Goal: Information Seeking & Learning: Find contact information

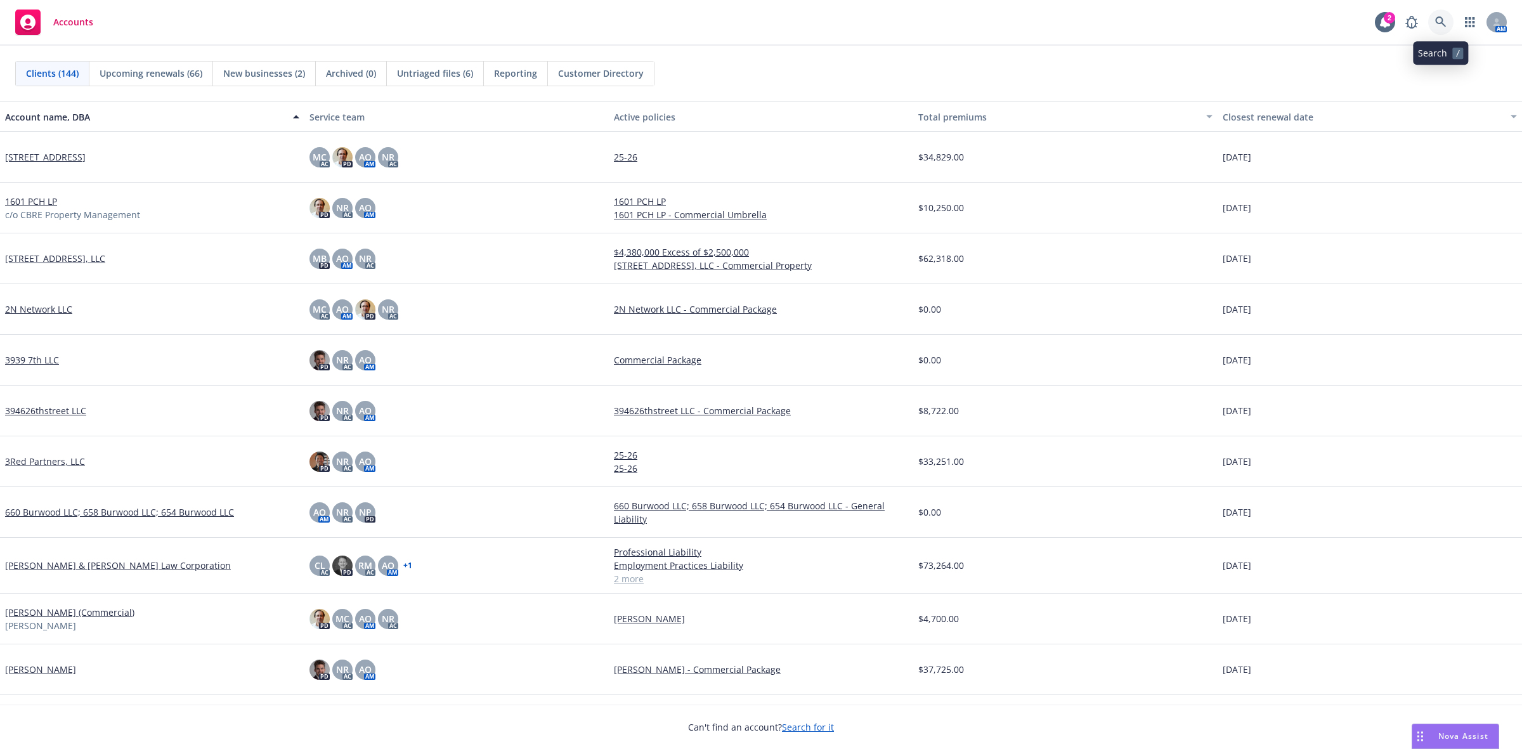
click at [1438, 18] on icon at bounding box center [1440, 21] width 11 height 11
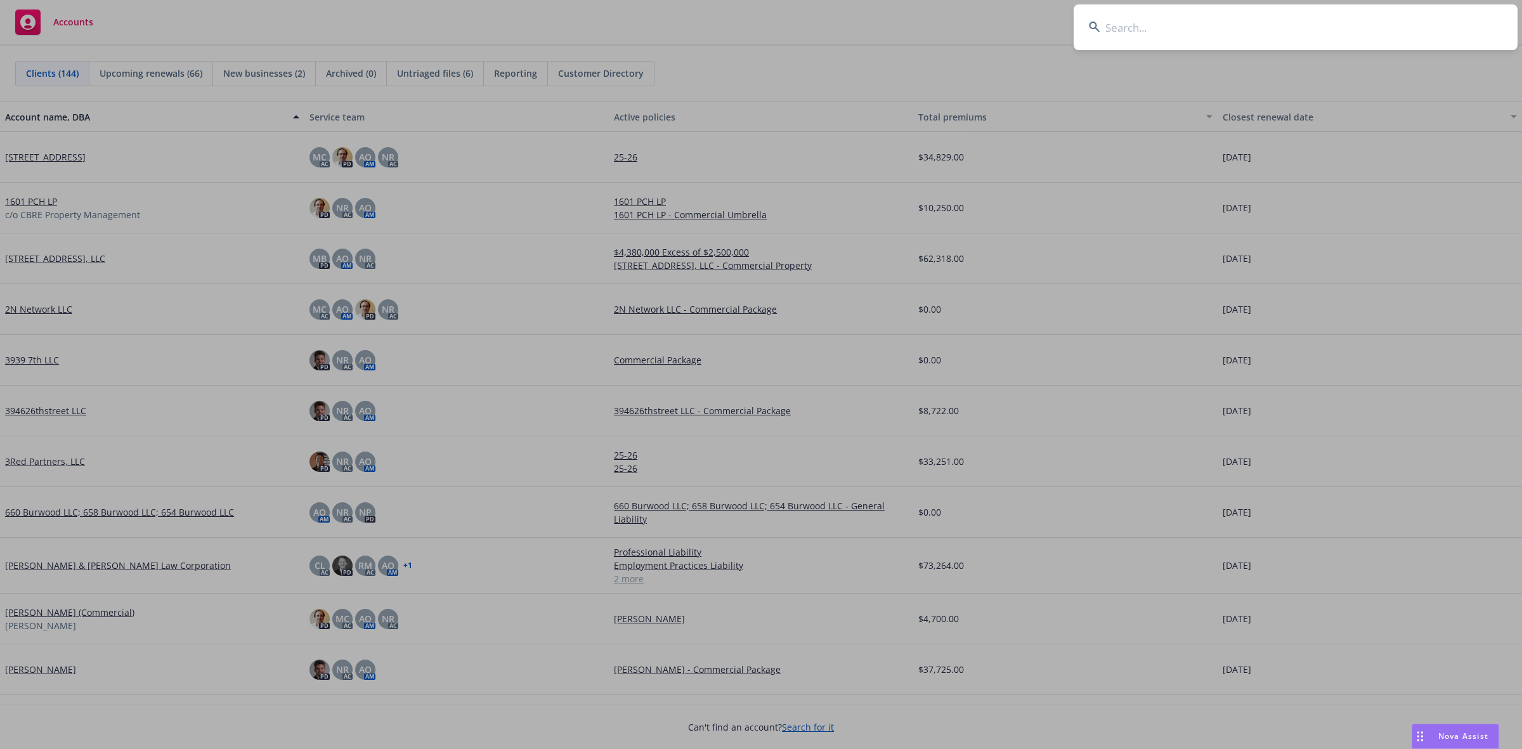
click at [1133, 32] on input at bounding box center [1296, 27] width 444 height 46
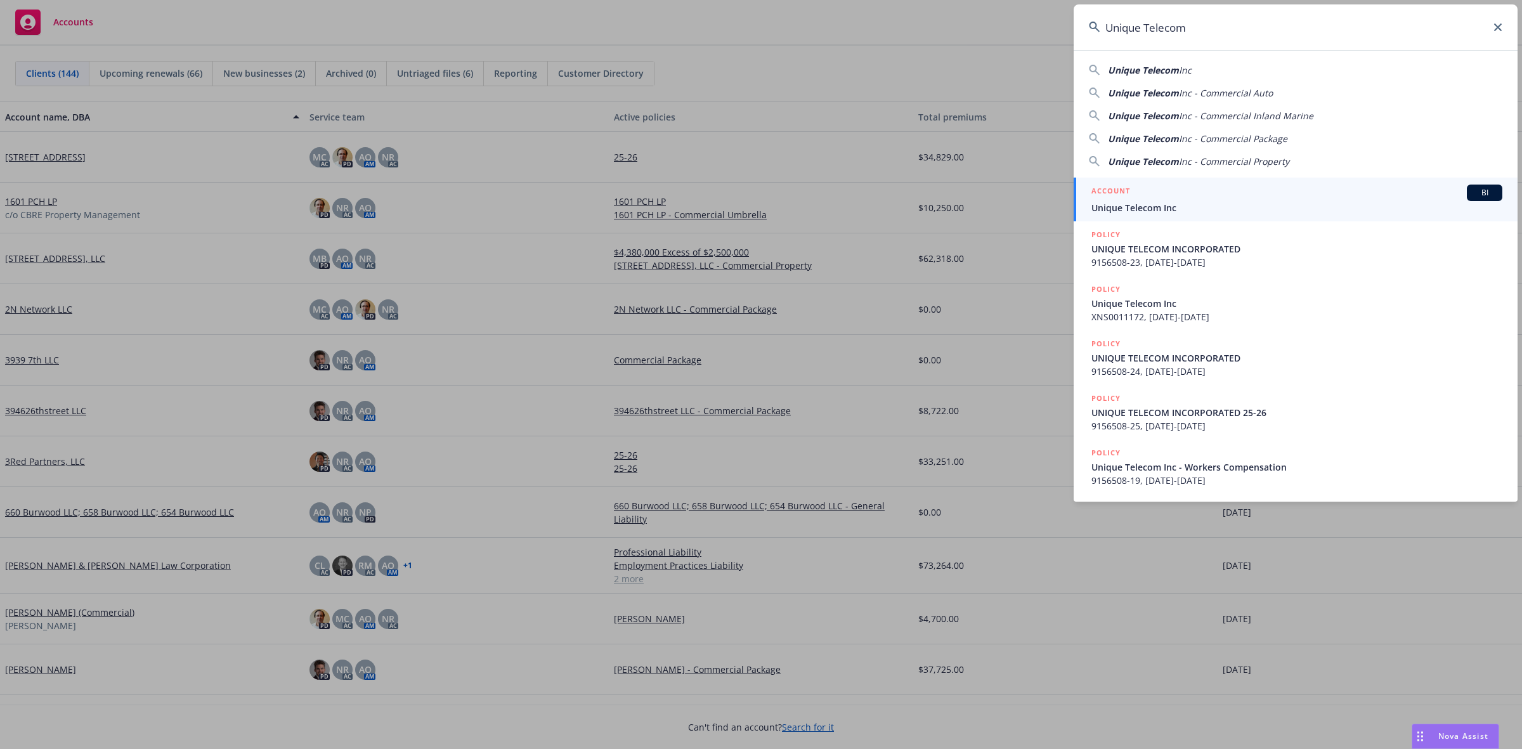
type input "Unique Telecom"
click at [1175, 185] on div "ACCOUNT BI" at bounding box center [1297, 193] width 411 height 16
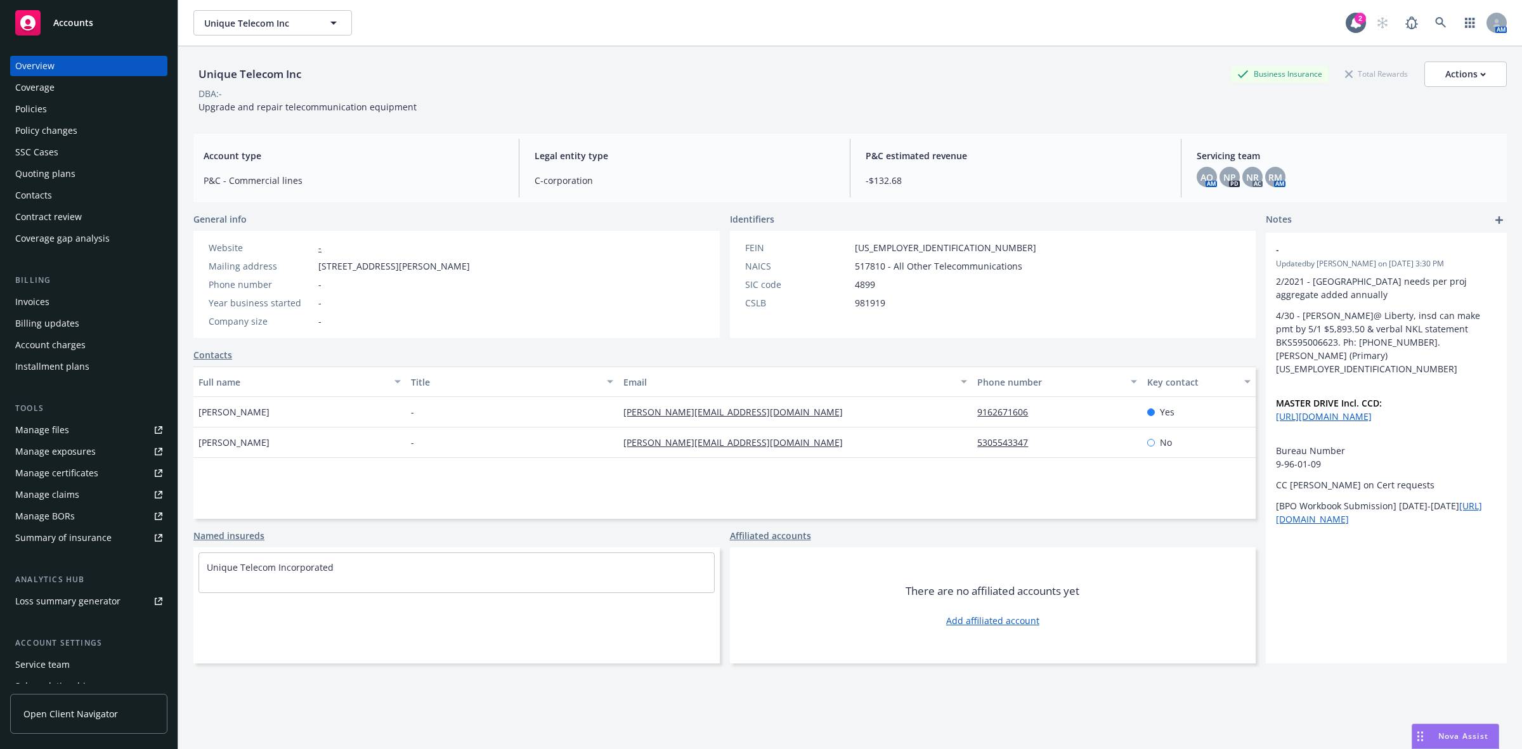
click at [94, 110] on div "Policies" at bounding box center [88, 109] width 147 height 20
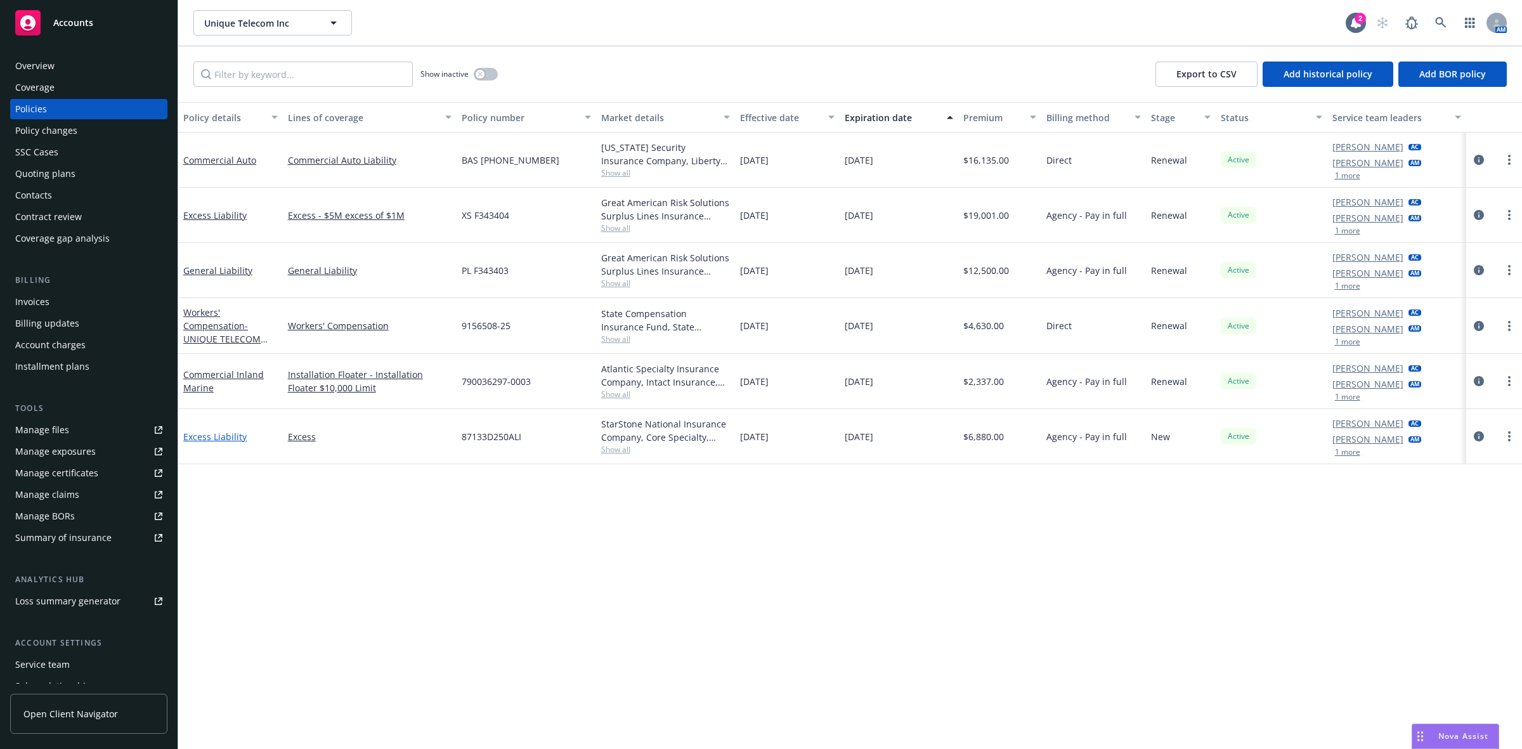
click at [226, 436] on link "Excess Liability" at bounding box center [214, 437] width 63 height 12
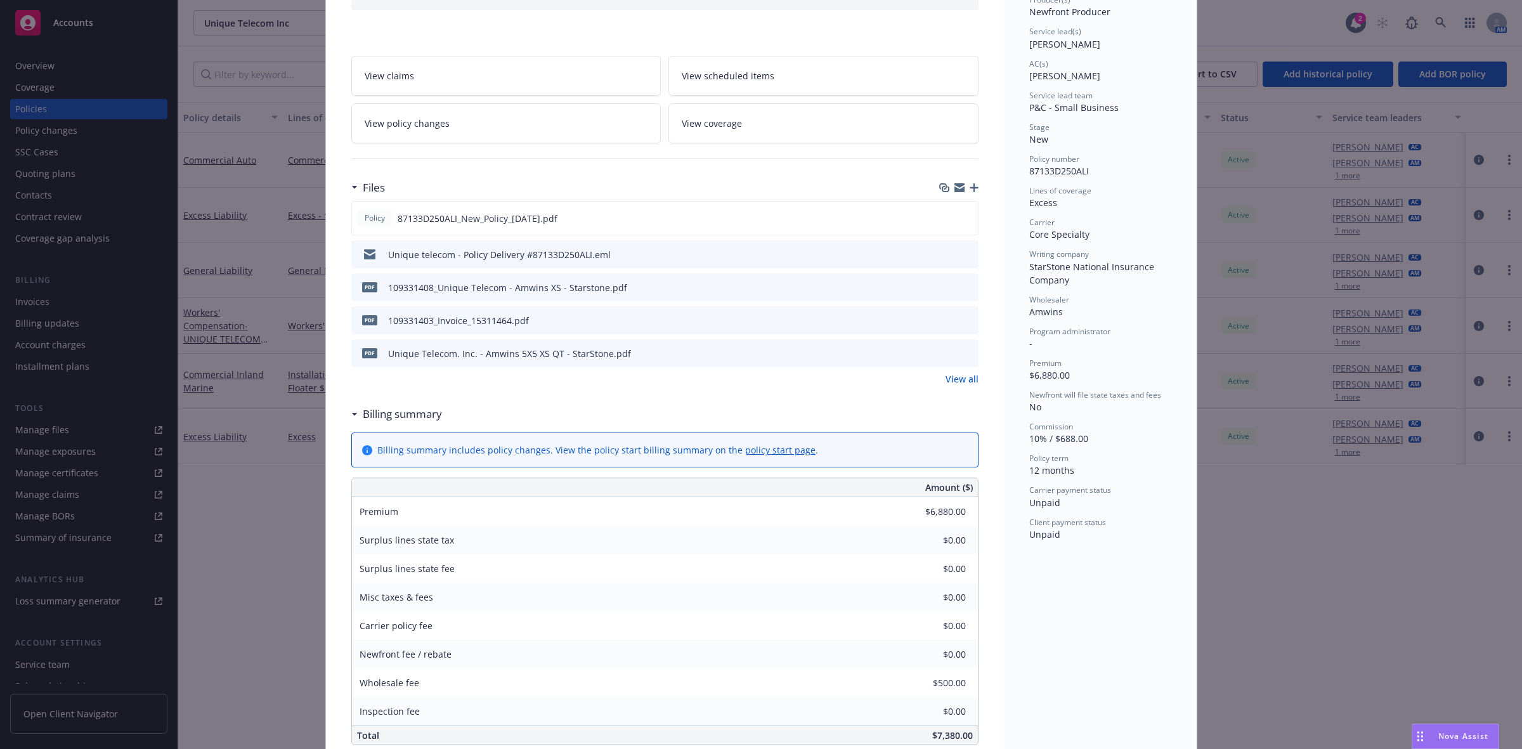
scroll to position [159, 0]
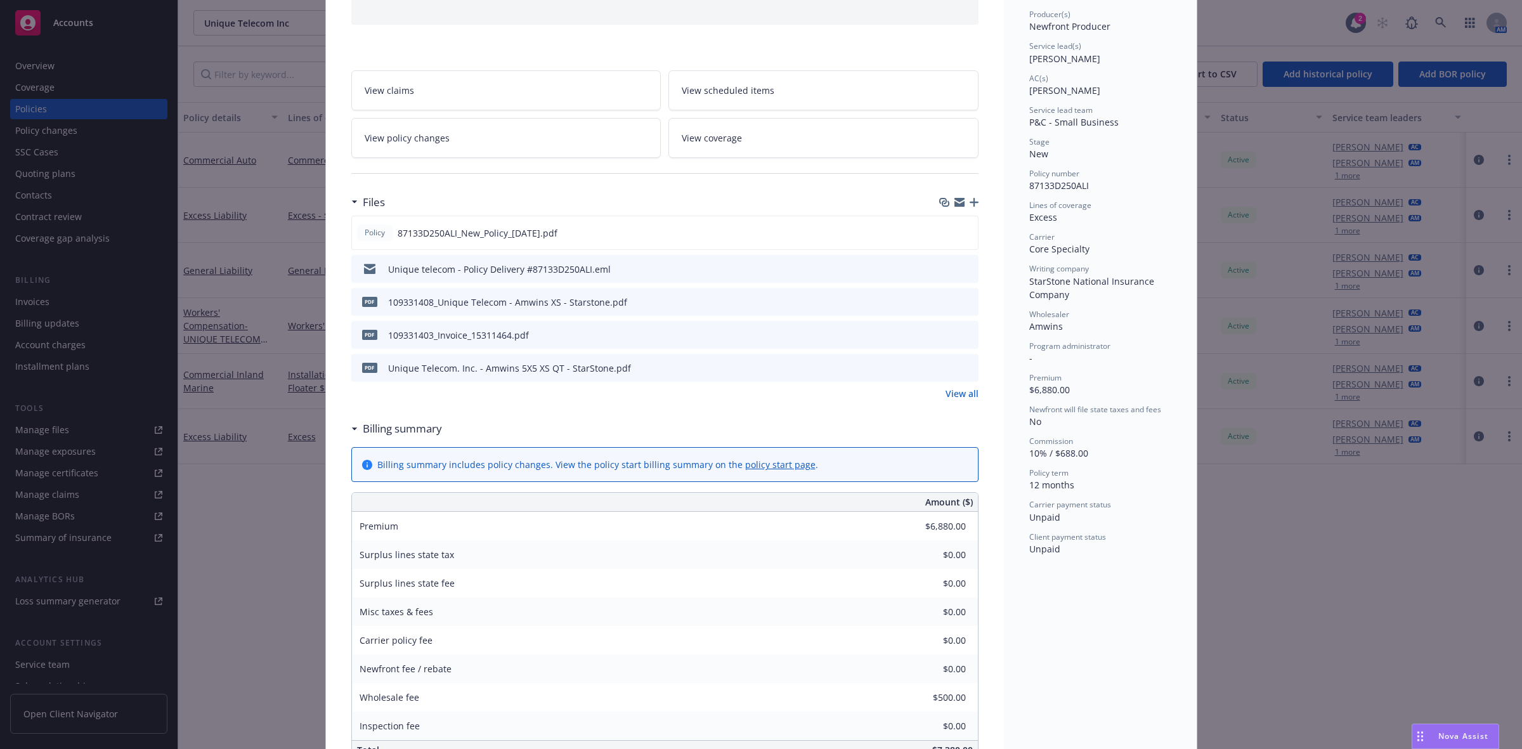
click at [483, 143] on link "View policy changes" at bounding box center [506, 138] width 310 height 40
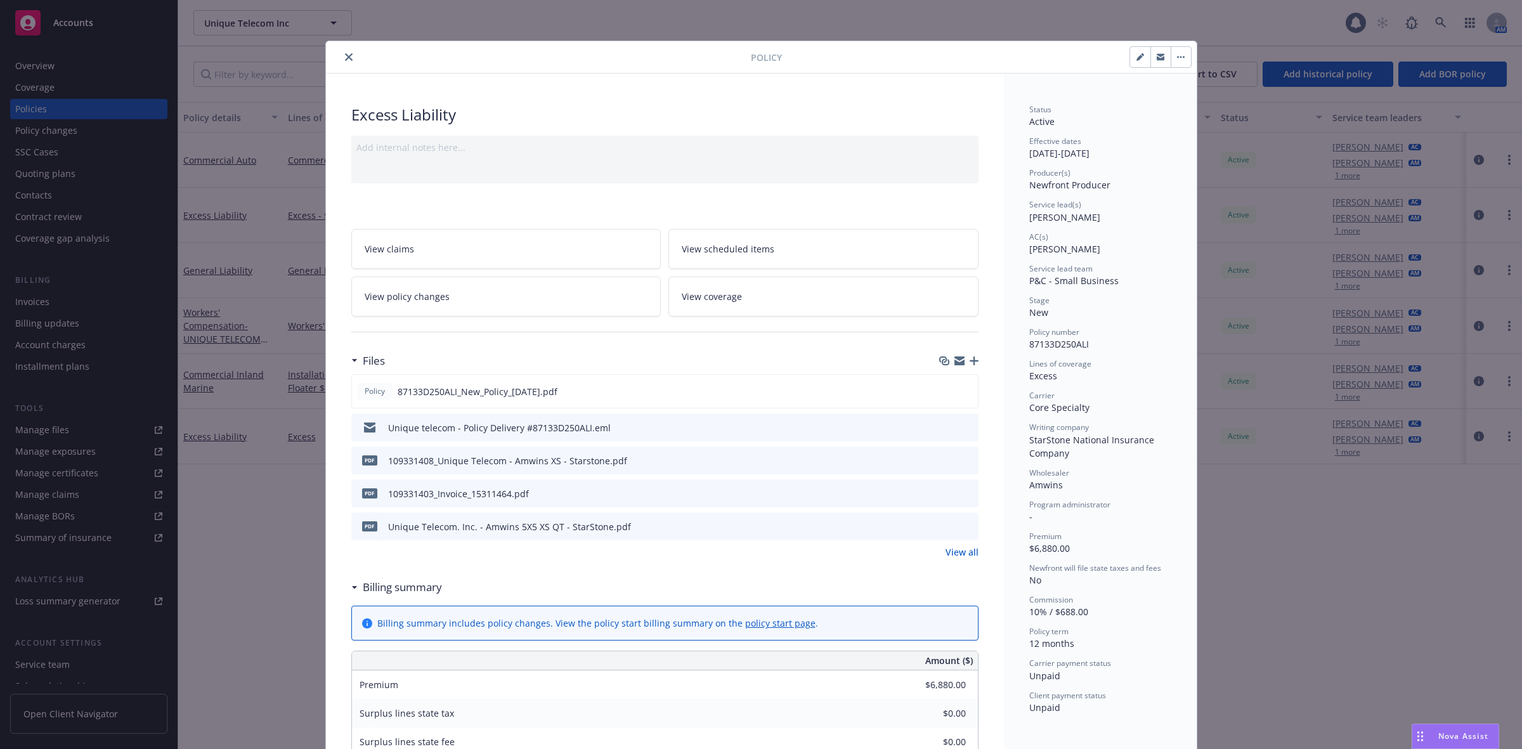
scroll to position [38, 0]
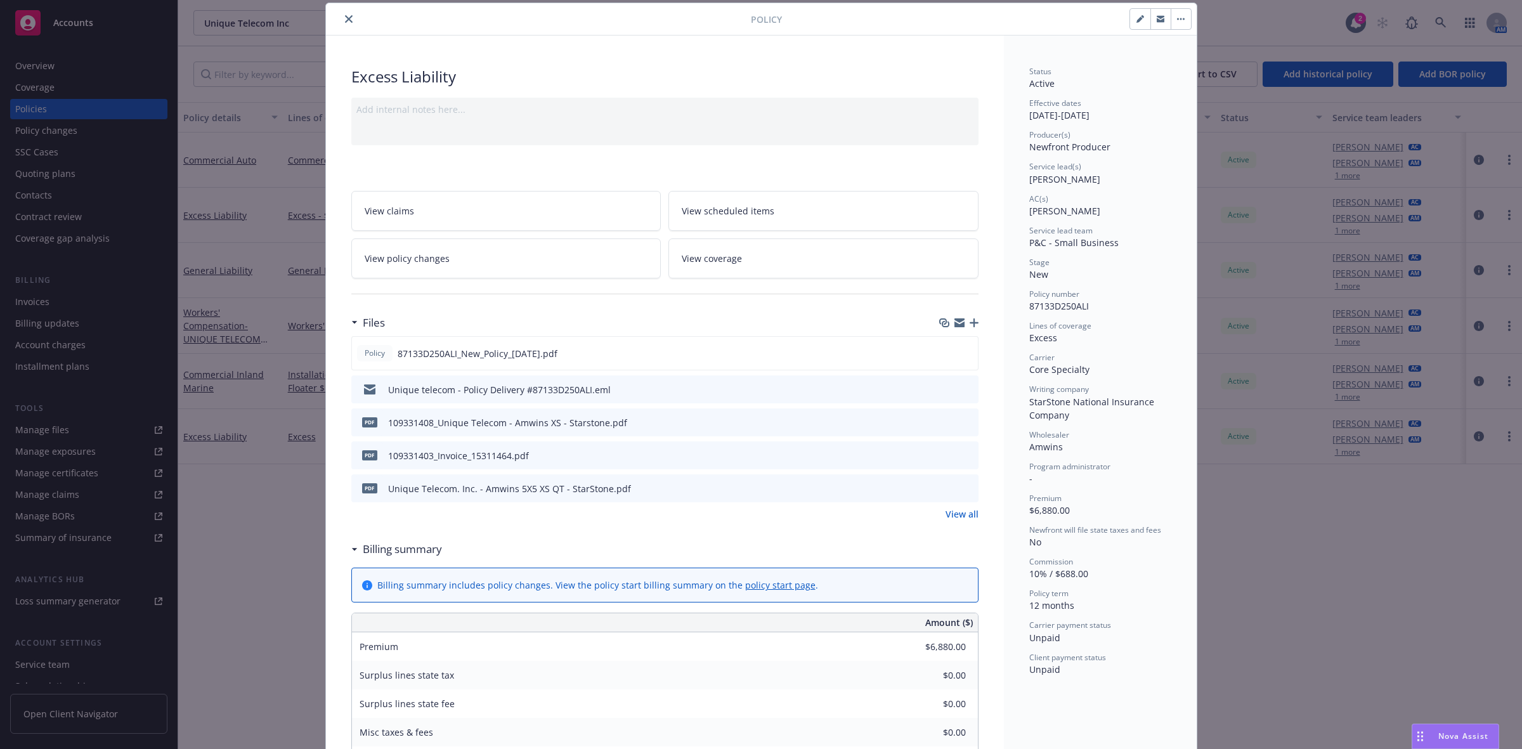
click at [704, 252] on span "View coverage" at bounding box center [712, 258] width 60 height 13
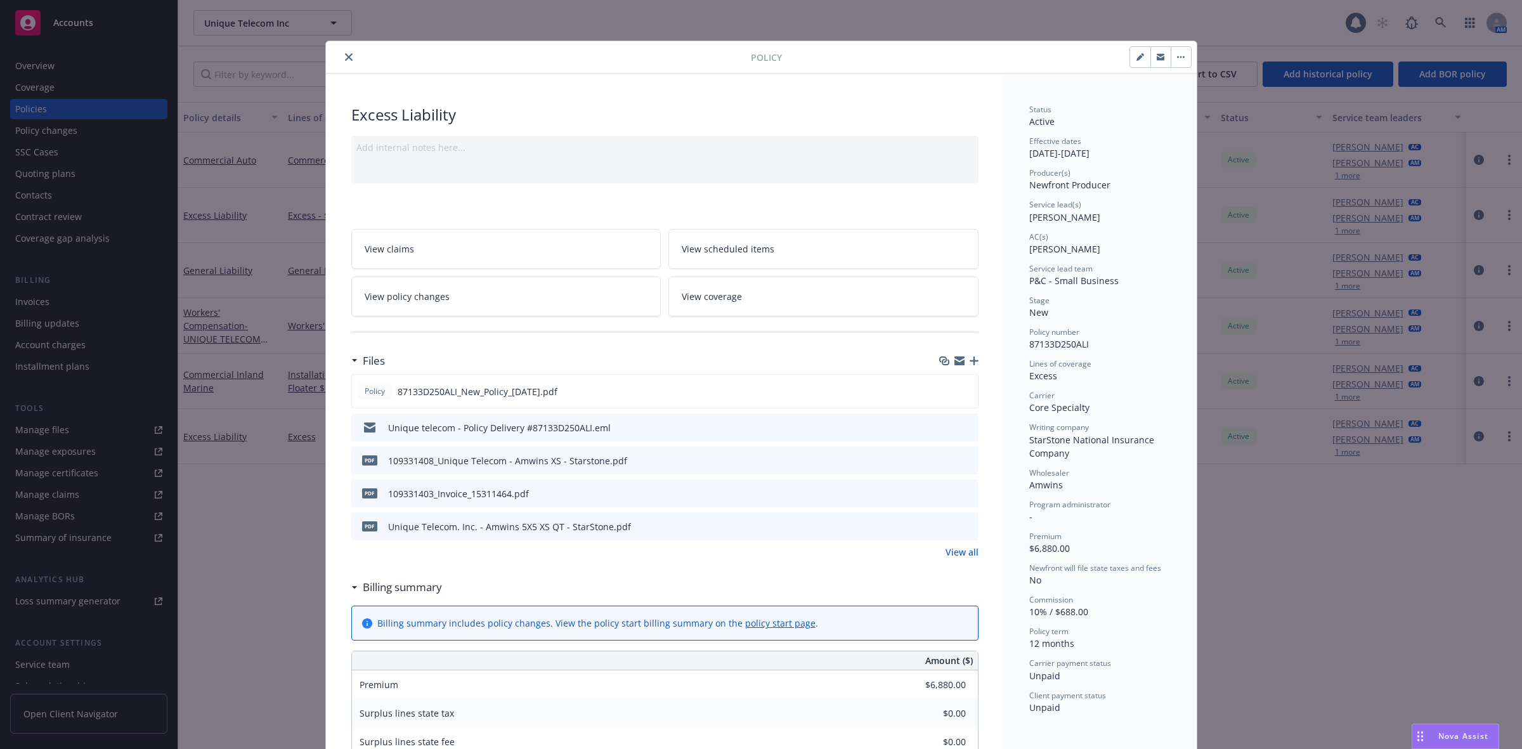
scroll to position [38, 0]
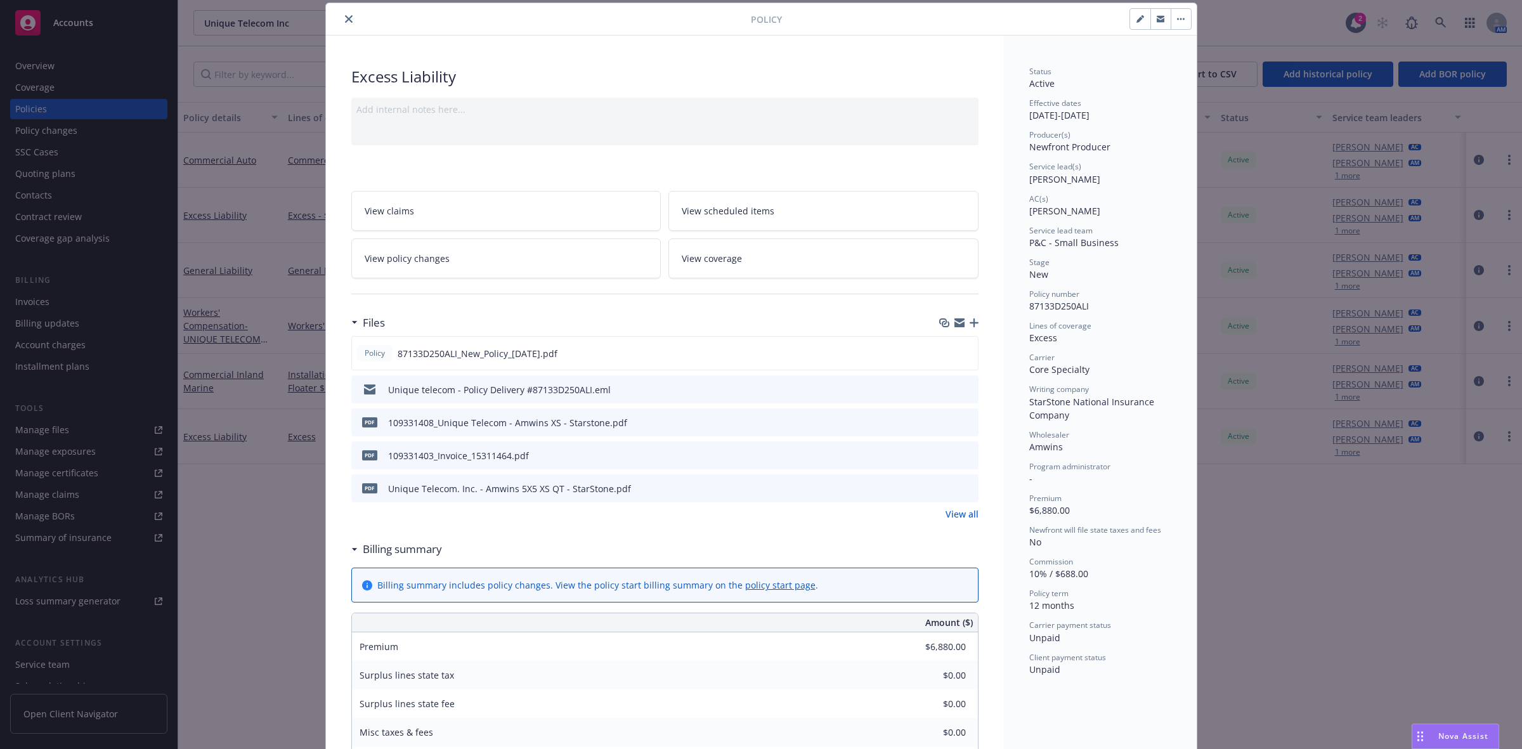
click at [345, 19] on icon "close" at bounding box center [349, 19] width 8 height 8
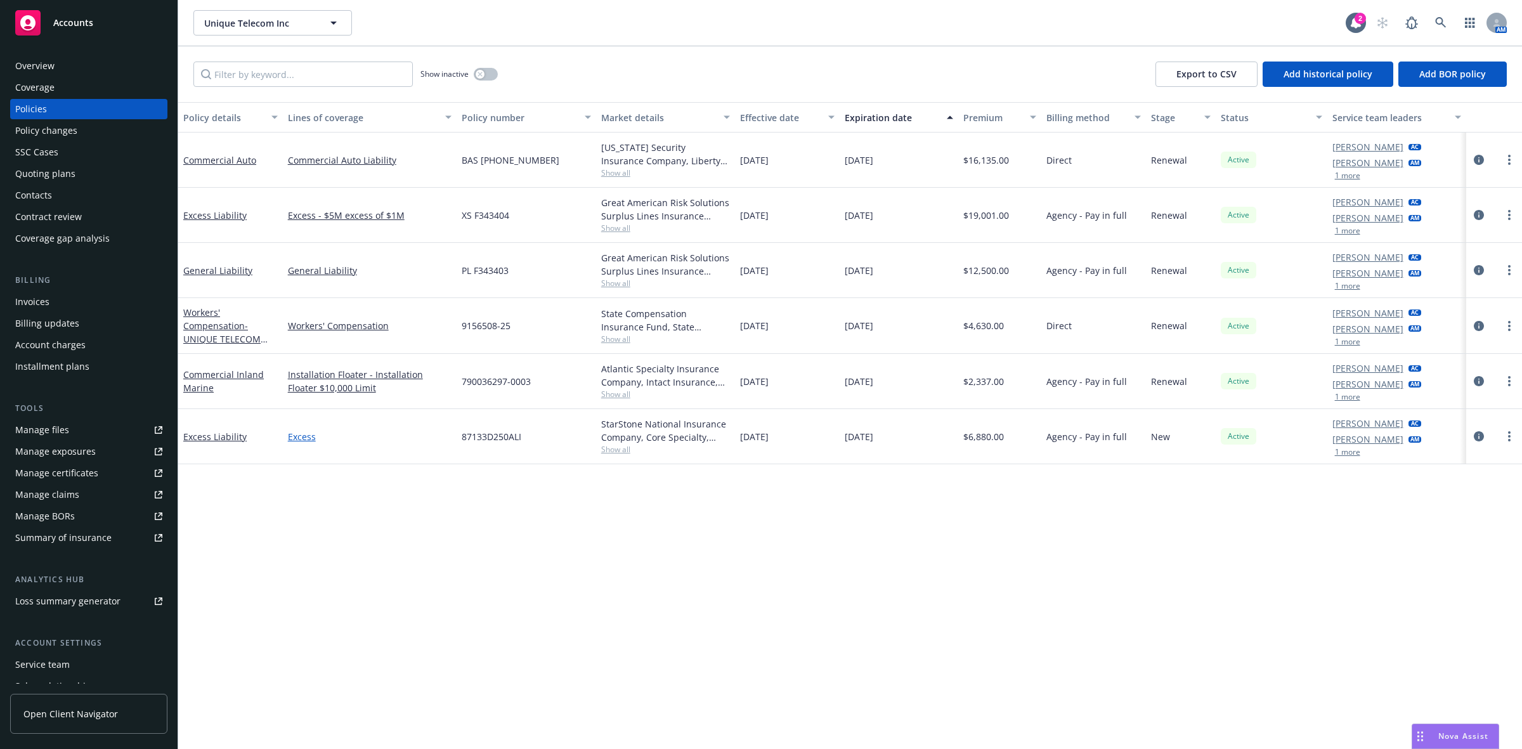
click at [301, 431] on link "Excess" at bounding box center [370, 436] width 164 height 13
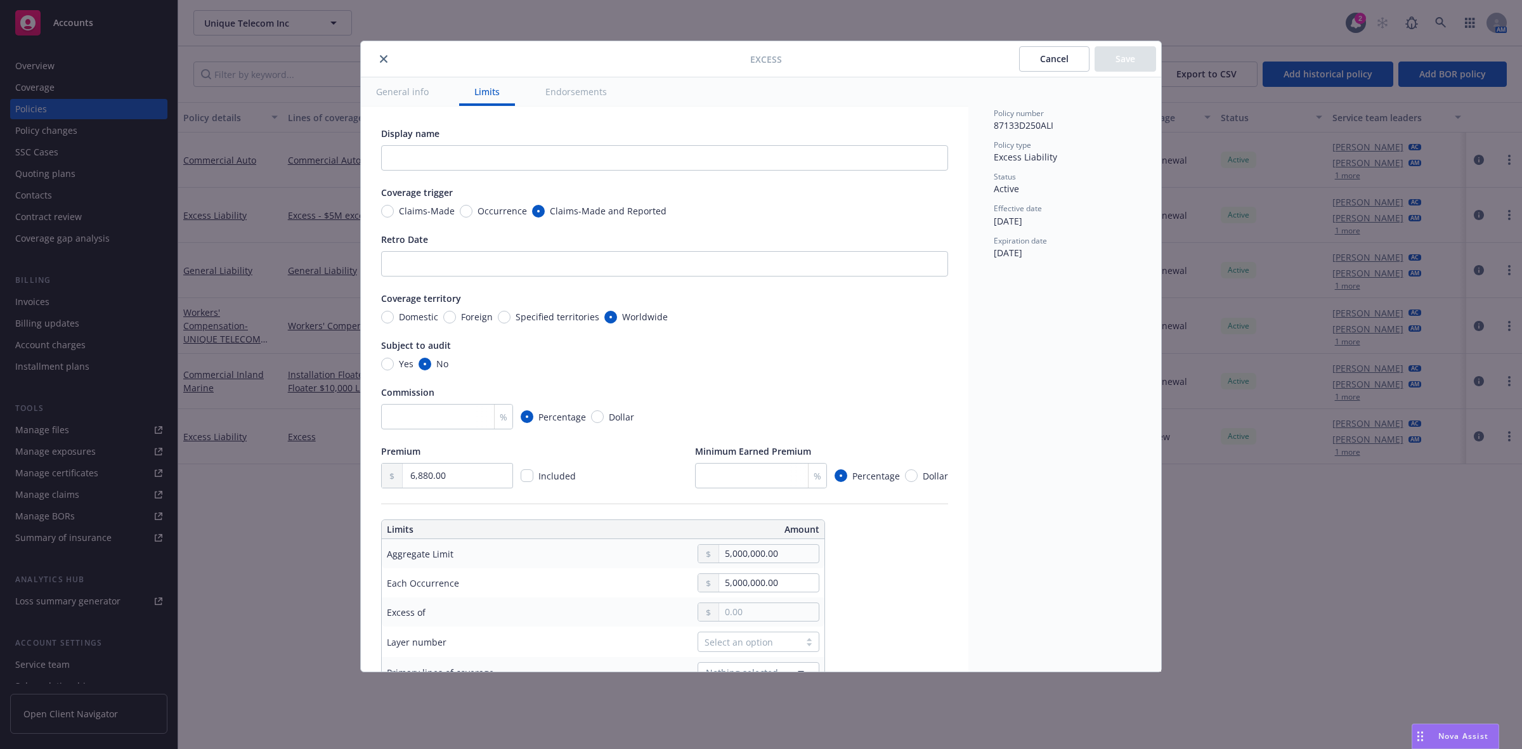
click at [382, 58] on icon "close" at bounding box center [384, 59] width 8 height 8
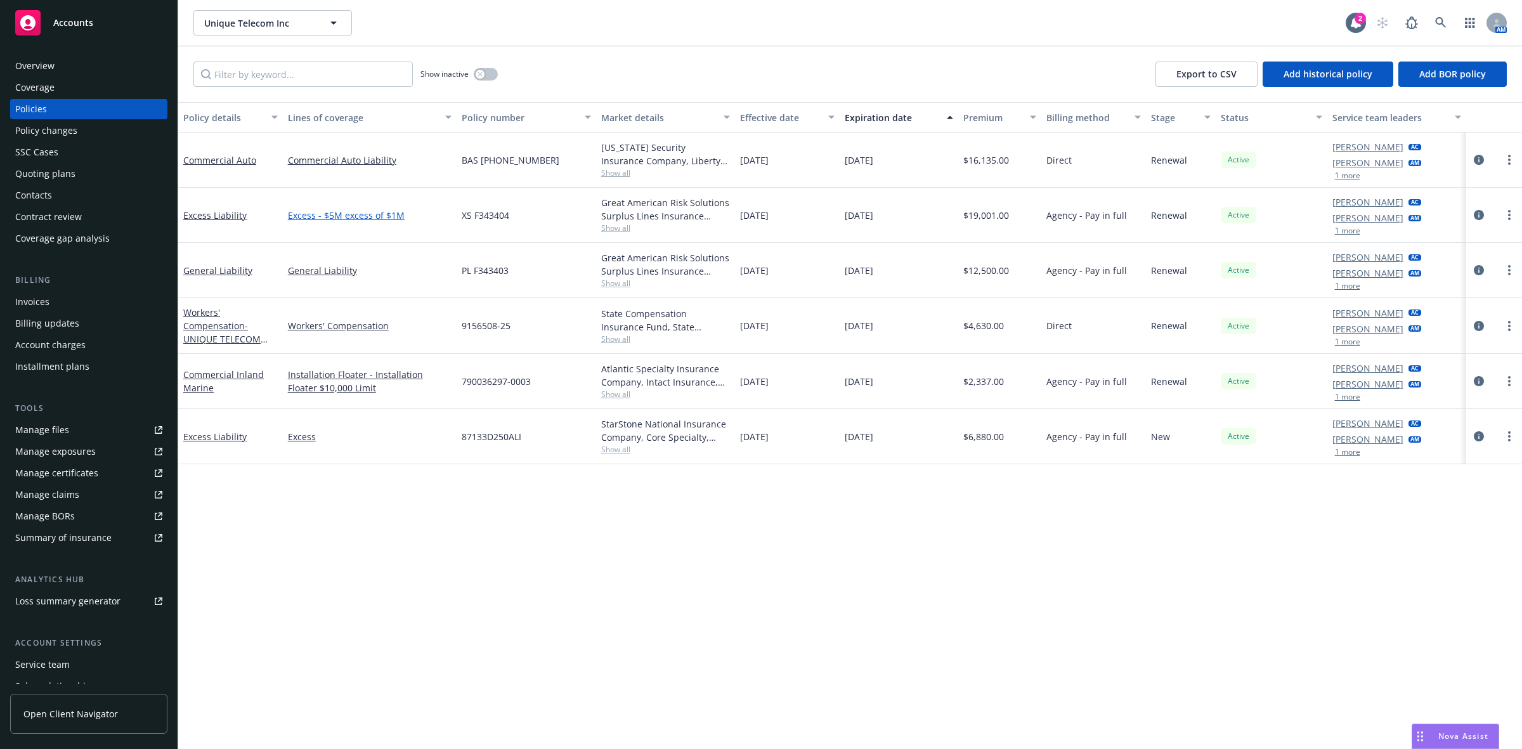
click at [337, 211] on link "Excess - $5M excess of $1M" at bounding box center [370, 215] width 164 height 13
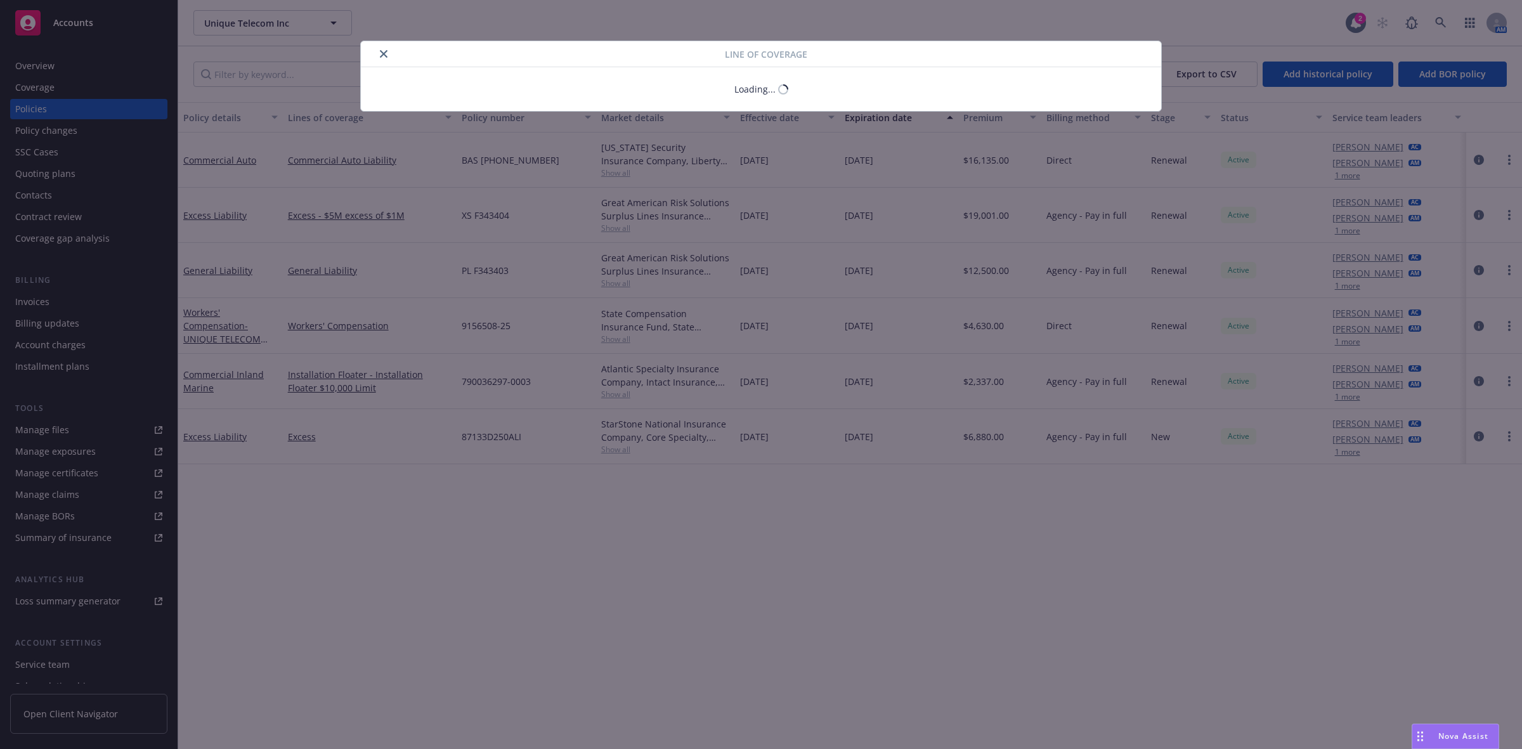
type textarea "x"
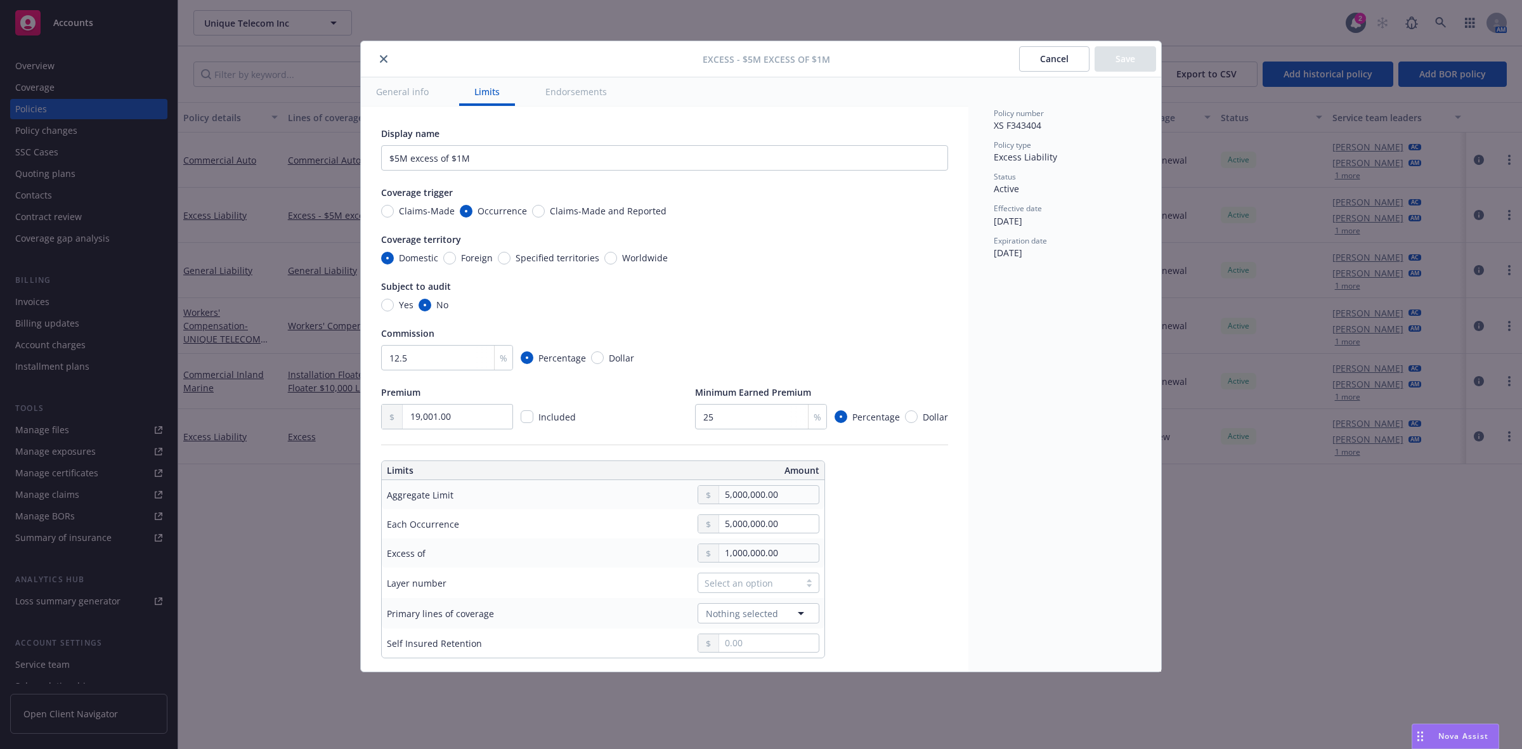
click at [382, 58] on icon "close" at bounding box center [384, 59] width 8 height 8
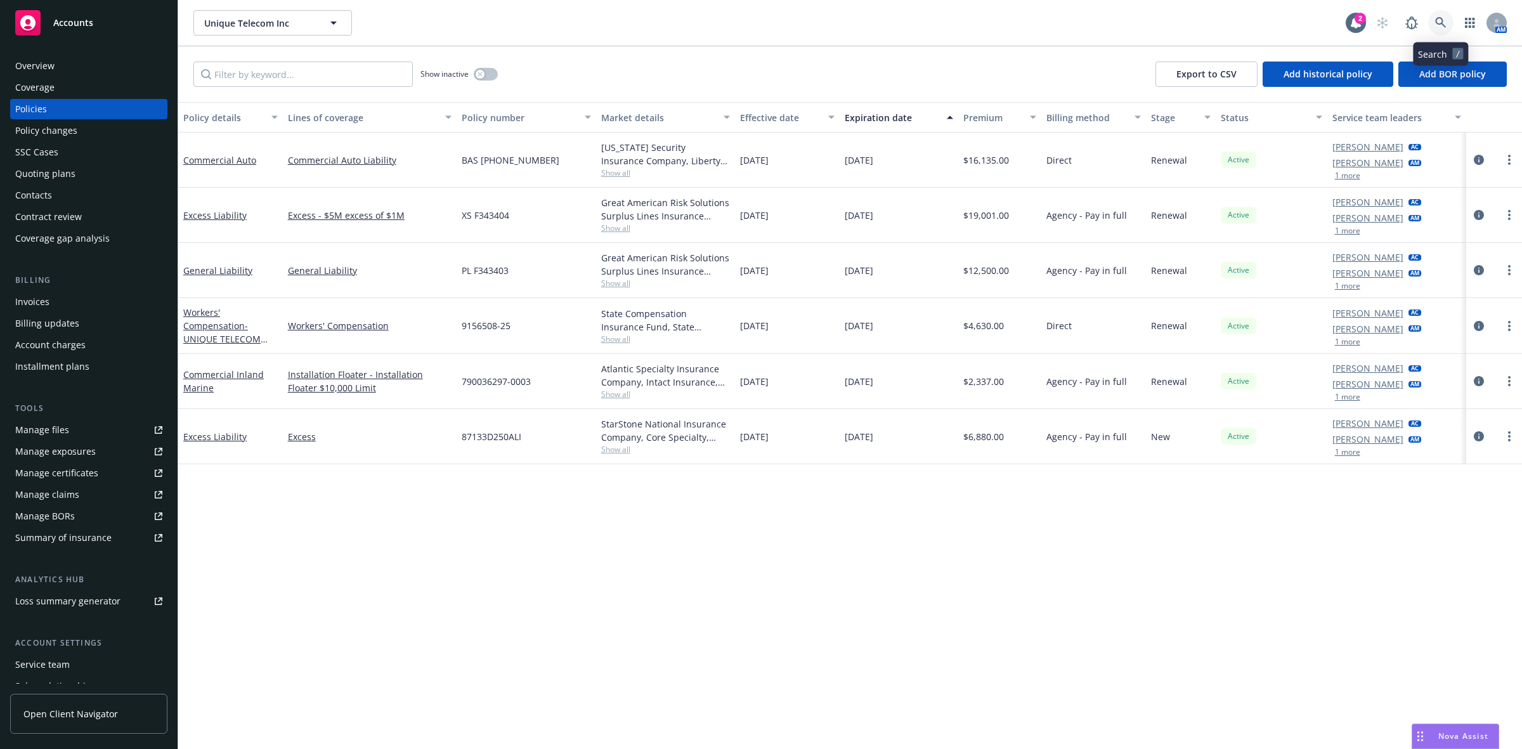
click at [1430, 19] on link at bounding box center [1440, 22] width 25 height 25
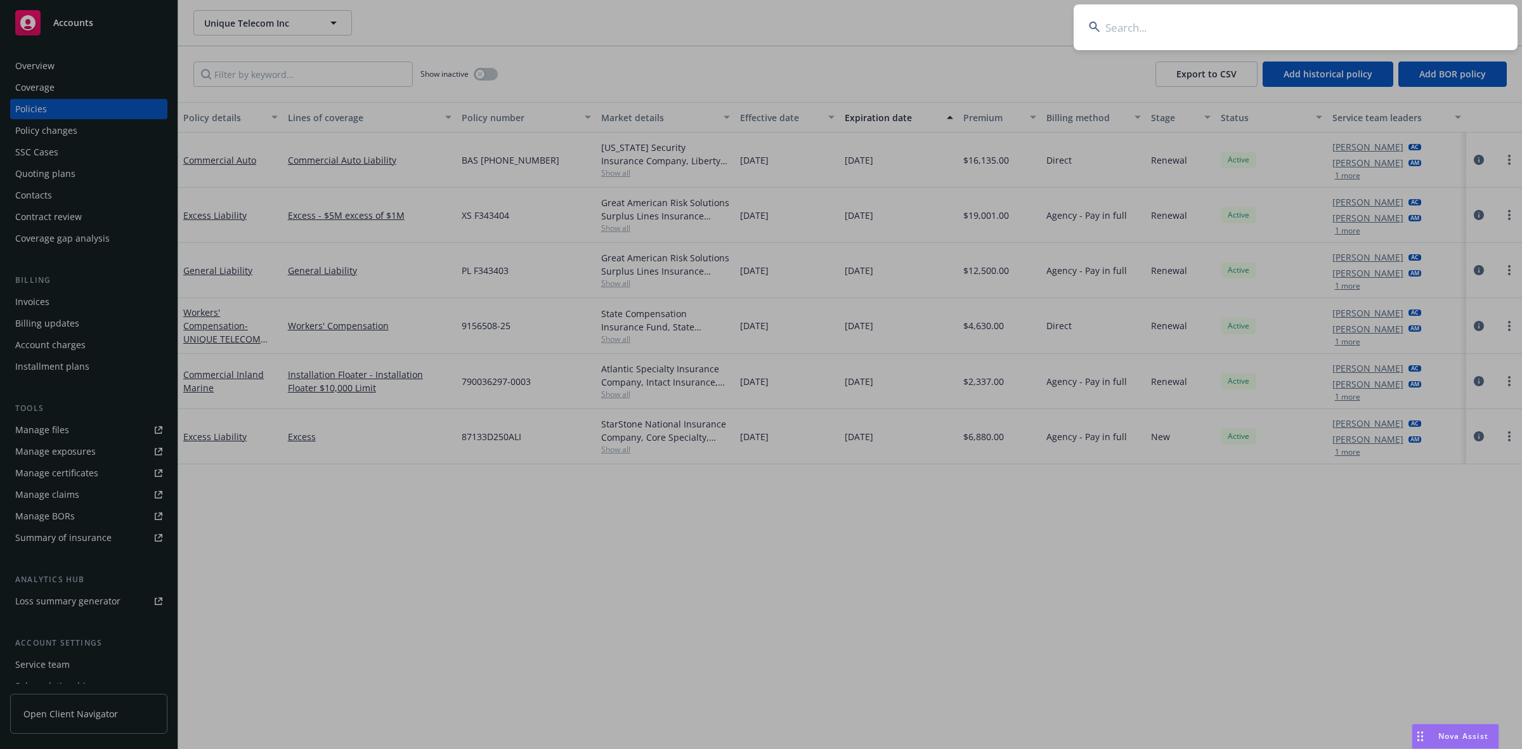
type input "Castle Global, Inc."
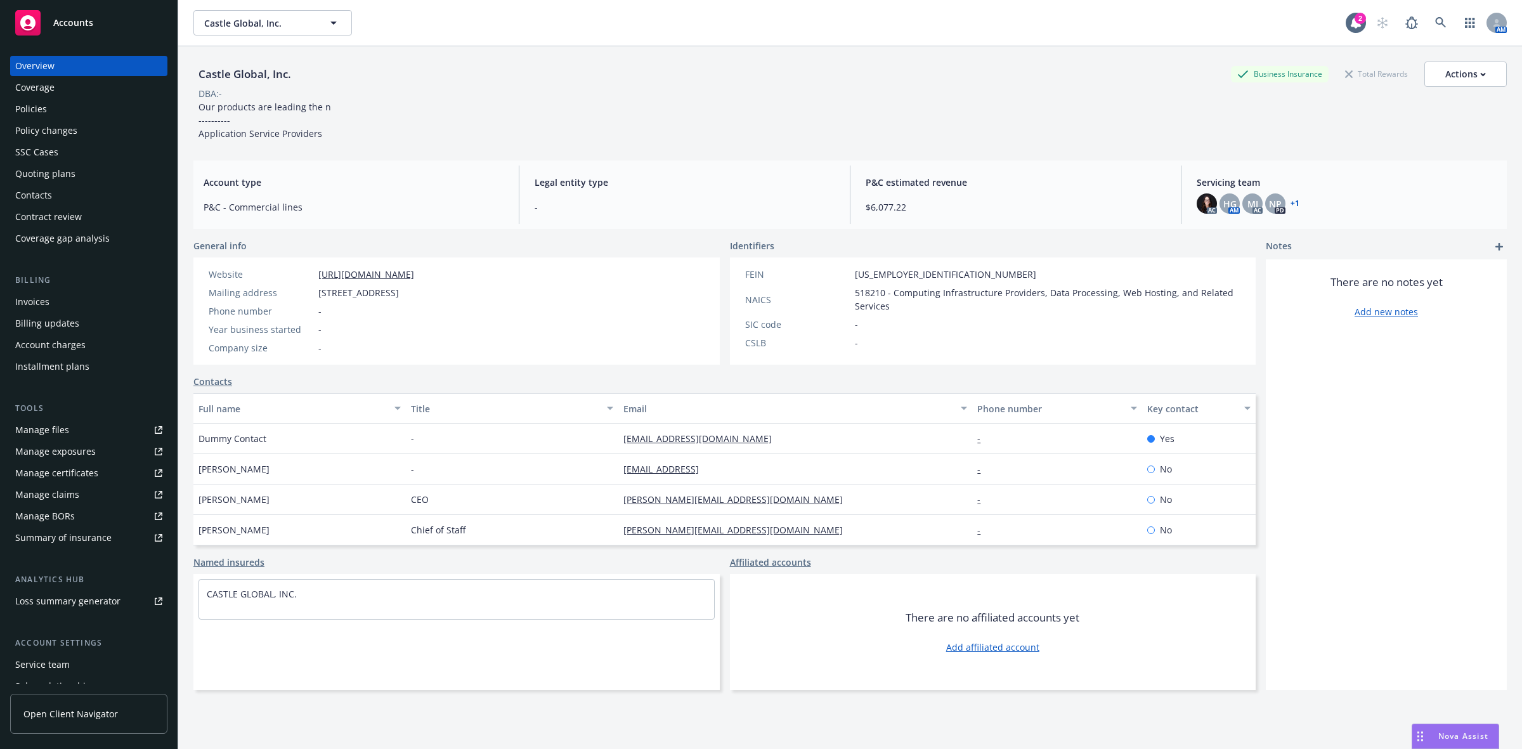
click at [93, 99] on div "Policies" at bounding box center [88, 109] width 147 height 20
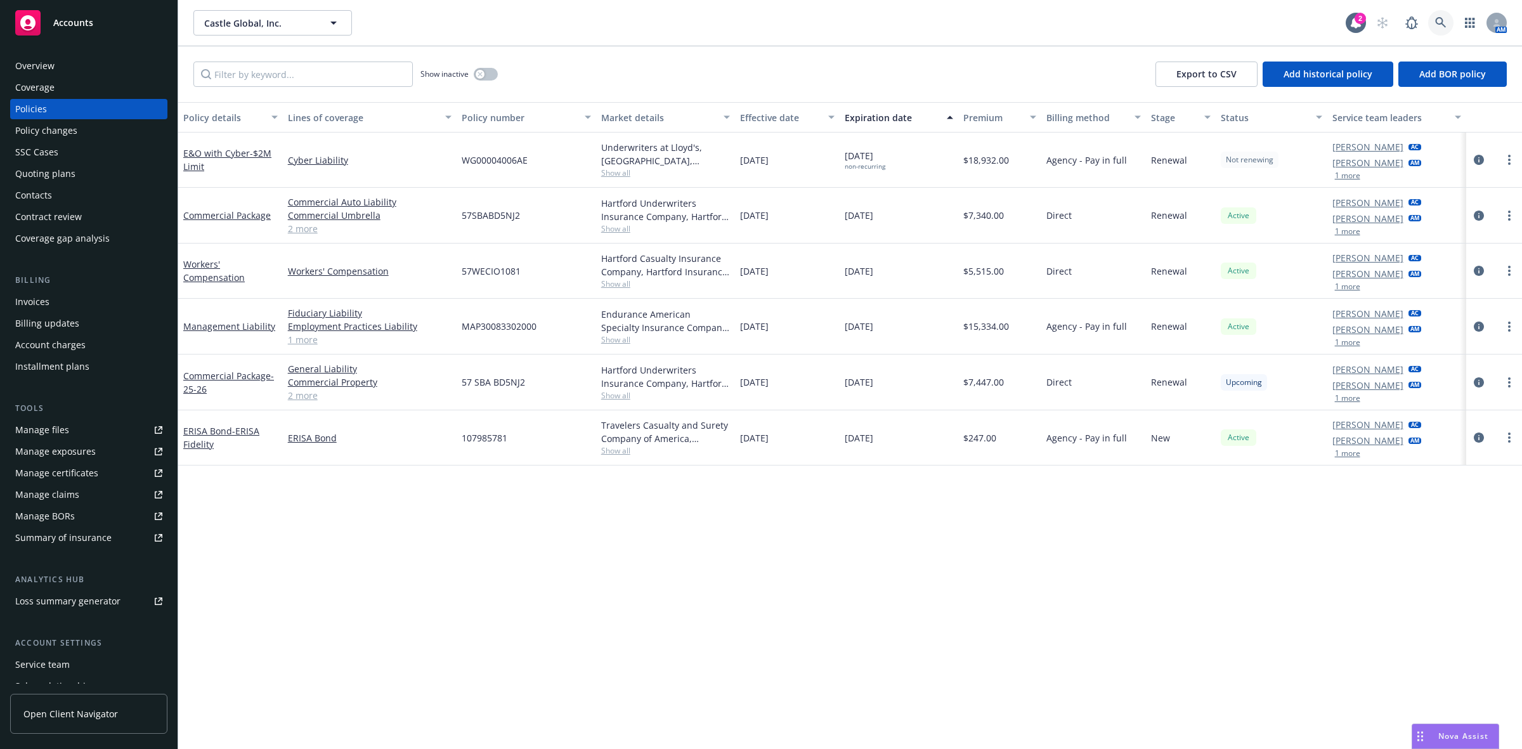
click at [1440, 20] on icon at bounding box center [1440, 22] width 11 height 11
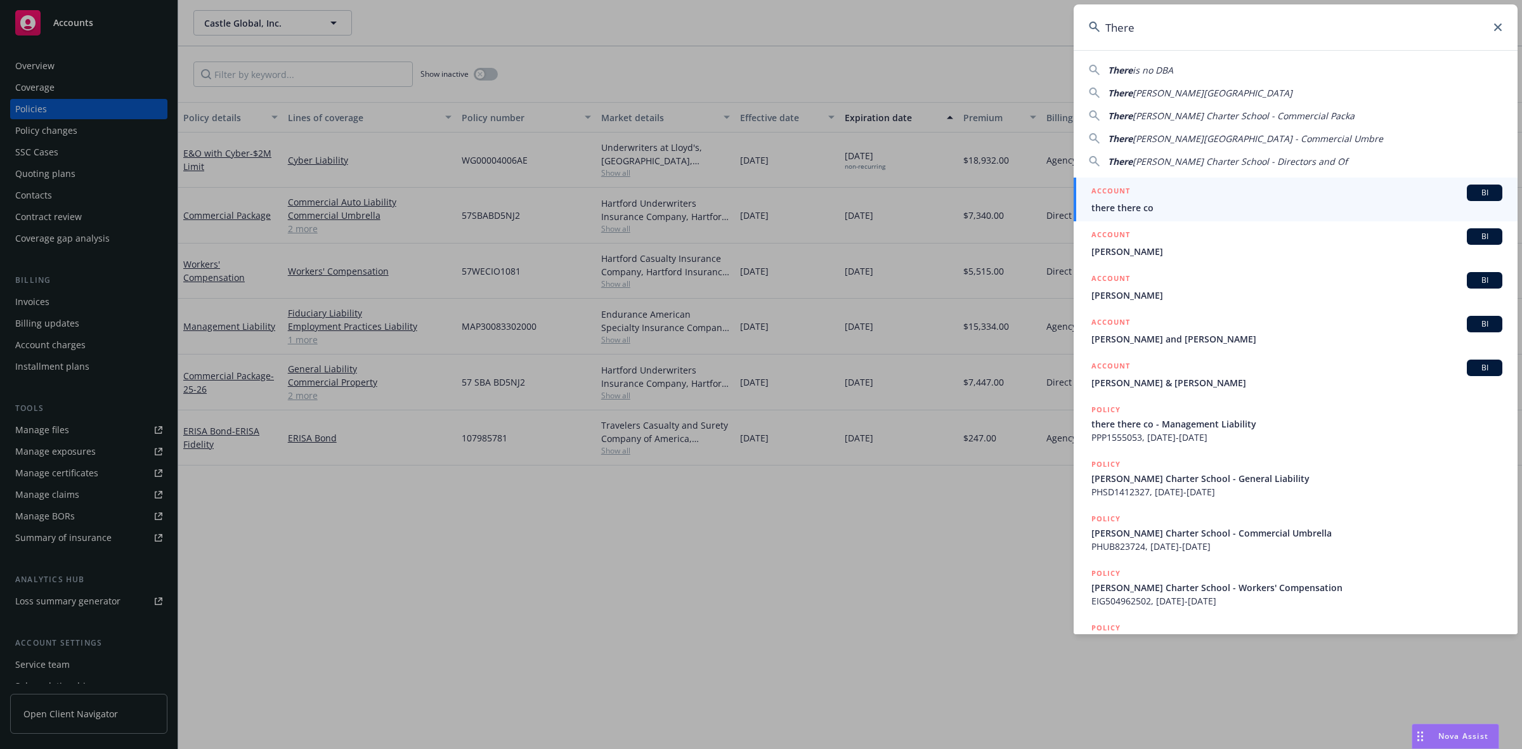
click at [1190, 87] on span "sa Hessling Charter School" at bounding box center [1213, 93] width 160 height 12
type input "Theresa Hessling Charter School"
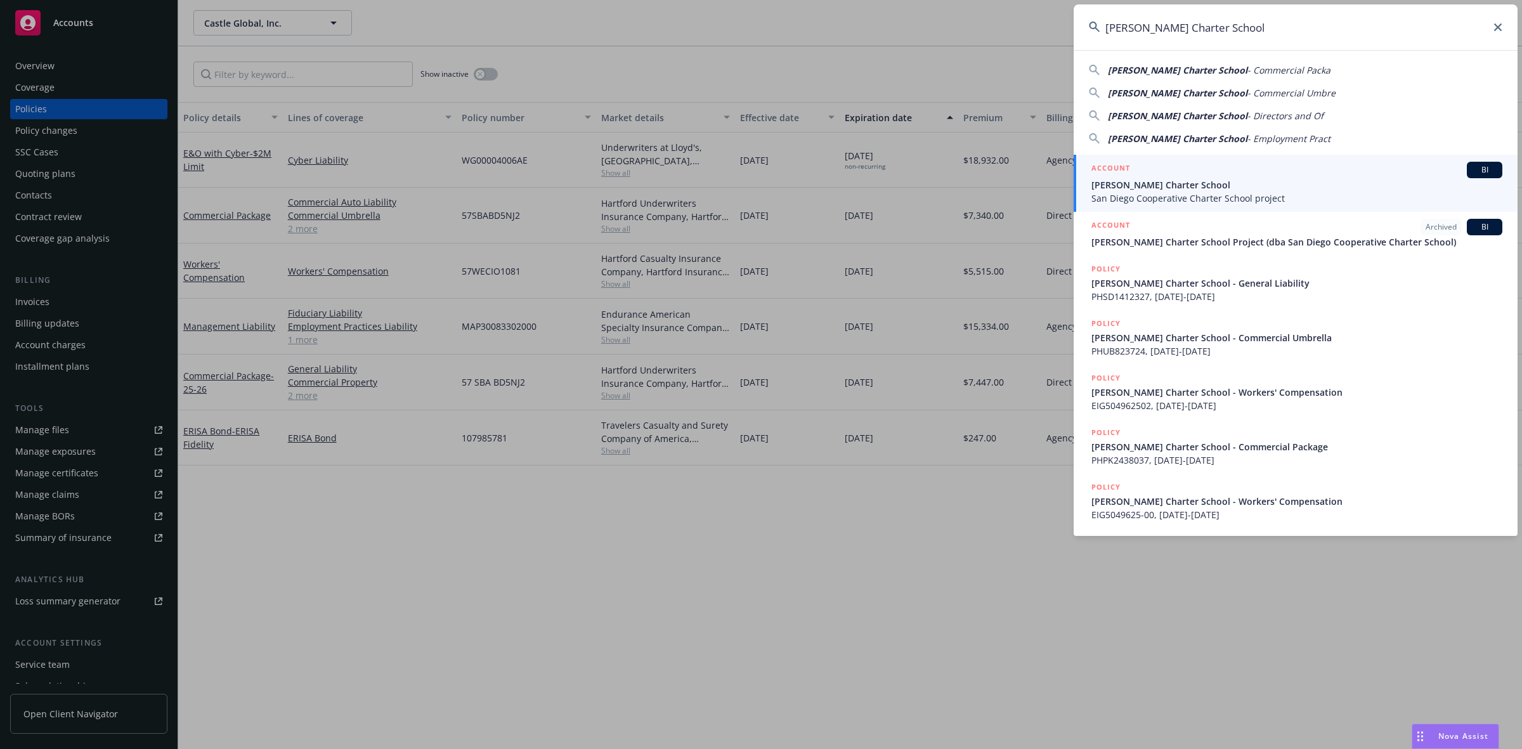
click at [1208, 173] on div "ACCOUNT BI" at bounding box center [1297, 170] width 411 height 16
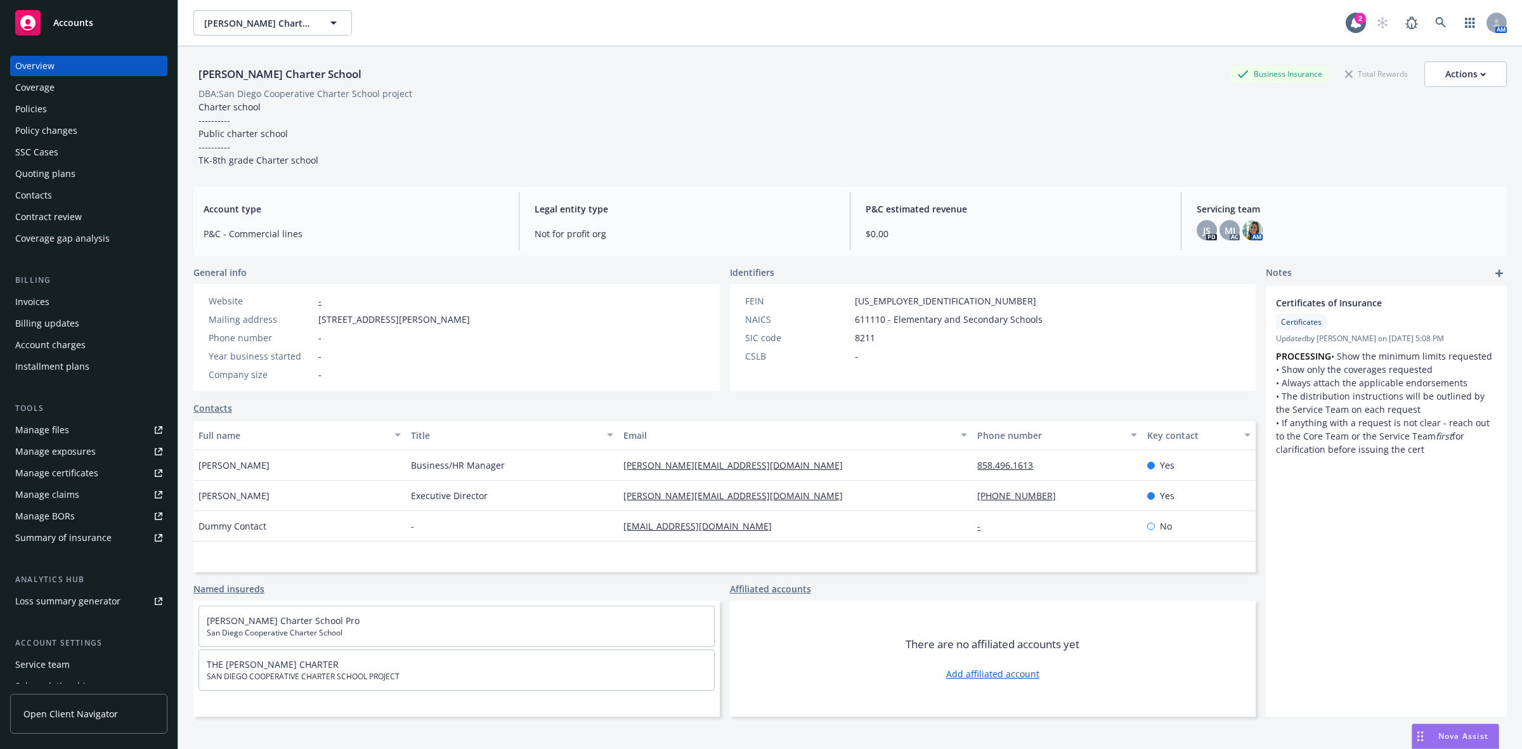
click at [64, 162] on div "SSC Cases" at bounding box center [88, 152] width 147 height 20
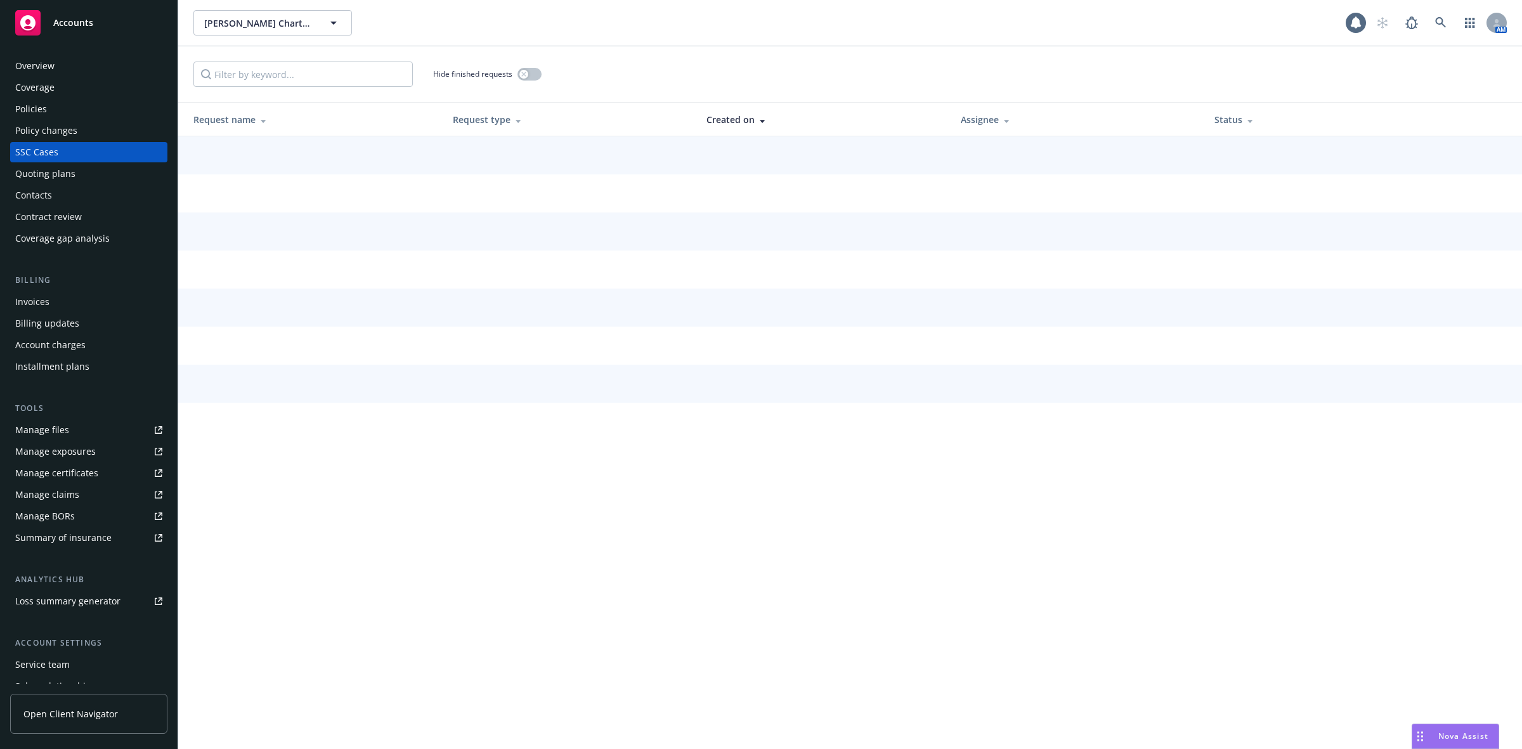
click at [59, 178] on div "Quoting plans" at bounding box center [45, 174] width 60 height 20
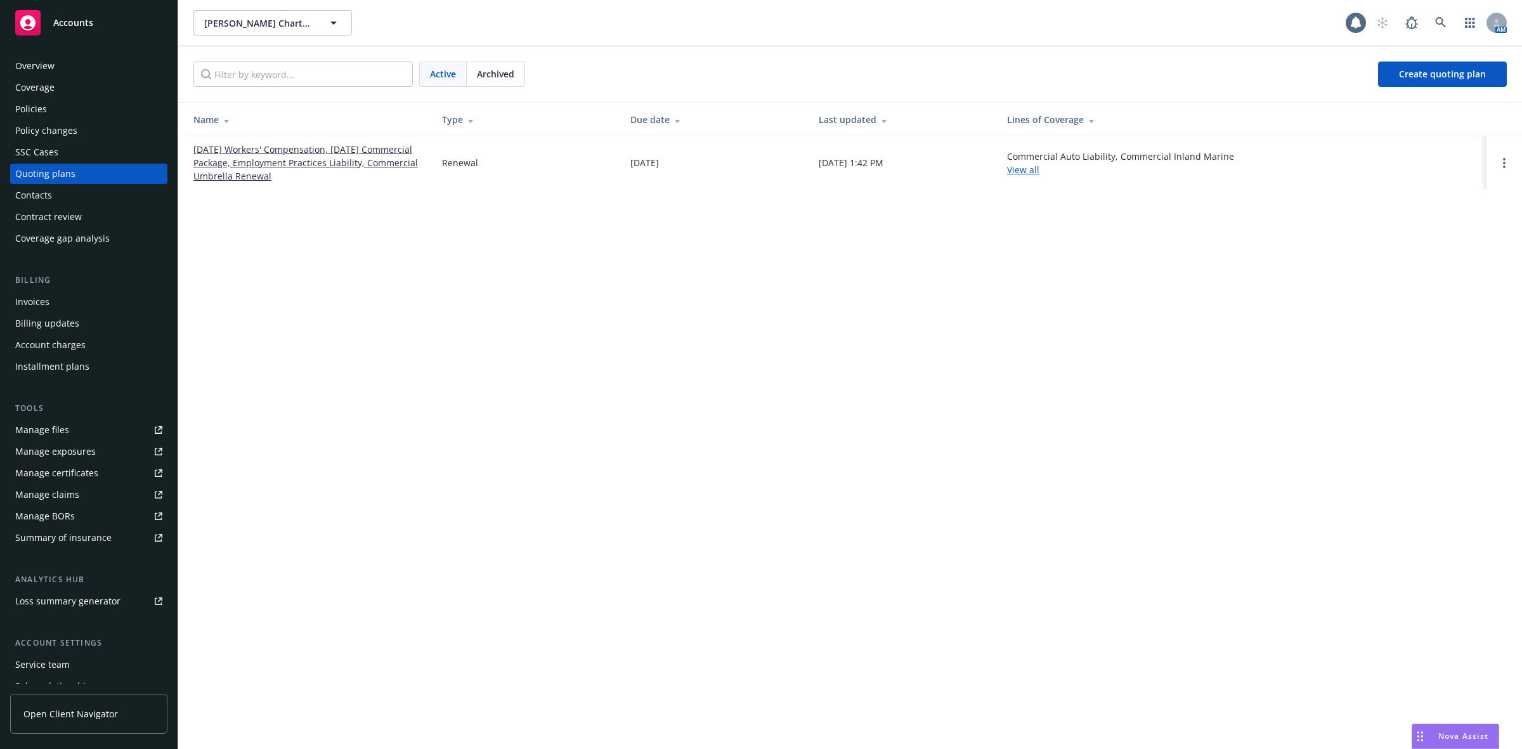
click at [268, 166] on link "08/01/25 Workers' Compensation, 08/20/25 Commercial Package, Employment Practic…" at bounding box center [307, 163] width 228 height 40
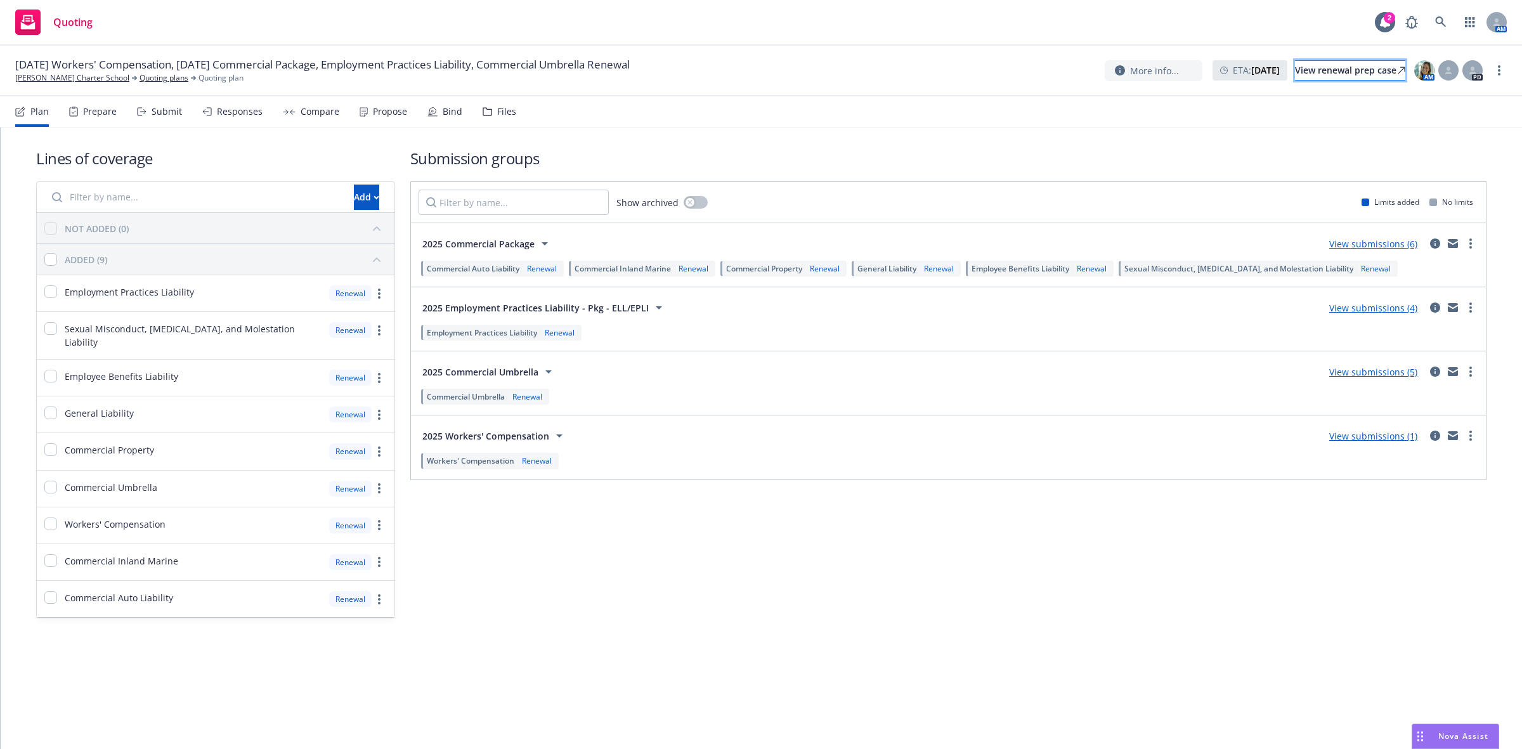
click at [1295, 68] on div "View renewal prep case" at bounding box center [1350, 70] width 110 height 19
click at [1438, 19] on icon at bounding box center [1440, 21] width 11 height 11
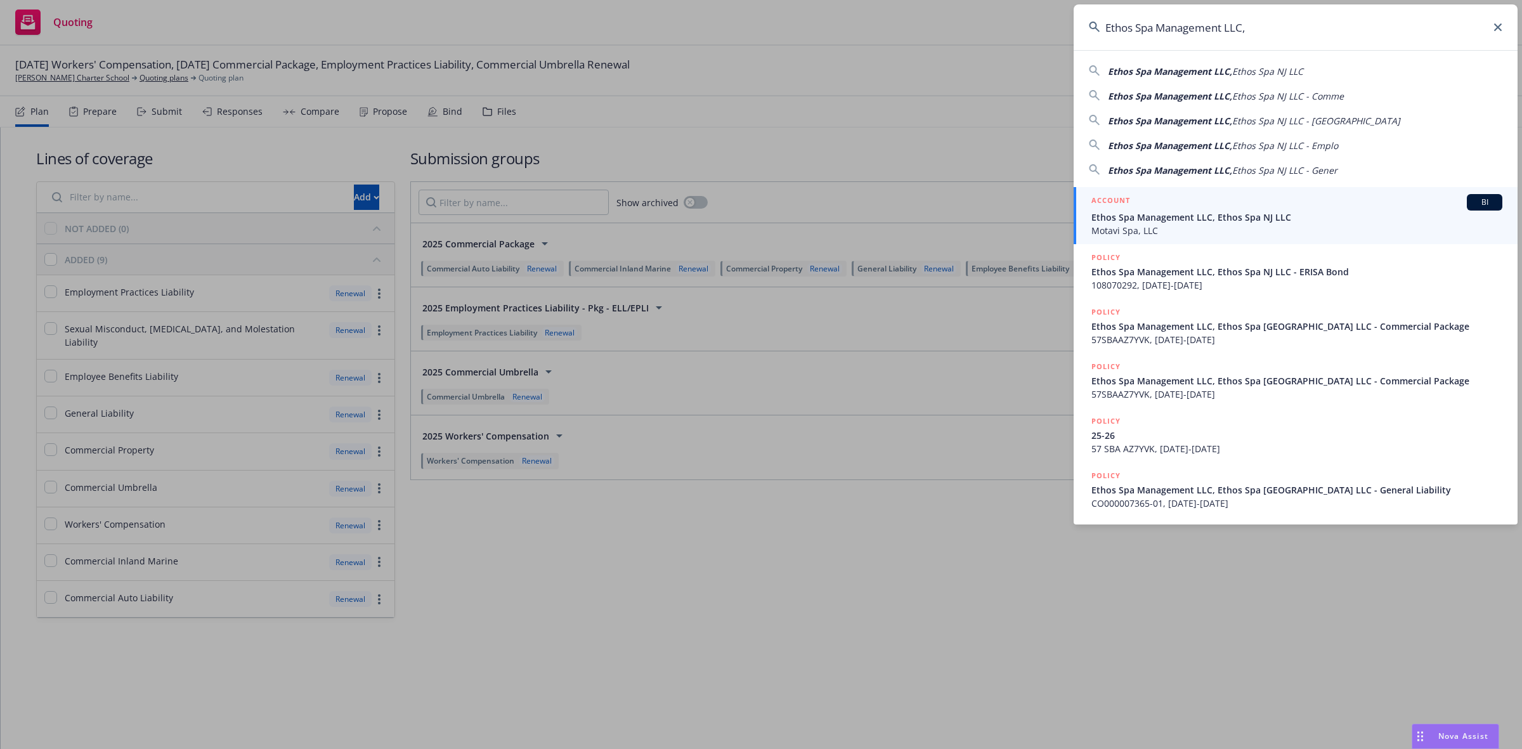
type input "Ethos Spa Management LLC"
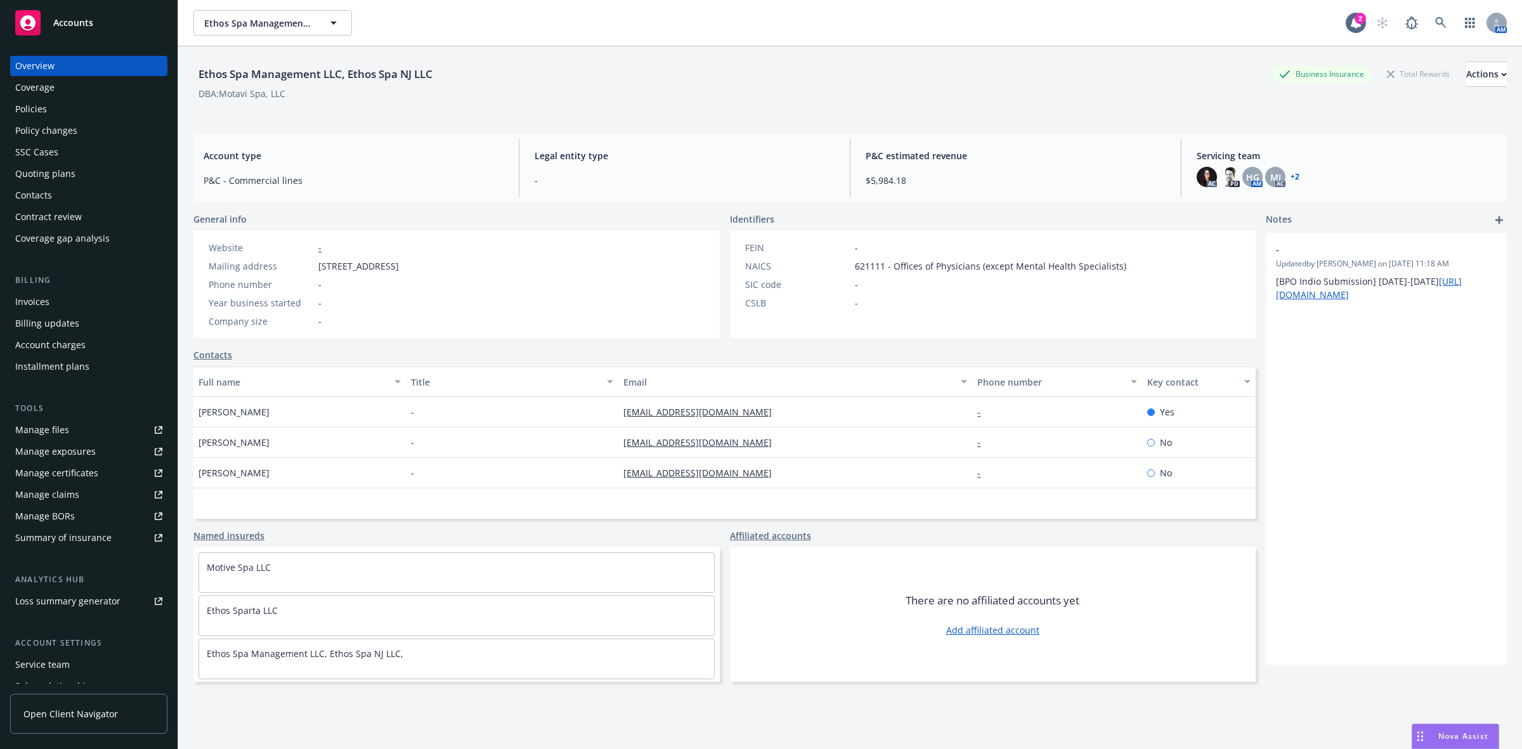
click at [70, 111] on div "Policies" at bounding box center [88, 109] width 147 height 20
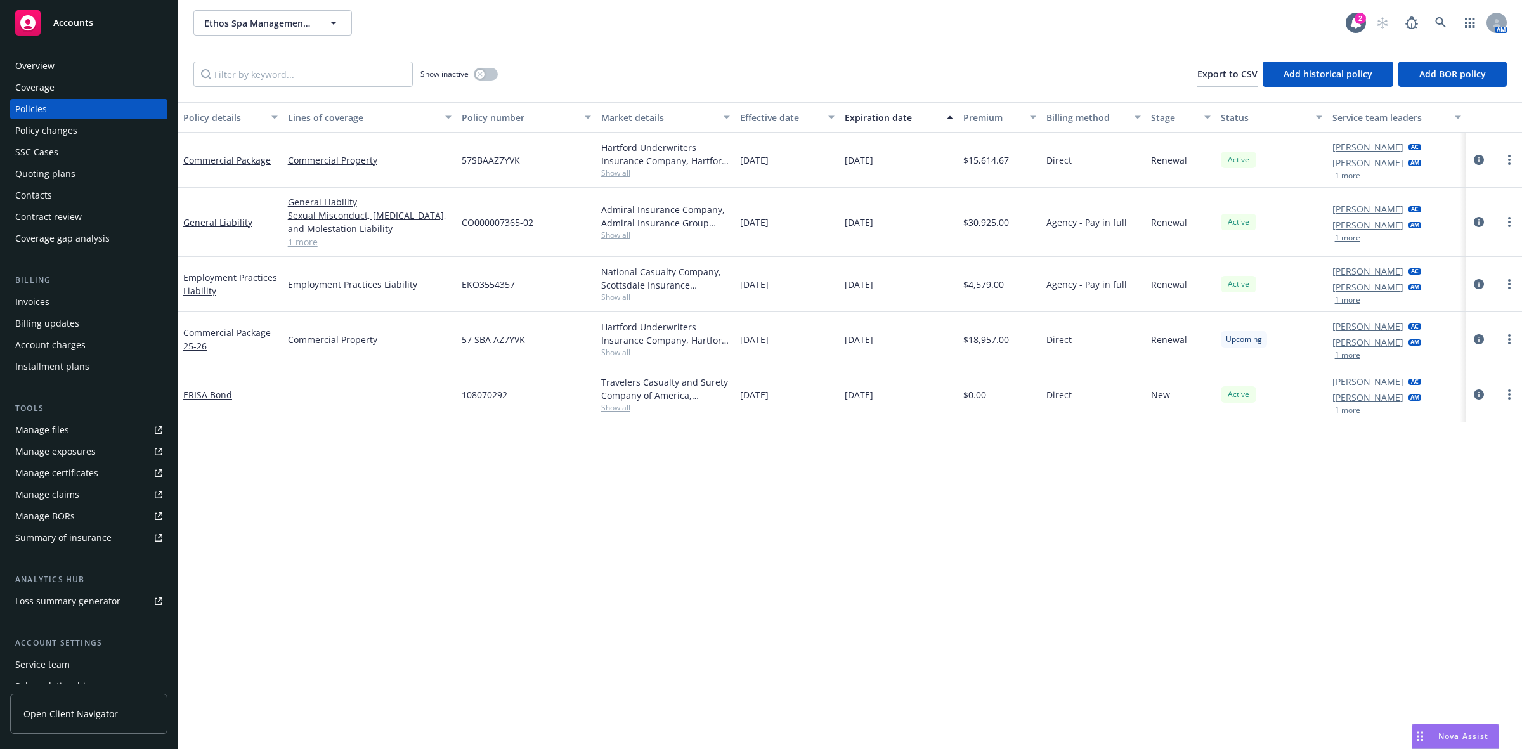
click at [74, 171] on div "Quoting plans" at bounding box center [88, 174] width 147 height 20
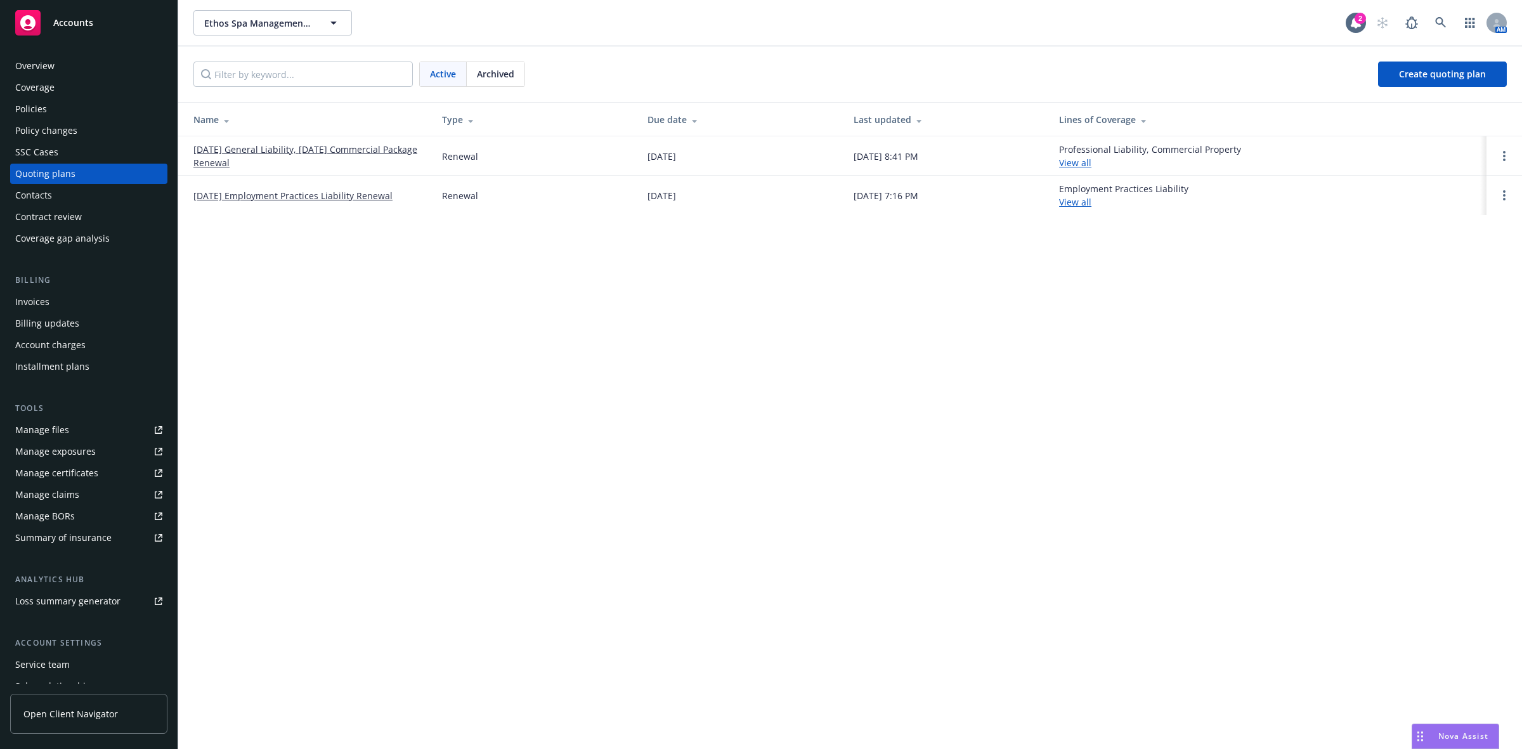
click at [224, 153] on link "08/26/25 General Liability, 08/24/25 Commercial Package Renewal" at bounding box center [307, 156] width 228 height 27
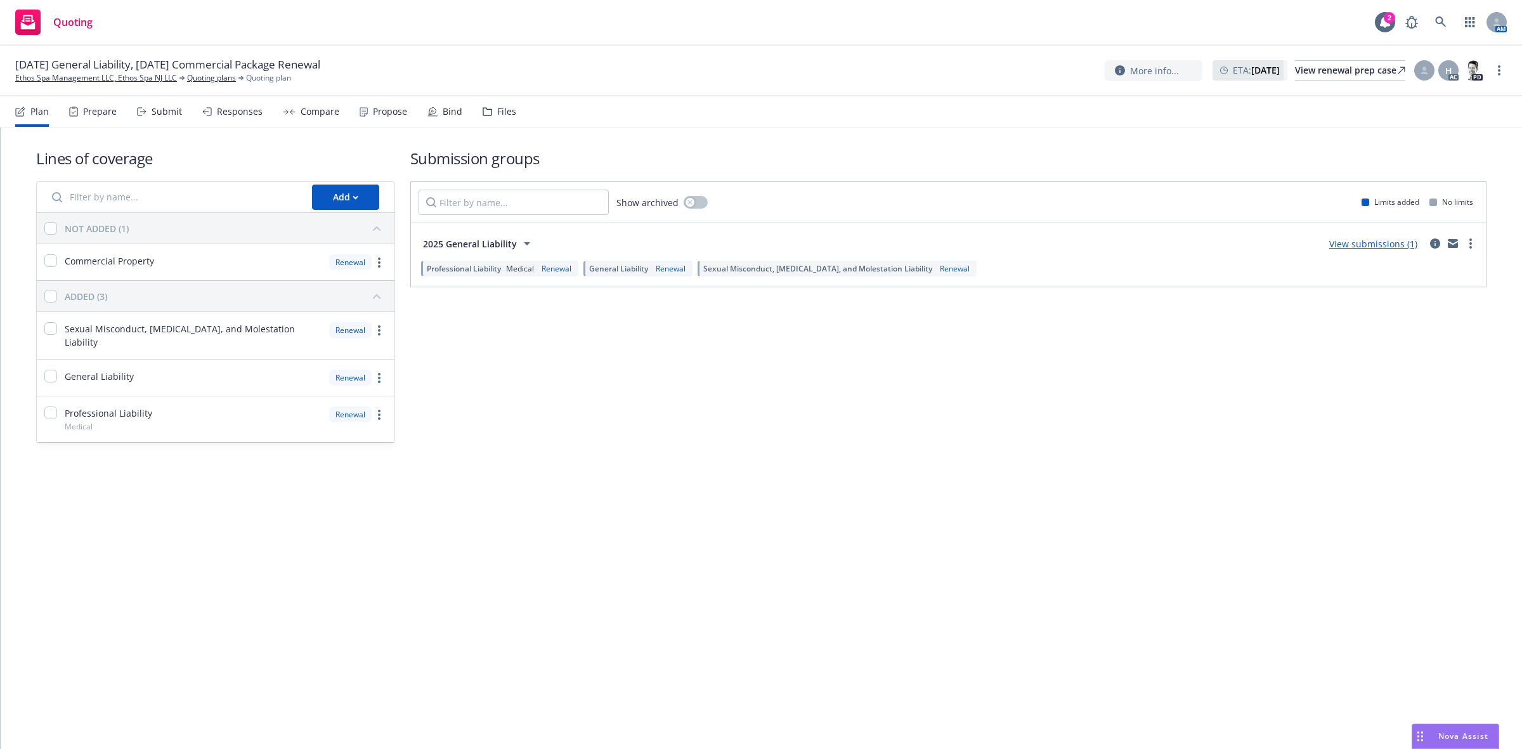
click at [389, 115] on div "Propose" at bounding box center [390, 112] width 34 height 10
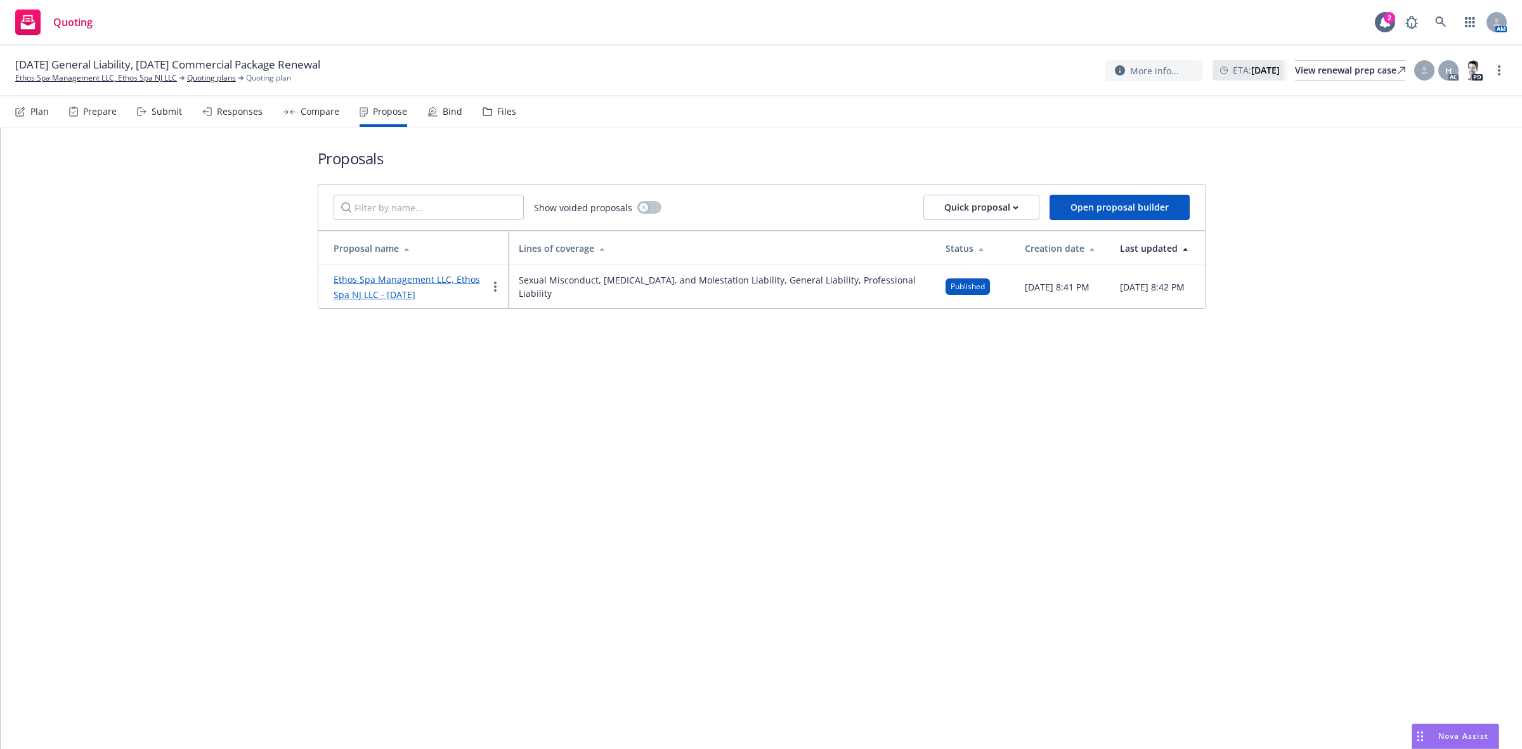
click at [397, 289] on link "Ethos Spa Management LLC, Ethos Spa NJ LLC - August 2025" at bounding box center [407, 286] width 147 height 27
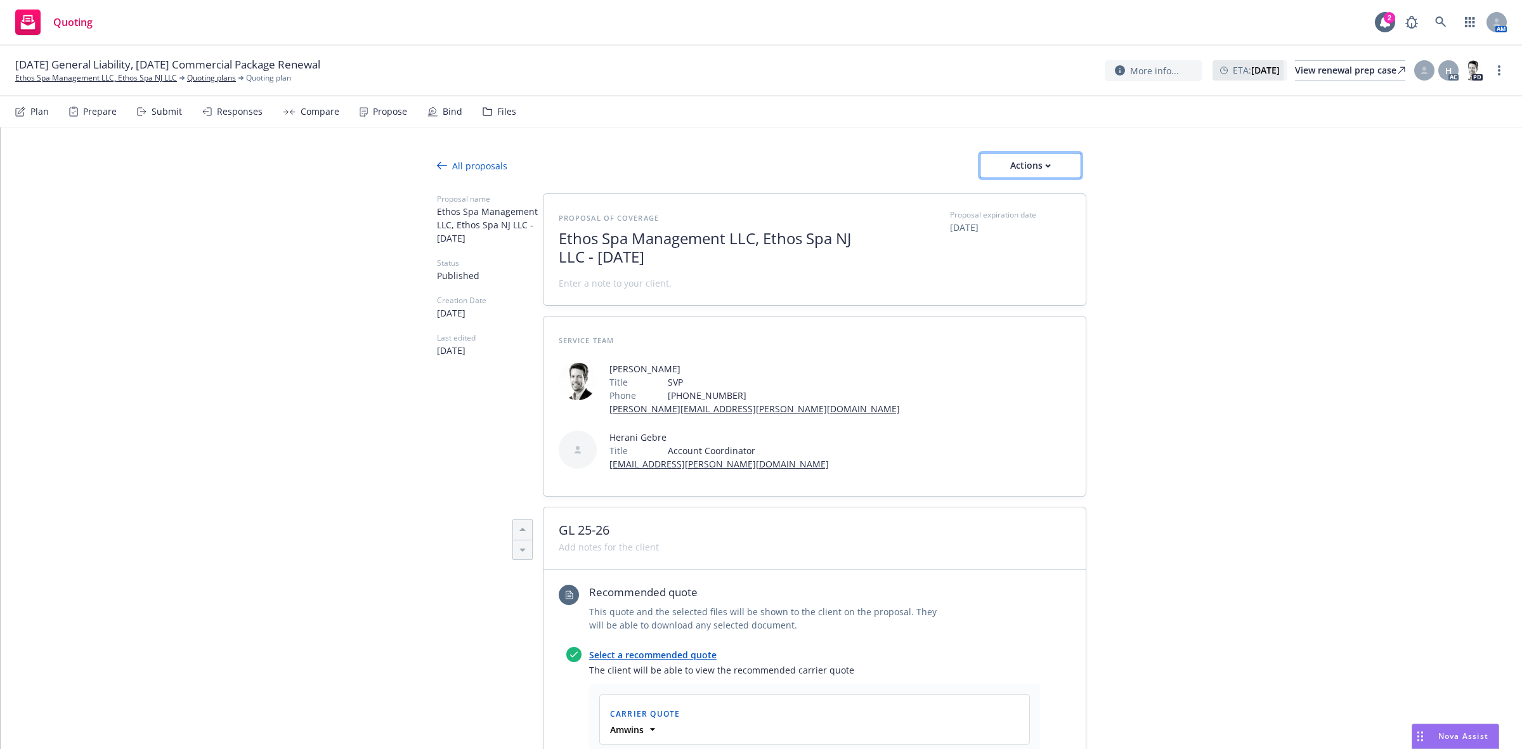
click at [1035, 170] on div "Actions" at bounding box center [1031, 165] width 60 height 24
click at [1027, 218] on span "See client view" at bounding box center [1020, 224] width 93 height 12
type textarea "x"
click at [55, 79] on link "Ethos Spa Management LLC, Ethos Spa NJ LLC" at bounding box center [96, 77] width 162 height 11
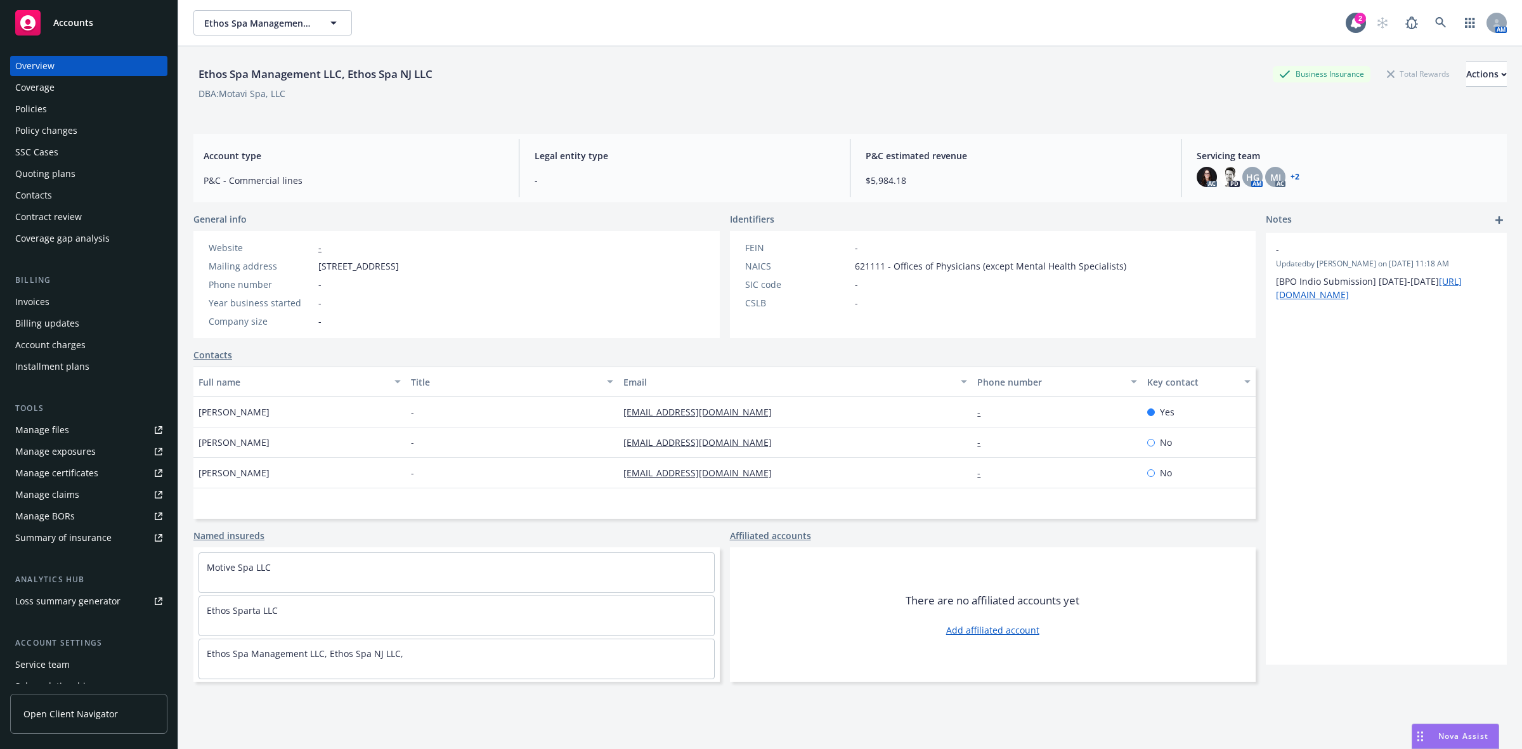
click at [46, 105] on div "Policies" at bounding box center [31, 109] width 32 height 20
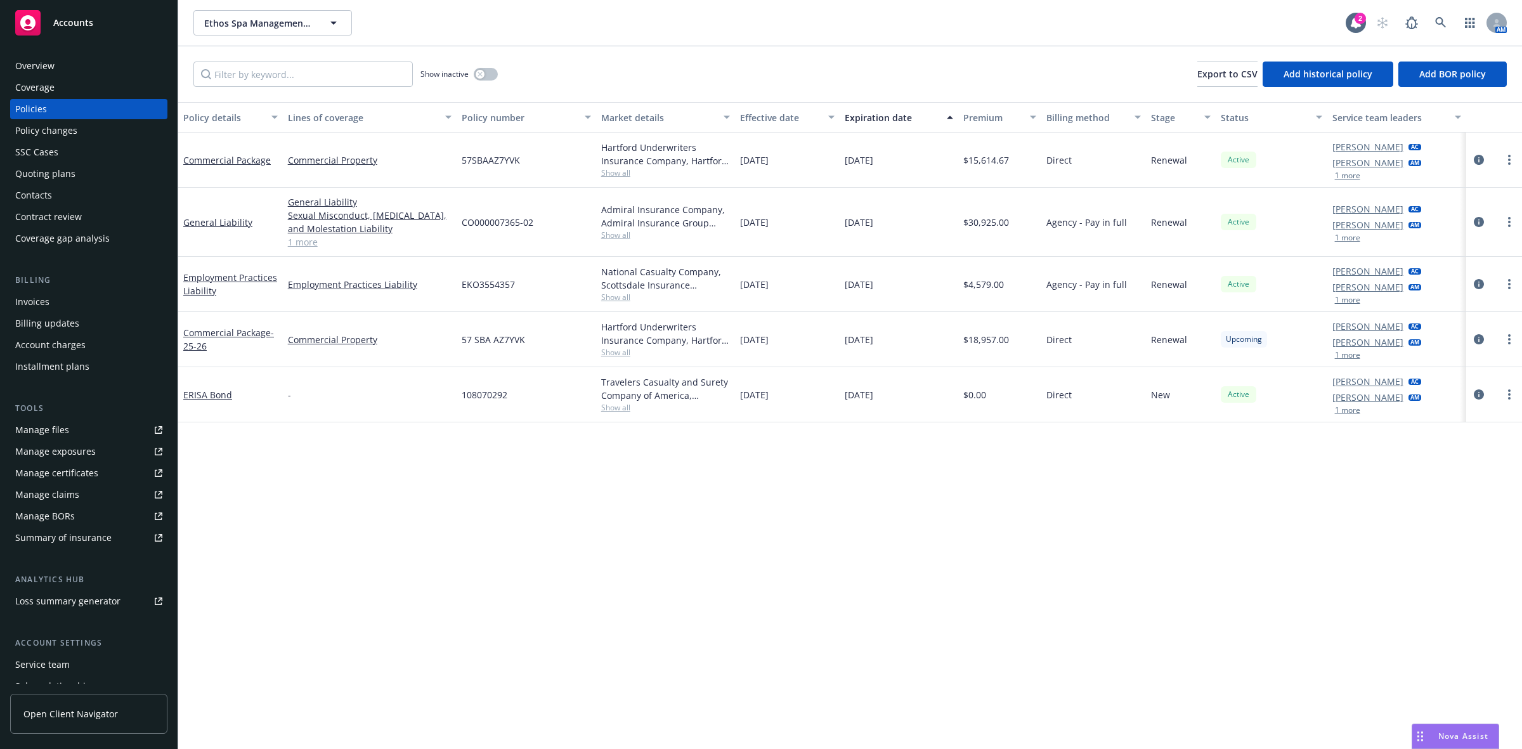
click at [36, 433] on div "Manage files" at bounding box center [42, 430] width 54 height 20
click at [89, 173] on div "Quoting plans" at bounding box center [88, 174] width 147 height 20
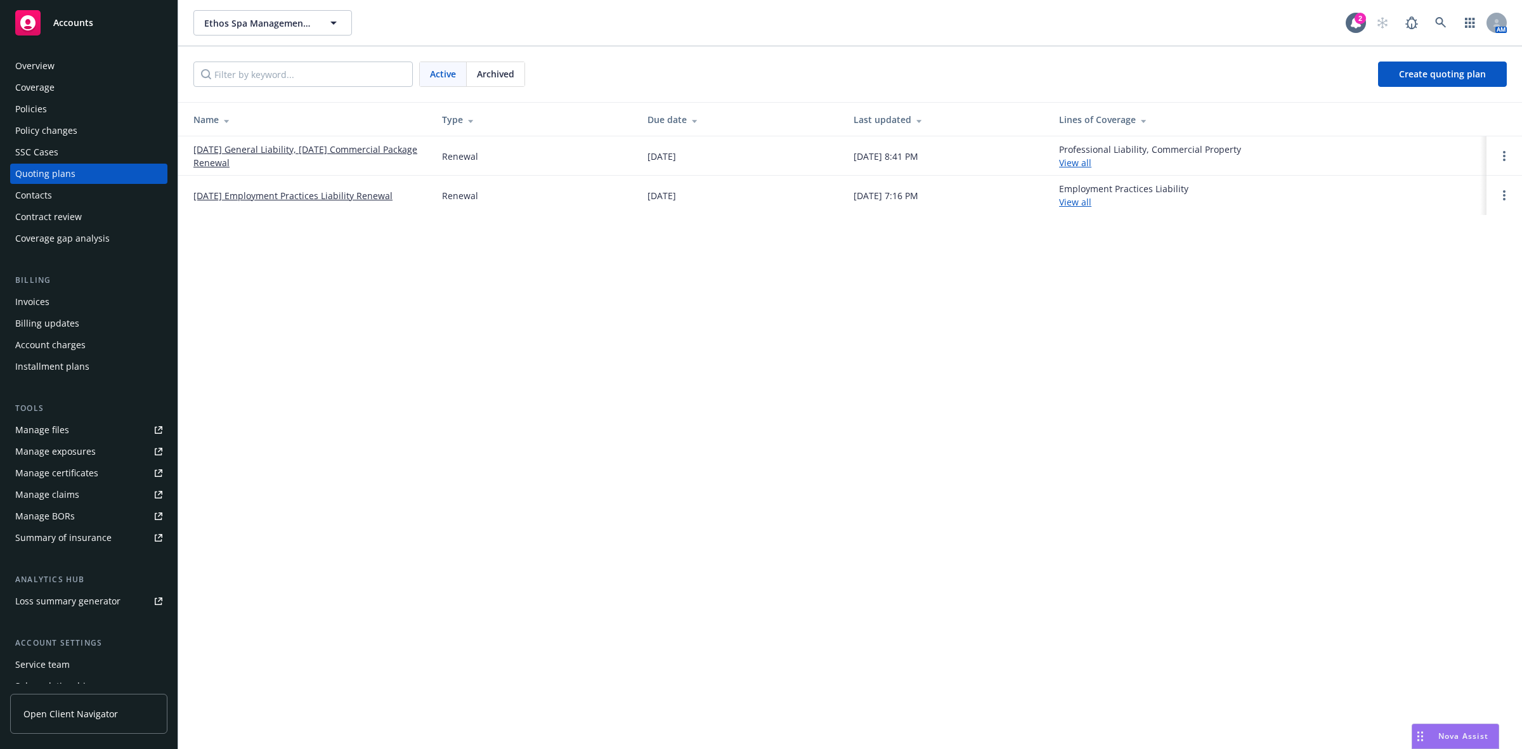
click at [334, 146] on link "08/26/25 General Liability, 08/24/25 Commercial Package Renewal" at bounding box center [307, 156] width 228 height 27
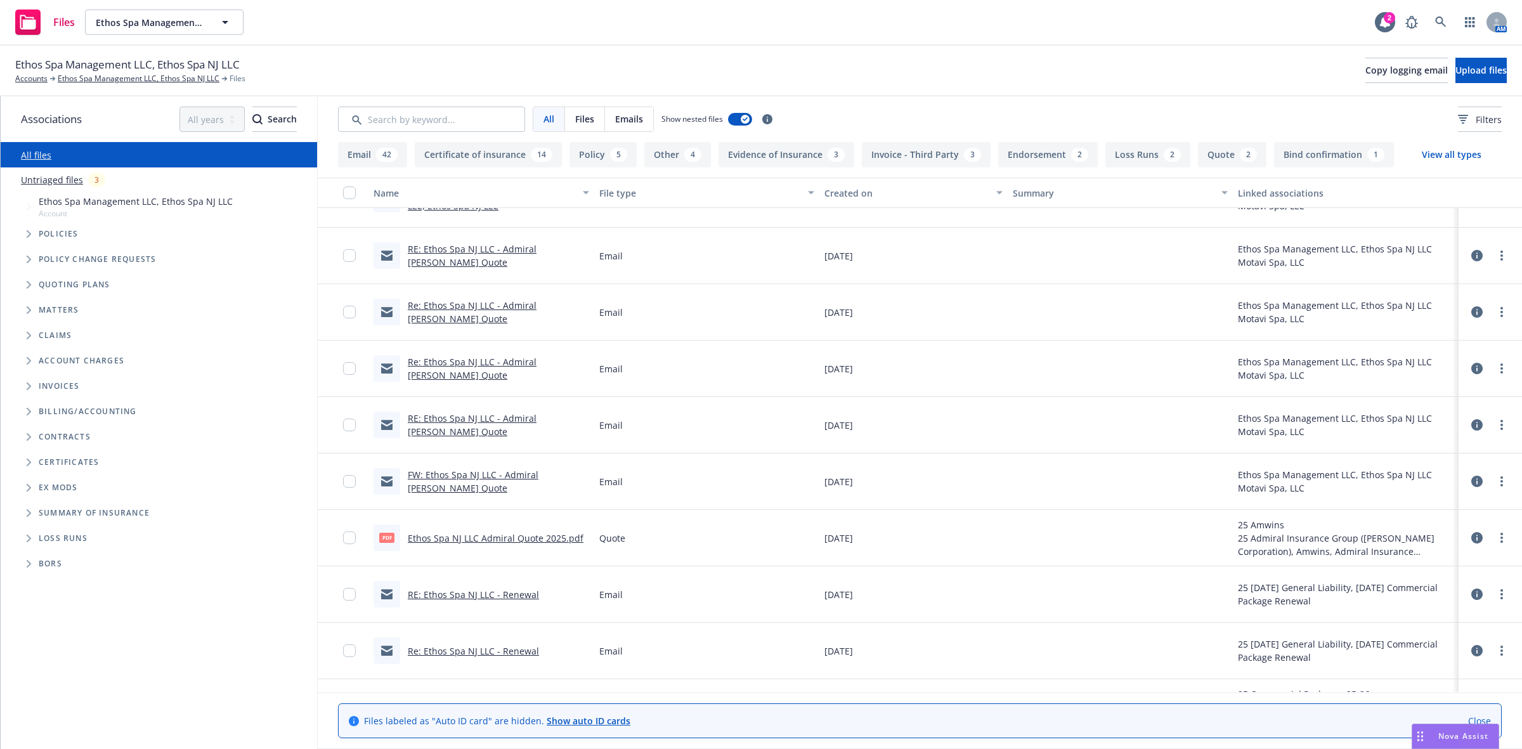
scroll to position [238, 0]
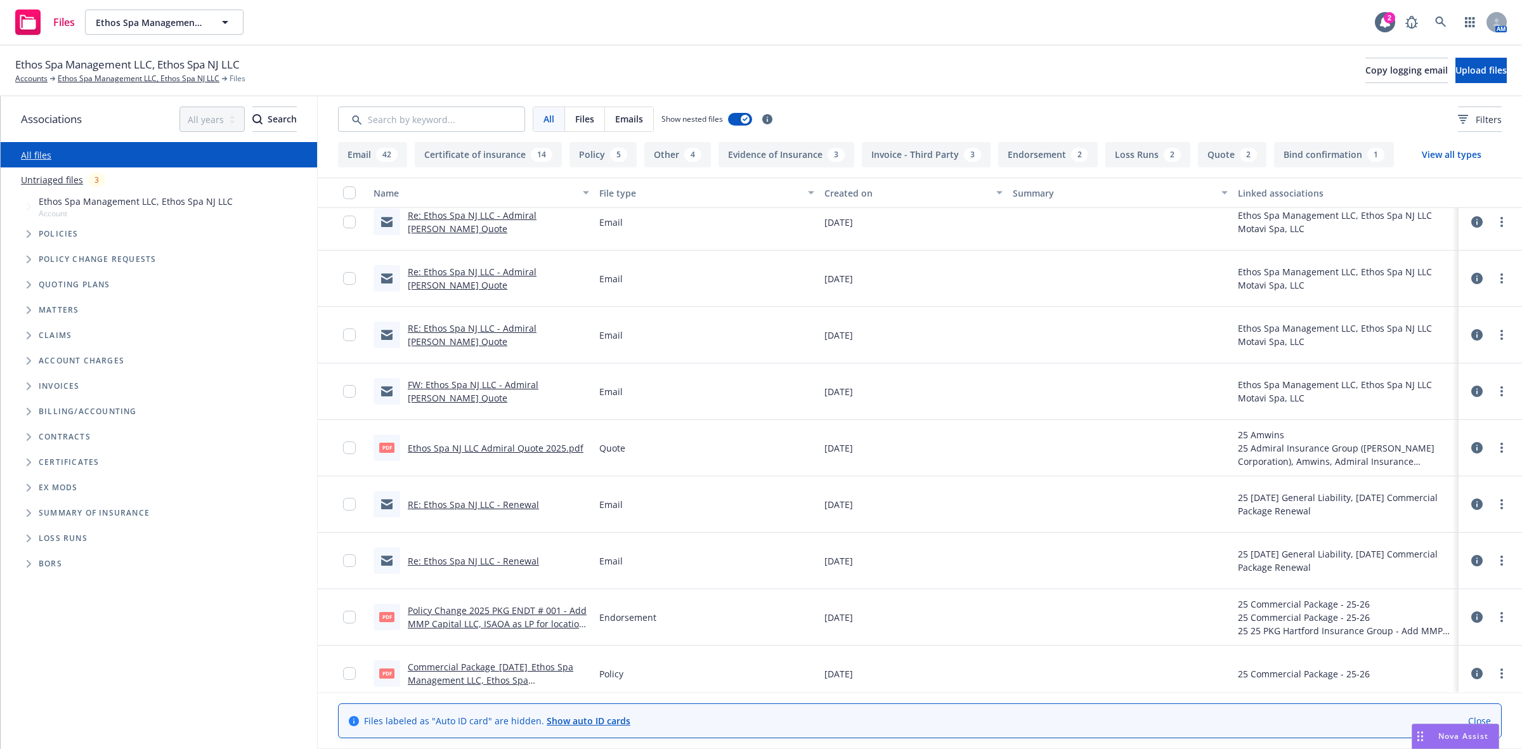
click at [27, 235] on icon "Tree Example" at bounding box center [29, 234] width 5 height 8
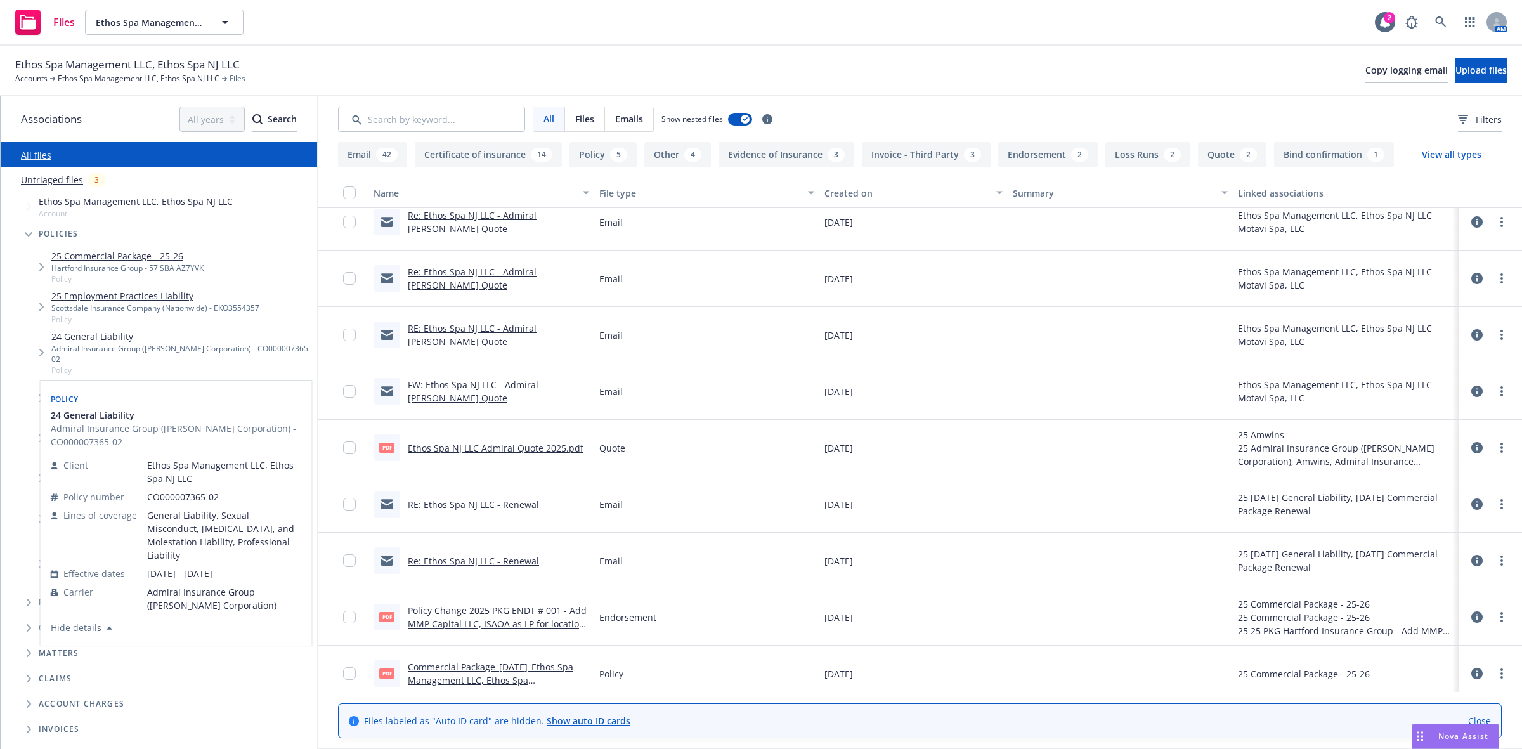
click at [87, 334] on link "24 General Liability" at bounding box center [181, 336] width 261 height 13
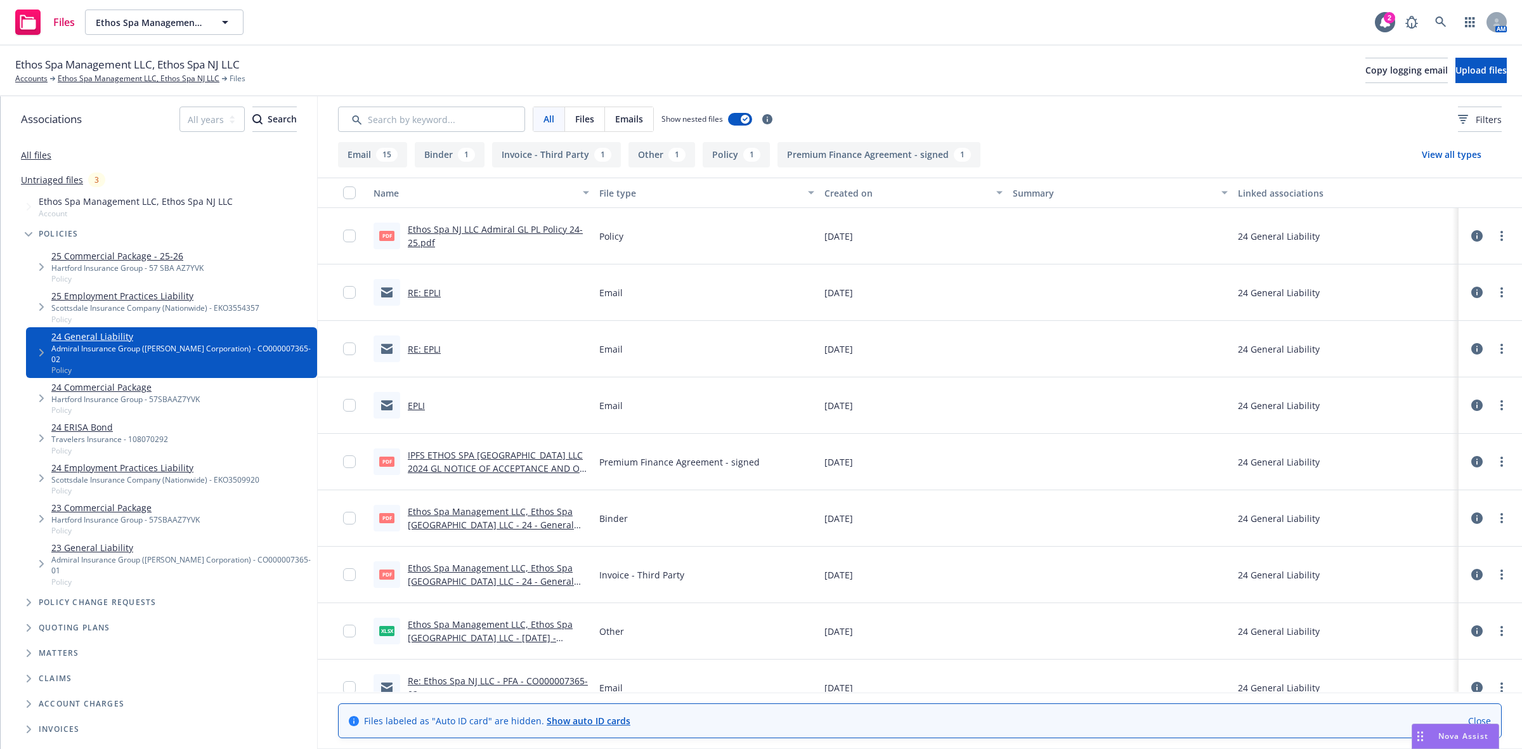
click at [452, 226] on link "Ethos Spa NJ LLC Admiral GL PL Policy 24-25.pdf" at bounding box center [495, 235] width 175 height 25
click at [75, 76] on link "Ethos Spa Management LLC, Ethos Spa NJ LLC" at bounding box center [139, 78] width 162 height 11
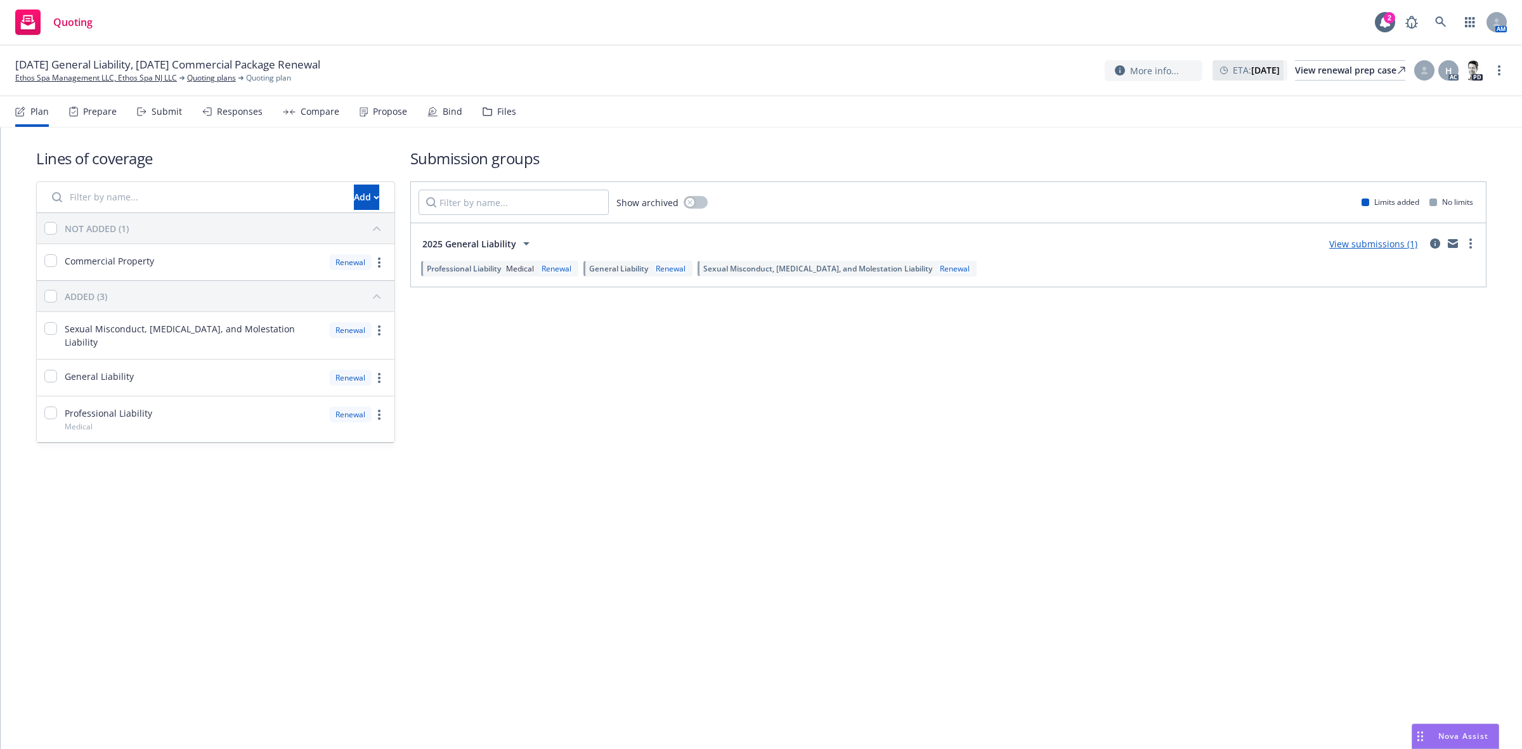
click at [386, 111] on div "Propose" at bounding box center [390, 112] width 34 height 10
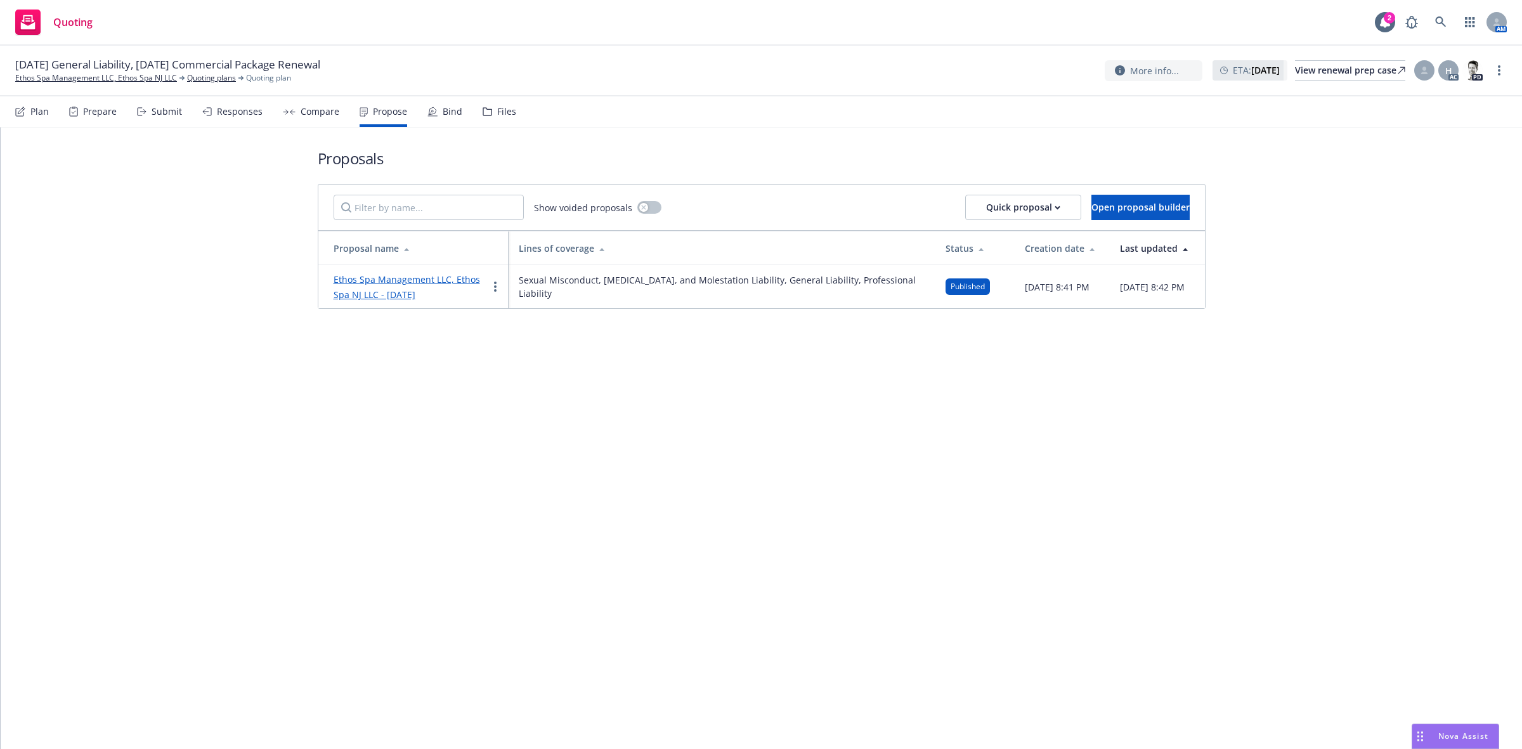
click at [502, 112] on div "Files" at bounding box center [506, 112] width 19 height 10
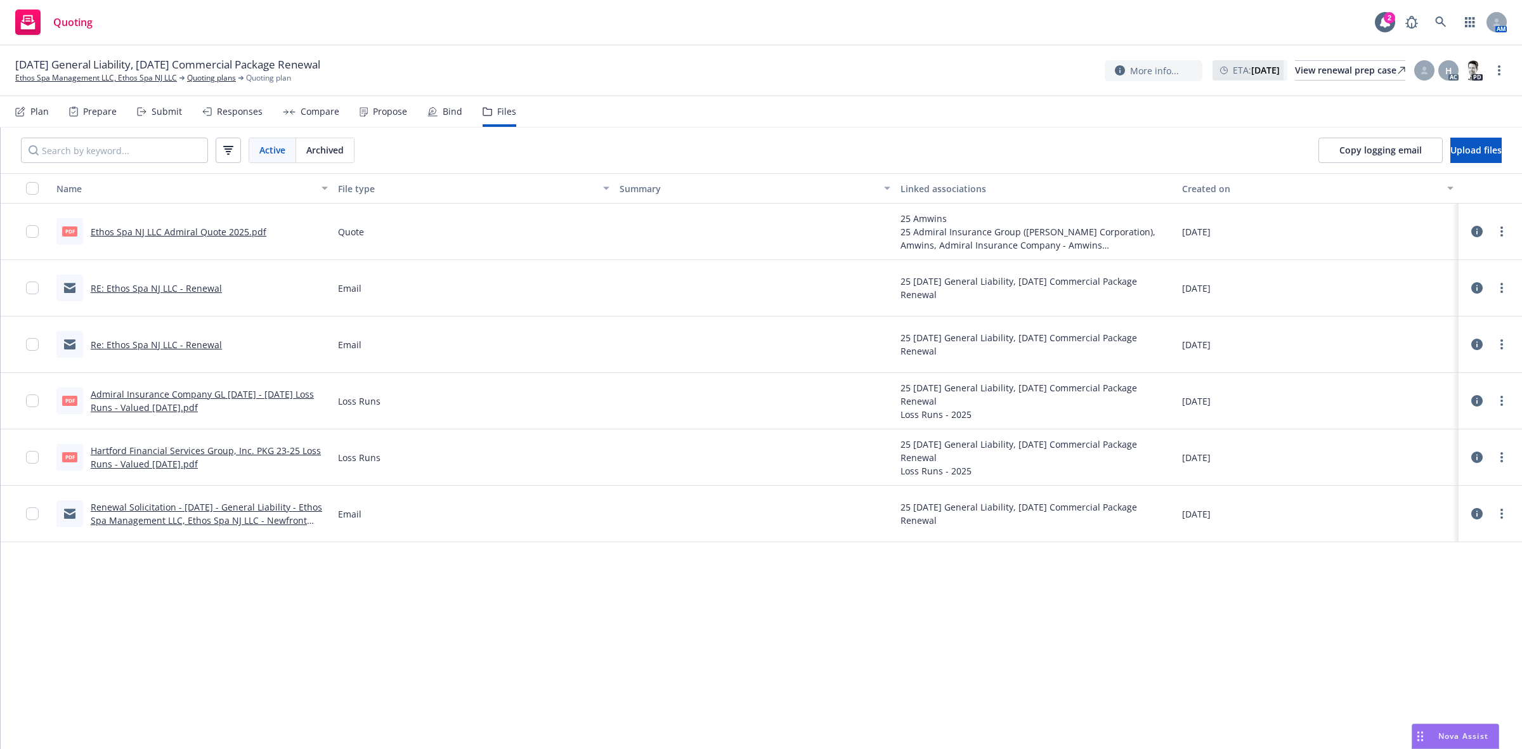
click at [143, 282] on link "RE: Ethos Spa NJ LLC - Renewal" at bounding box center [156, 288] width 131 height 12
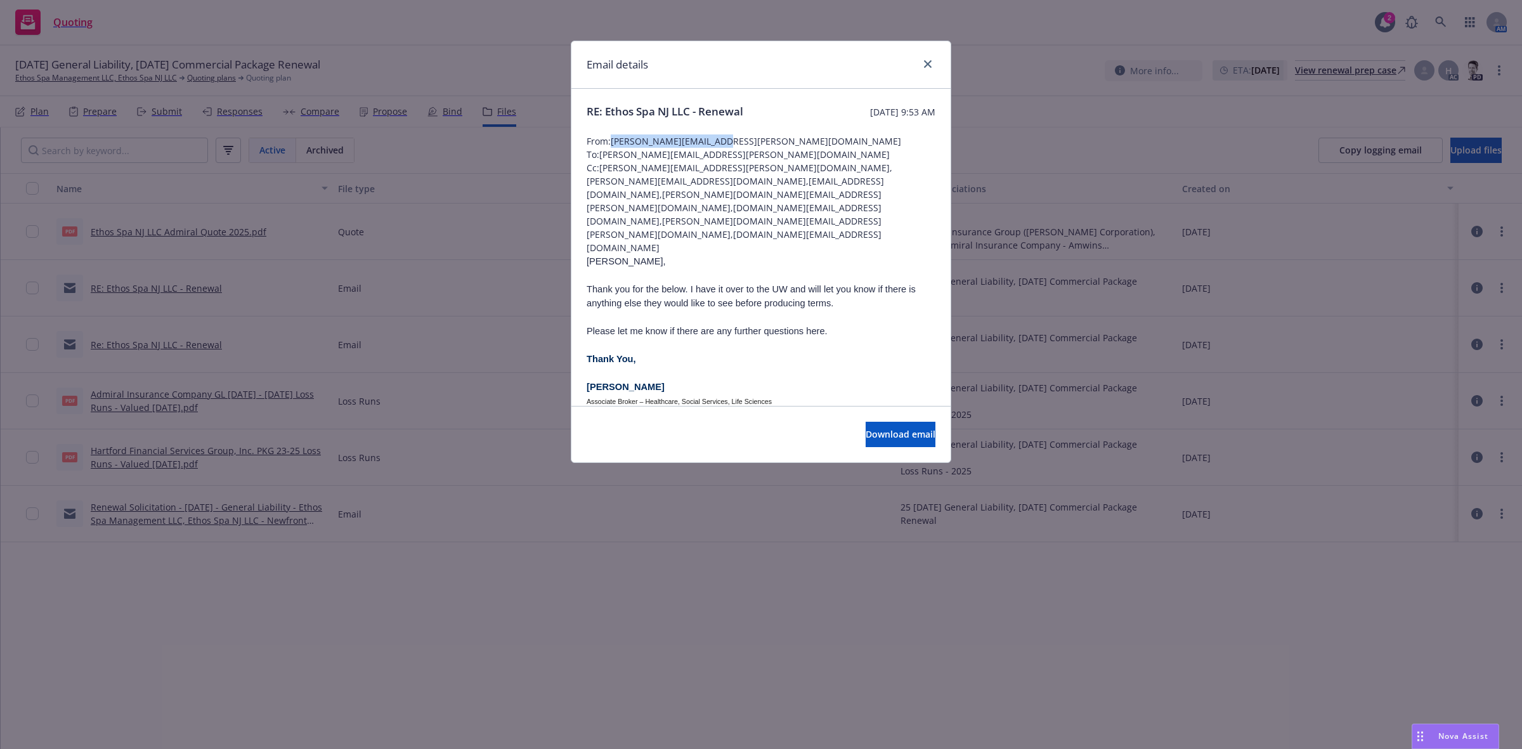
drag, startPoint x: 731, startPoint y: 143, endPoint x: 612, endPoint y: 143, distance: 119.2
click at [612, 143] on span "From: [PERSON_NAME][EMAIL_ADDRESS][PERSON_NAME][DOMAIN_NAME]" at bounding box center [761, 140] width 349 height 13
copy span "[PERSON_NAME][EMAIL_ADDRESS][PERSON_NAME][DOMAIN_NAME]"
drag, startPoint x: 932, startPoint y: 62, endPoint x: 940, endPoint y: 62, distance: 7.6
click at [932, 62] on link "close" at bounding box center [927, 63] width 15 height 15
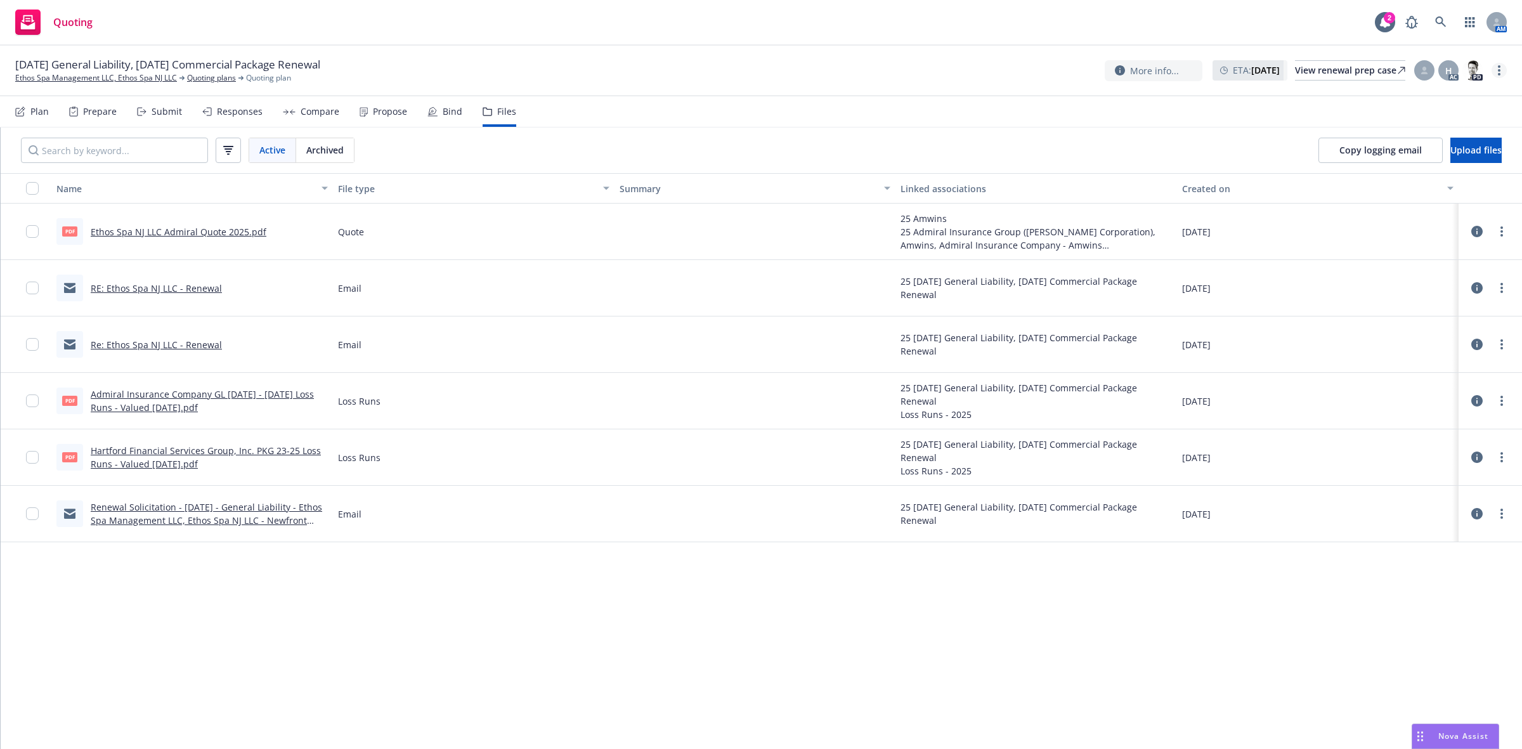
click at [1501, 74] on link "more" at bounding box center [1499, 70] width 15 height 15
click at [1425, 97] on link "Copy logging email" at bounding box center [1435, 96] width 141 height 25
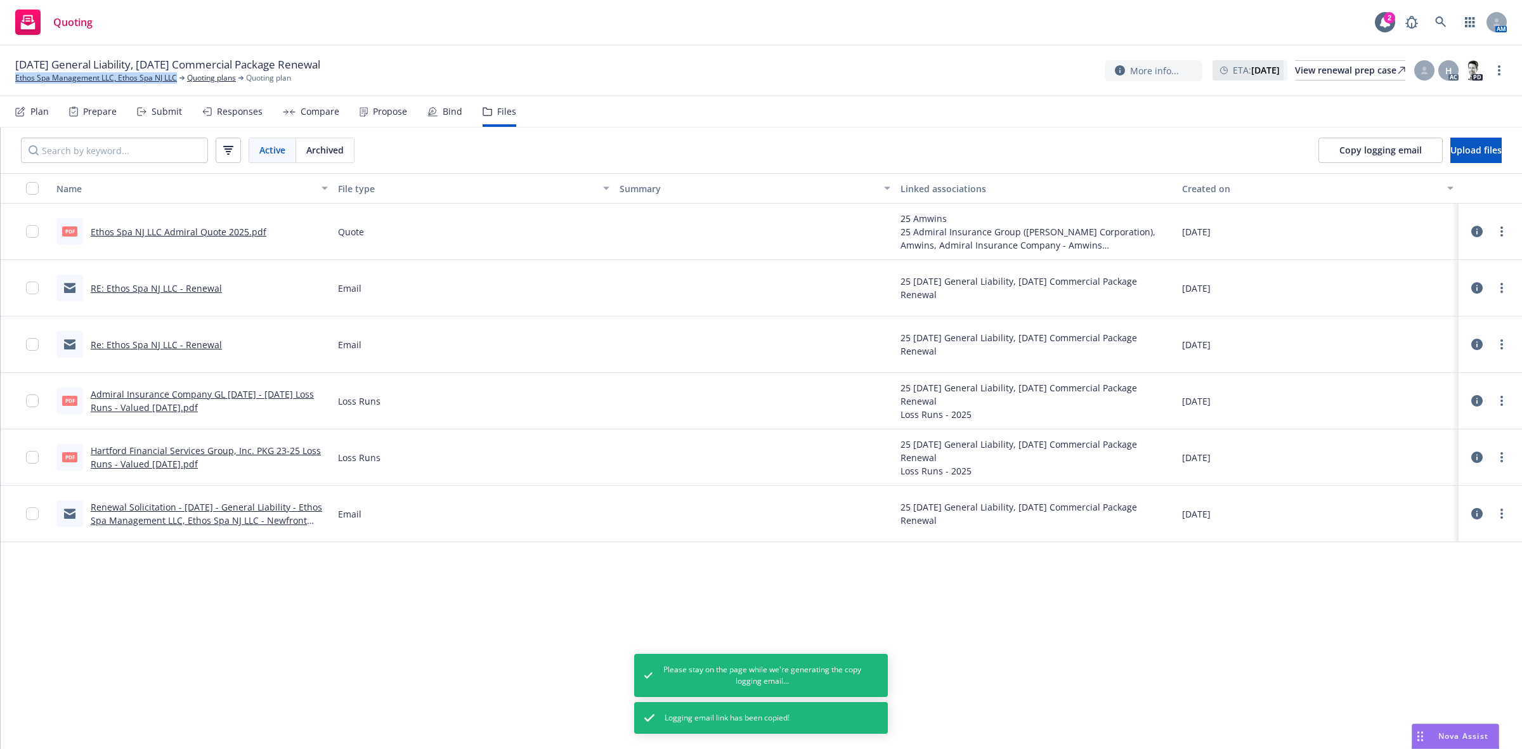
drag, startPoint x: 179, startPoint y: 81, endPoint x: 4, endPoint y: 84, distance: 175.1
click at [4, 83] on div "[DATE] General Liability, [DATE] Commercial Package Renewal Ethos Spa Managemen…" at bounding box center [761, 71] width 1522 height 51
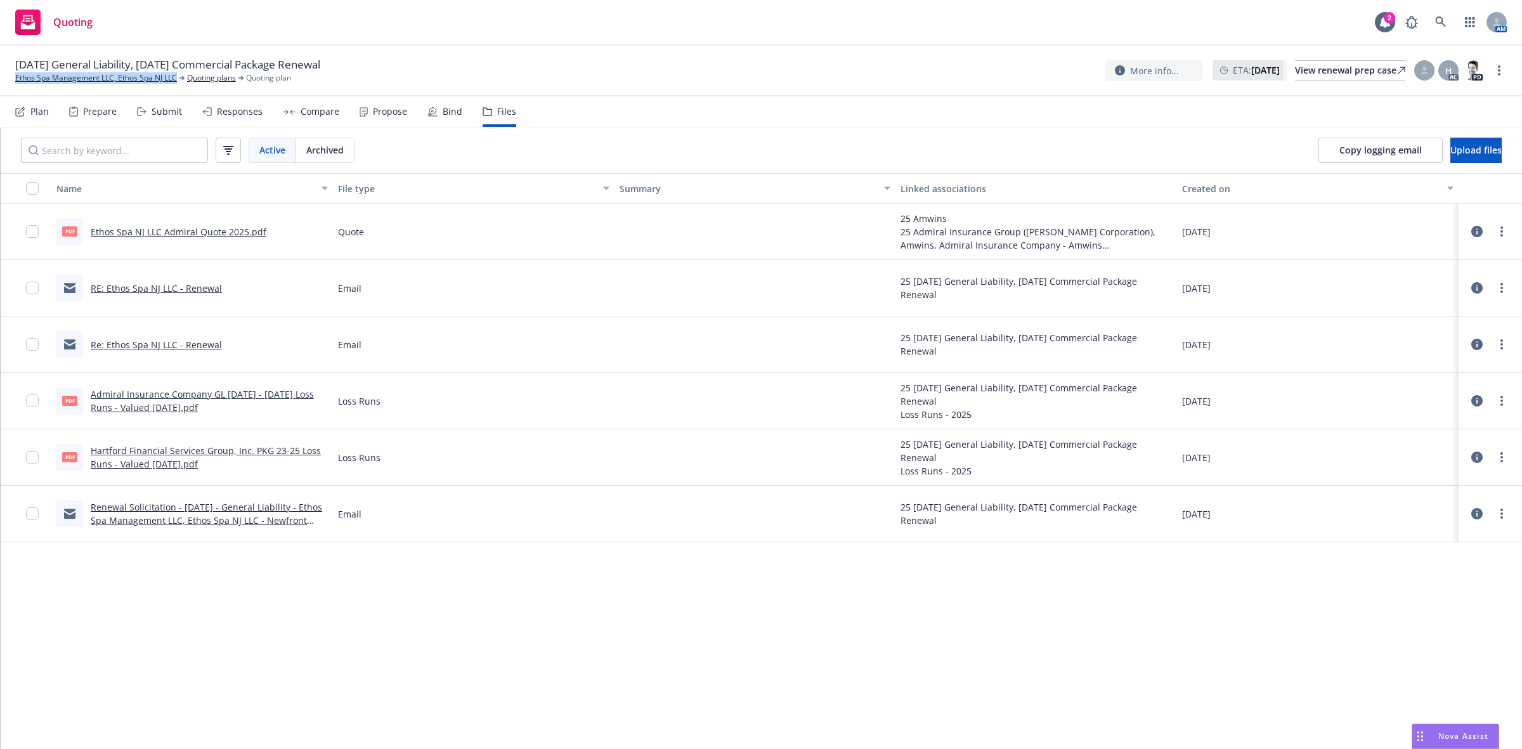
copy link "Ethos Spa Management LLC, Ethos Spa NJ LLC"
click at [1298, 72] on div "View renewal prep case" at bounding box center [1350, 70] width 110 height 19
click at [1447, 23] on link at bounding box center [1440, 22] width 25 height 25
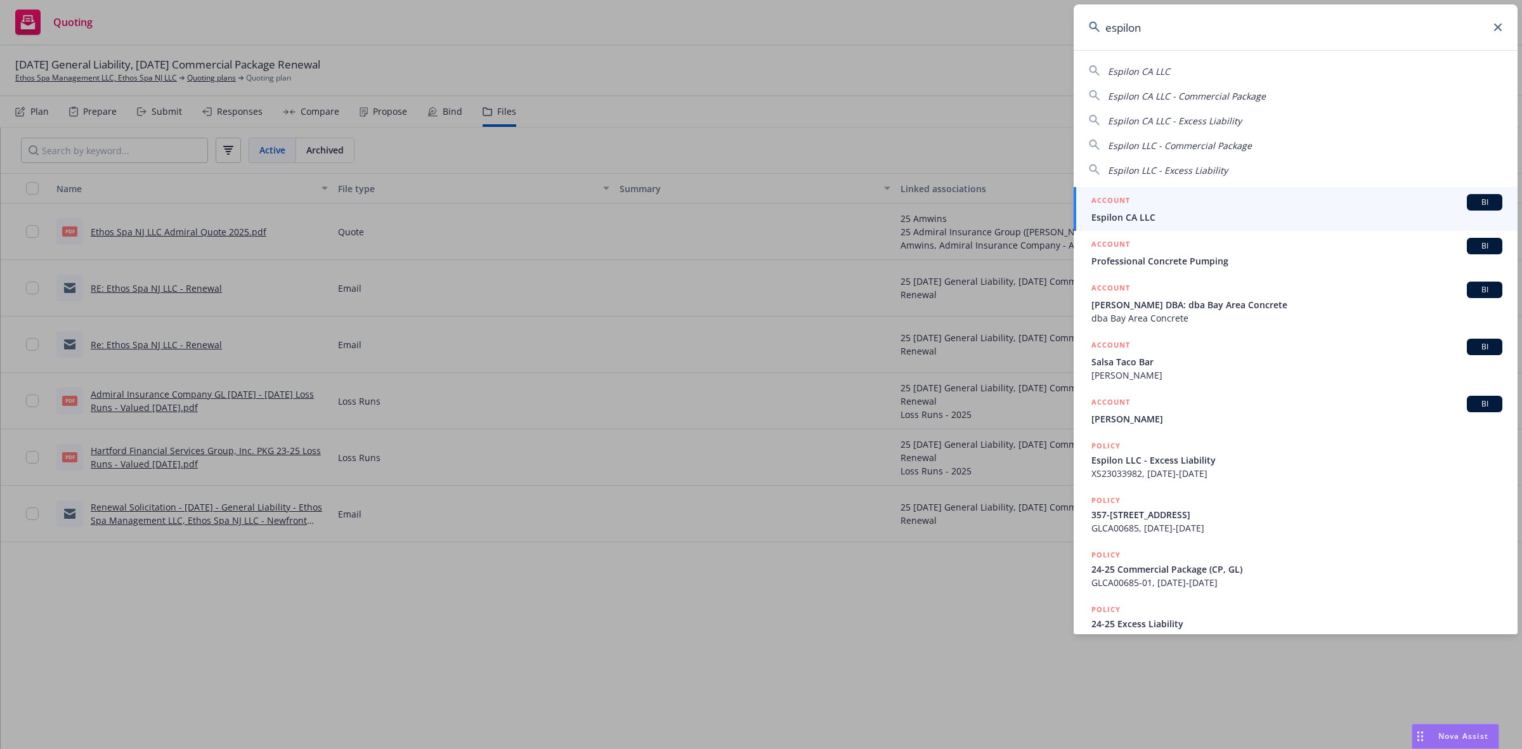
type input "espilon"
click at [1154, 214] on span "Espilon CA LLC" at bounding box center [1297, 217] width 411 height 13
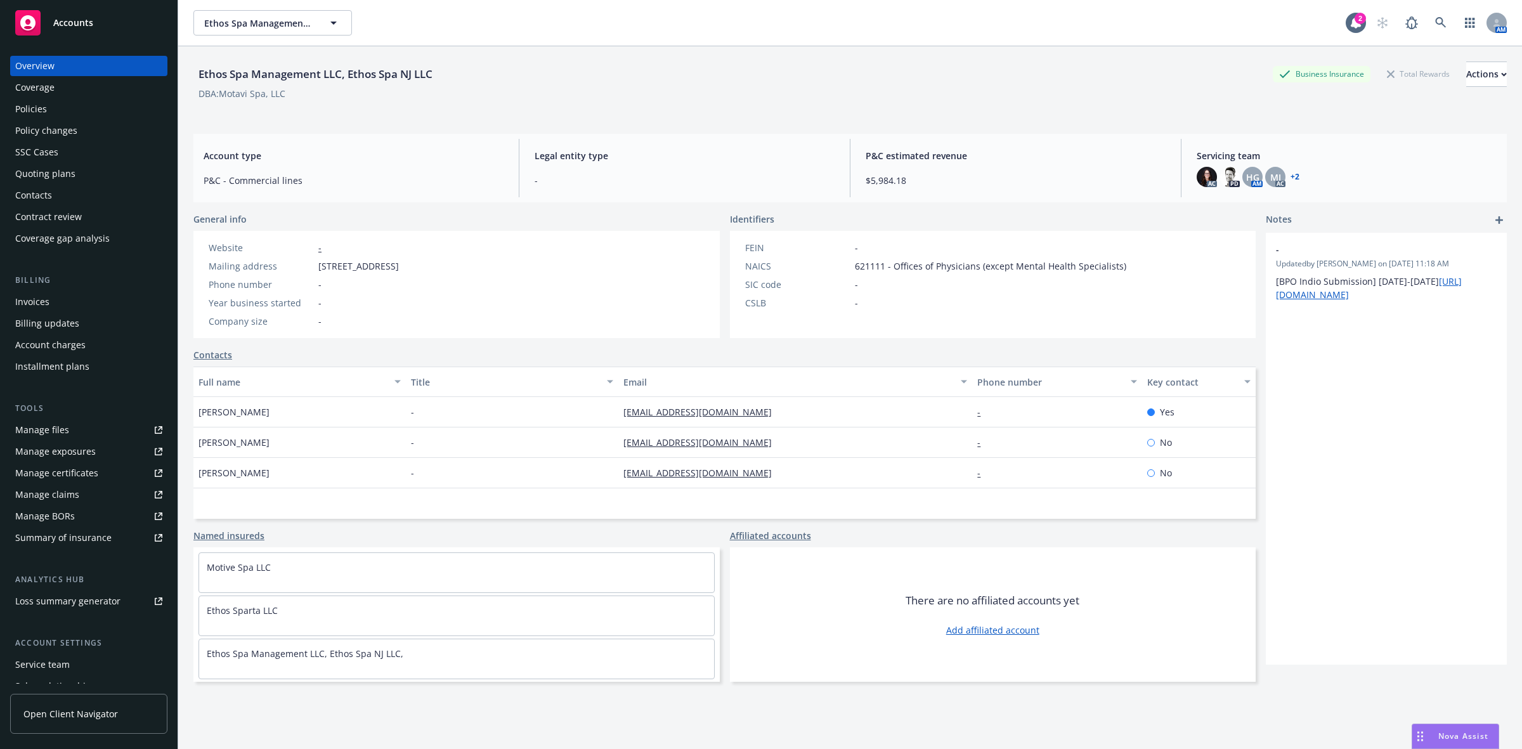
click at [36, 107] on div "Policies" at bounding box center [31, 109] width 32 height 20
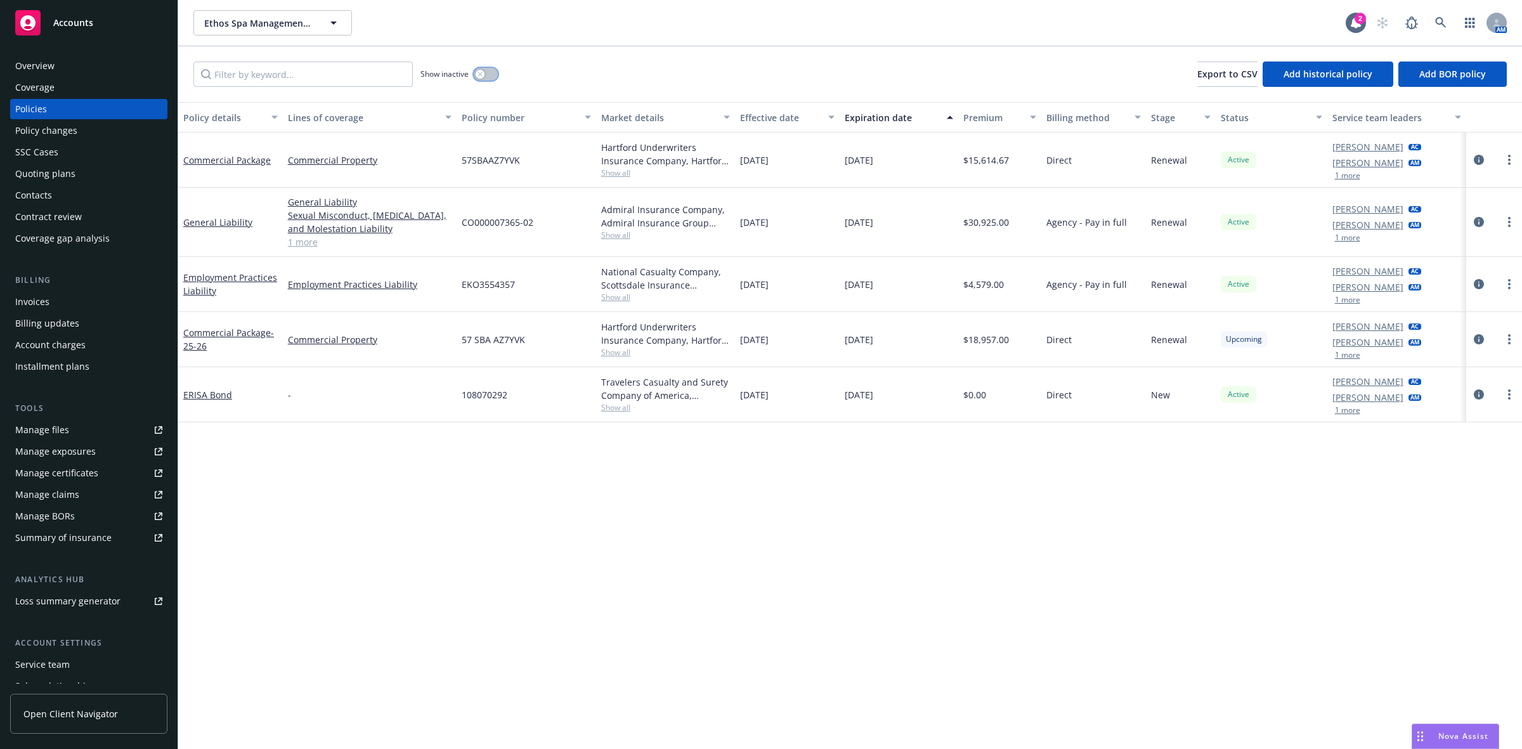
click at [483, 71] on div "button" at bounding box center [480, 74] width 9 height 9
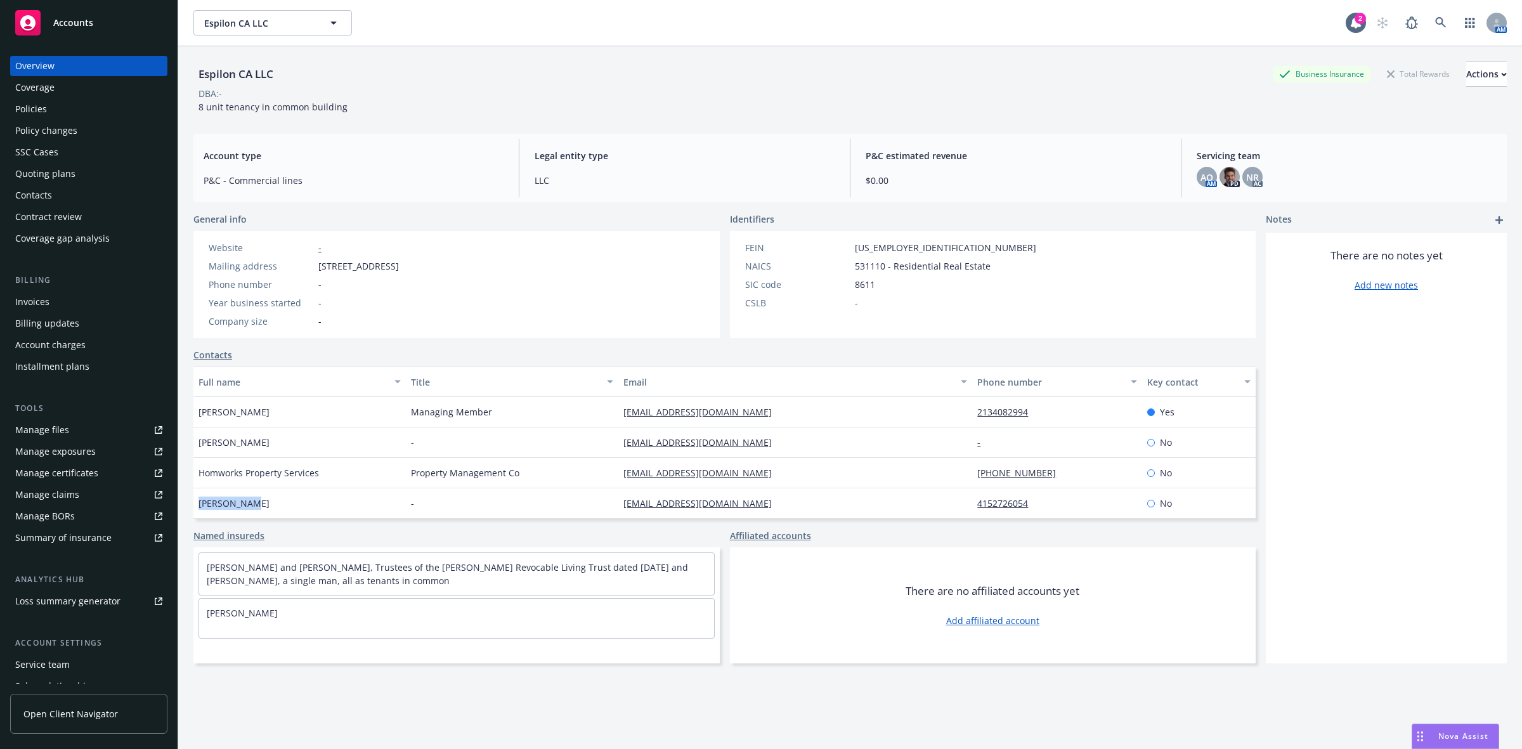
drag, startPoint x: 240, startPoint y: 509, endPoint x: 195, endPoint y: 507, distance: 45.1
click at [195, 507] on div "Mike Dupar" at bounding box center [299, 503] width 212 height 30
copy span "Mike Dupar"
drag, startPoint x: 715, startPoint y: 506, endPoint x: 616, endPoint y: 514, distance: 99.3
click at [618, 514] on div "jmdupar@gmail.com" at bounding box center [795, 503] width 354 height 30
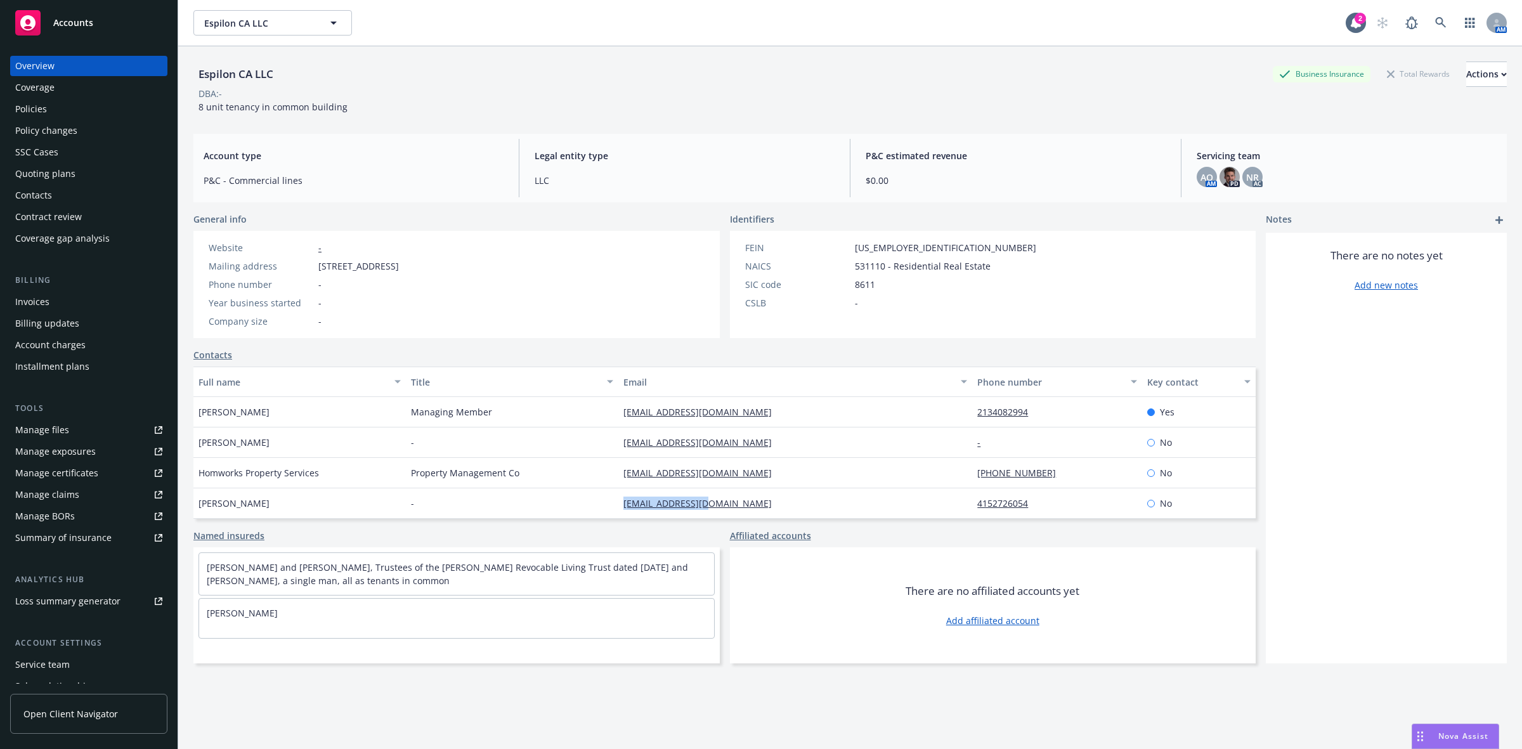
copy link "jmdupar@gmail.com"
drag, startPoint x: 1038, startPoint y: 499, endPoint x: 956, endPoint y: 512, distance: 83.4
click at [956, 512] on div "Mike Dupar - jmdupar@gmail.com 4152726054 No" at bounding box center [724, 503] width 1062 height 30
copy div "4152726054"
click at [1435, 30] on link at bounding box center [1440, 22] width 25 height 25
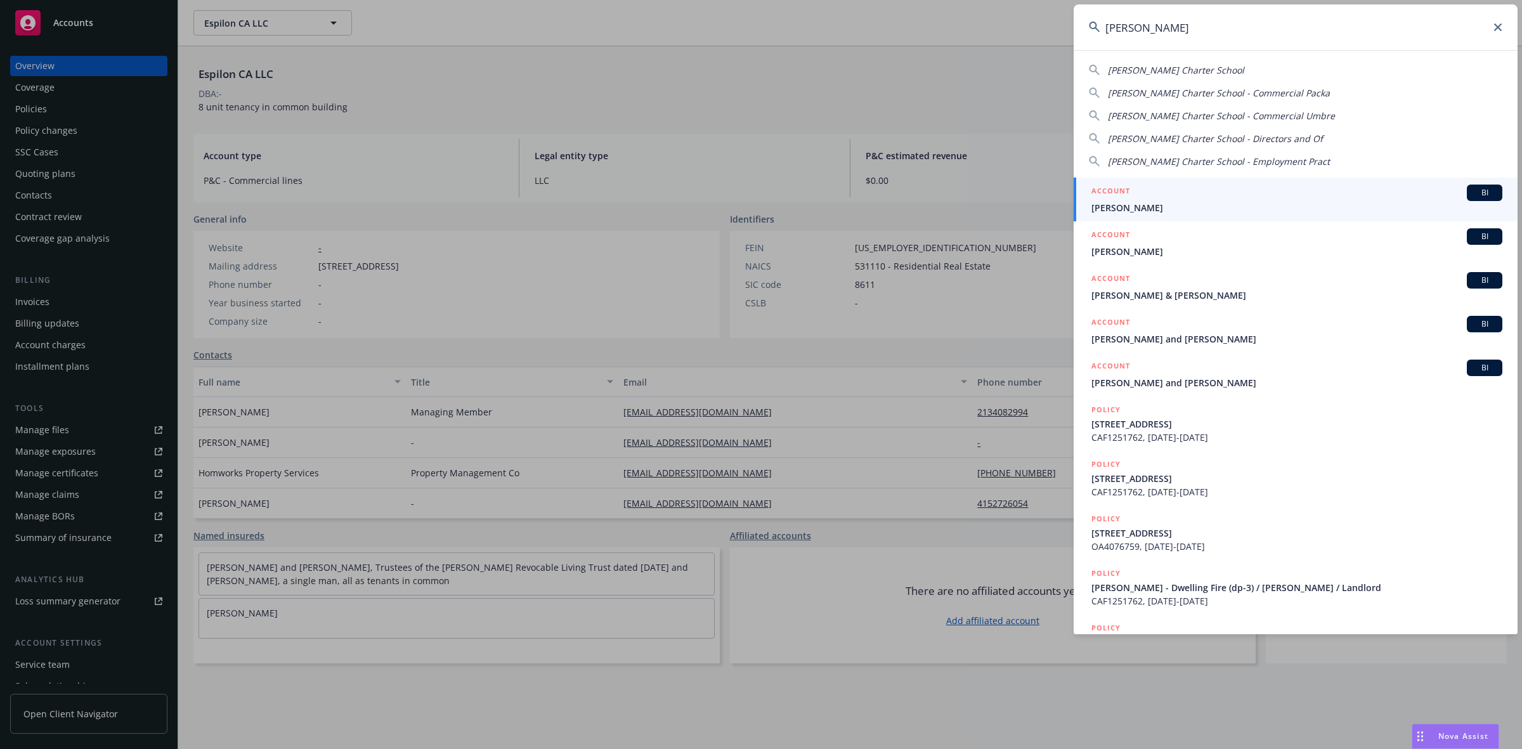
click at [1187, 65] on span "Theresa Hessling Charter School" at bounding box center [1176, 70] width 136 height 12
type input "Theresa Hessling Charter School"
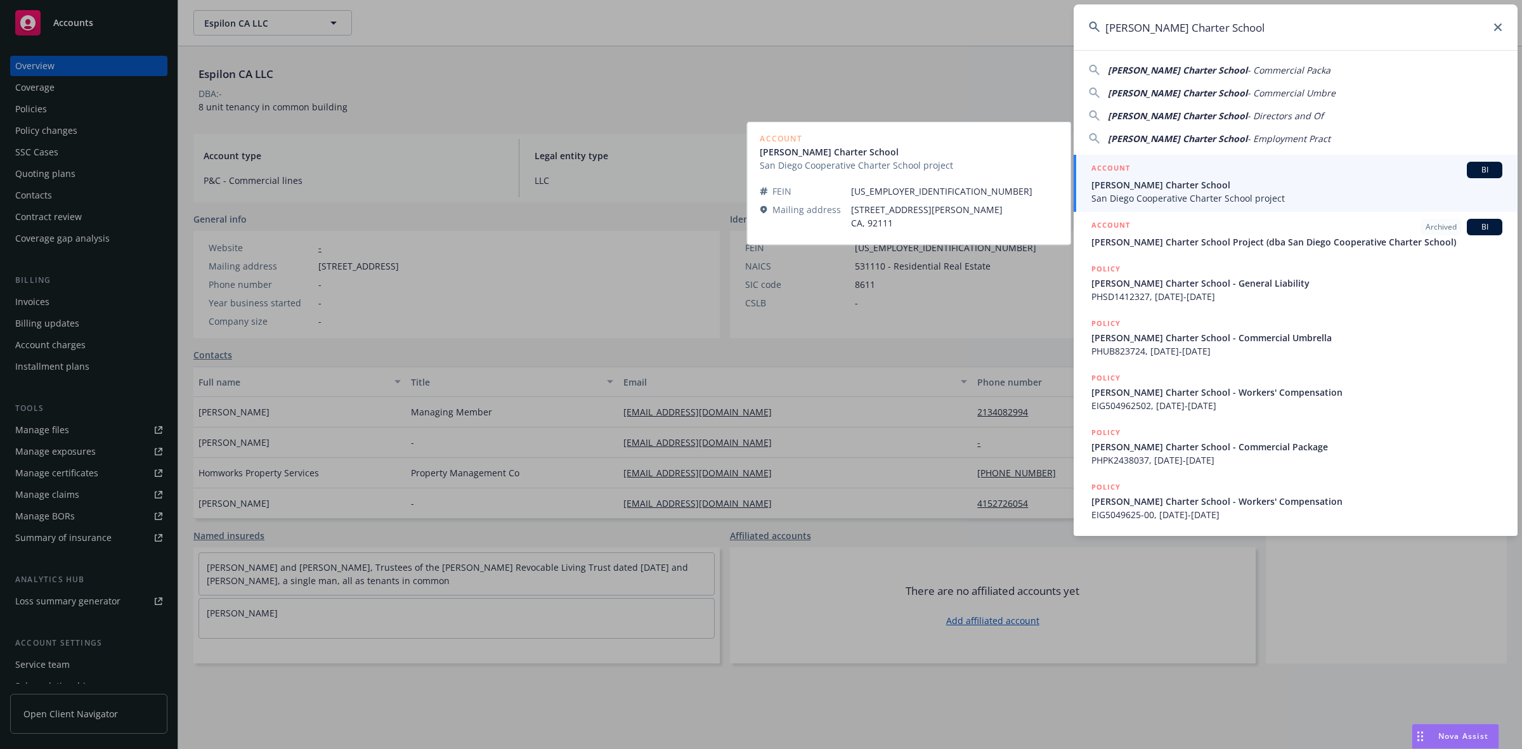
click at [1175, 176] on div "ACCOUNT BI Theresa Hessling Charter School San Diego Cooperative Charter School…" at bounding box center [1297, 183] width 411 height 43
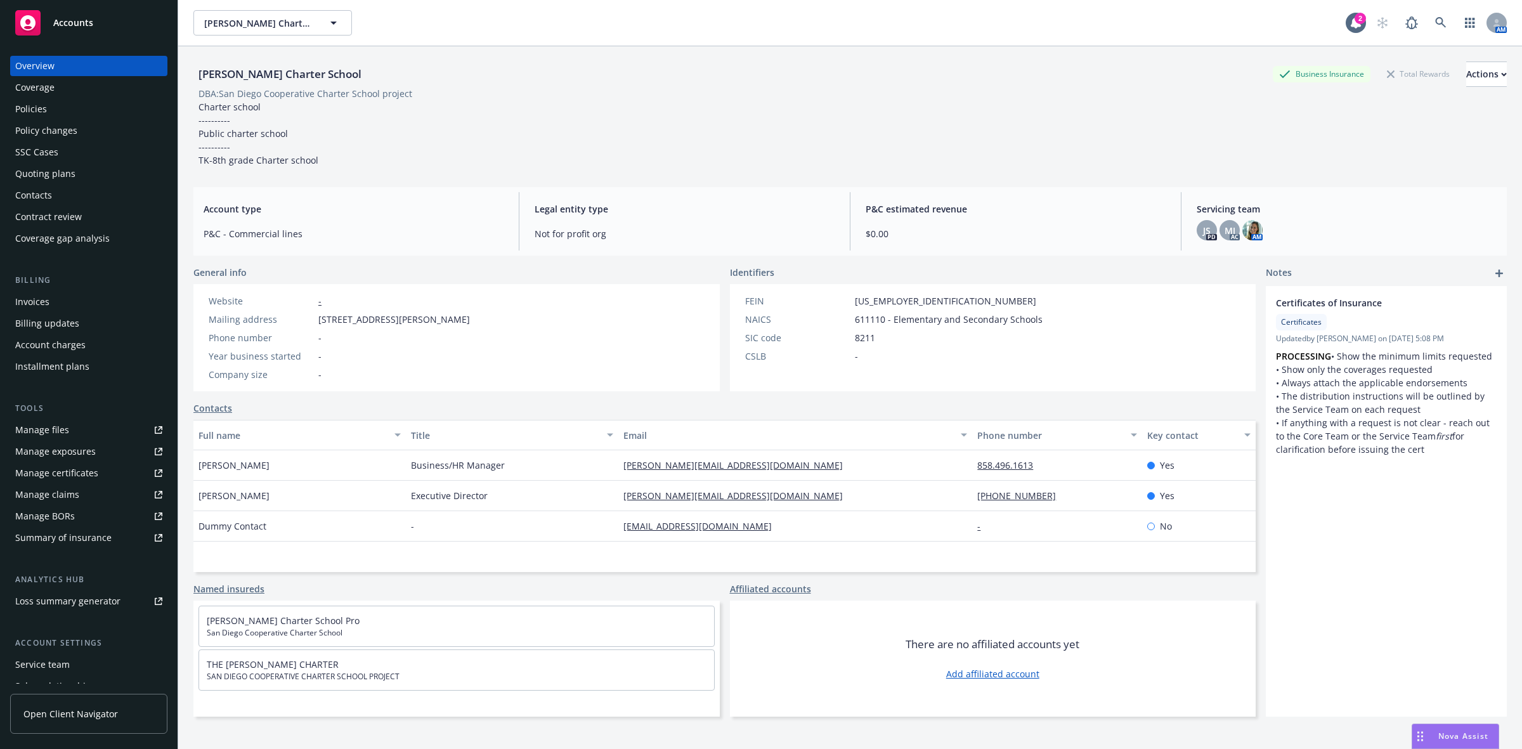
click at [44, 170] on div "Quoting plans" at bounding box center [45, 174] width 60 height 20
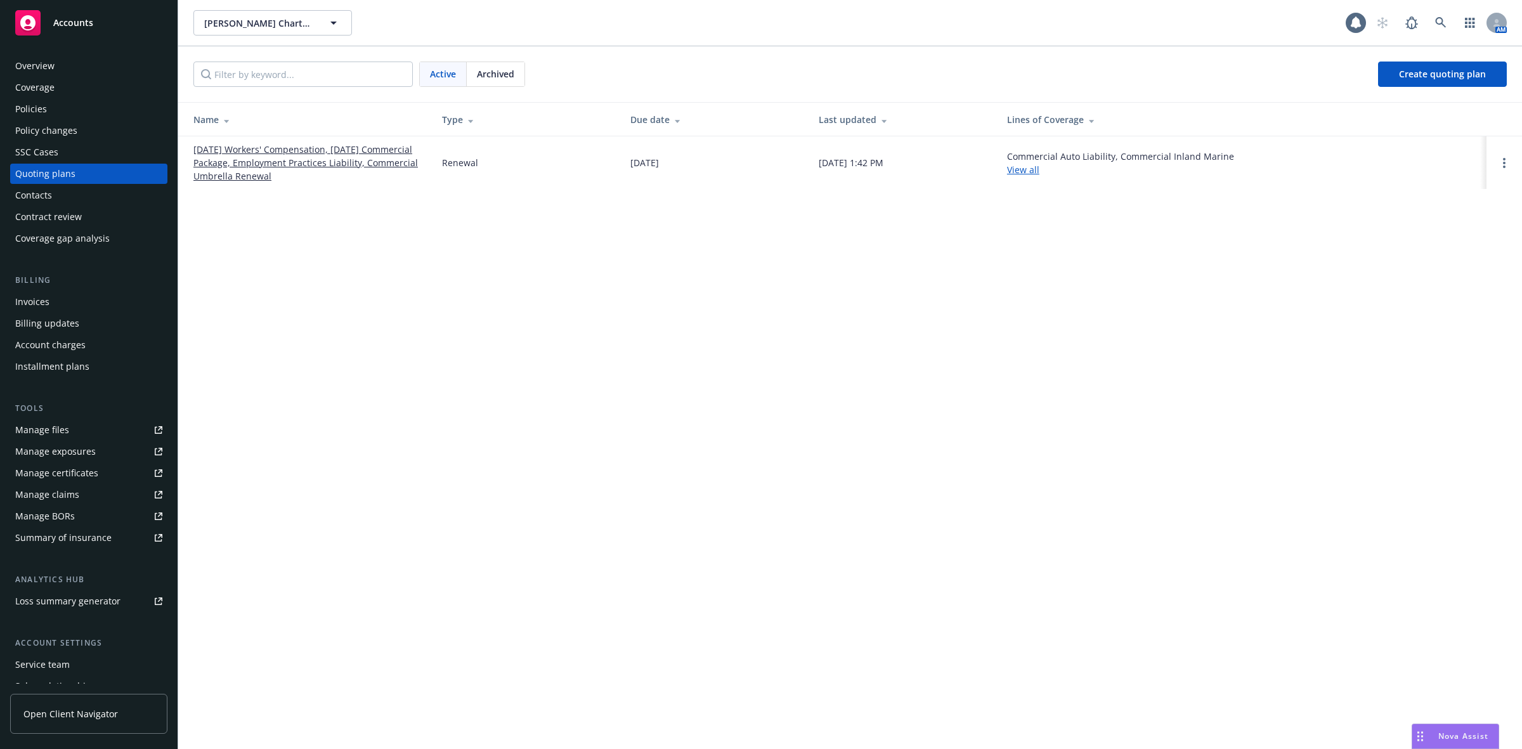
click at [284, 159] on link "08/01/25 Workers' Compensation, 08/20/25 Commercial Package, Employment Practic…" at bounding box center [307, 163] width 228 height 40
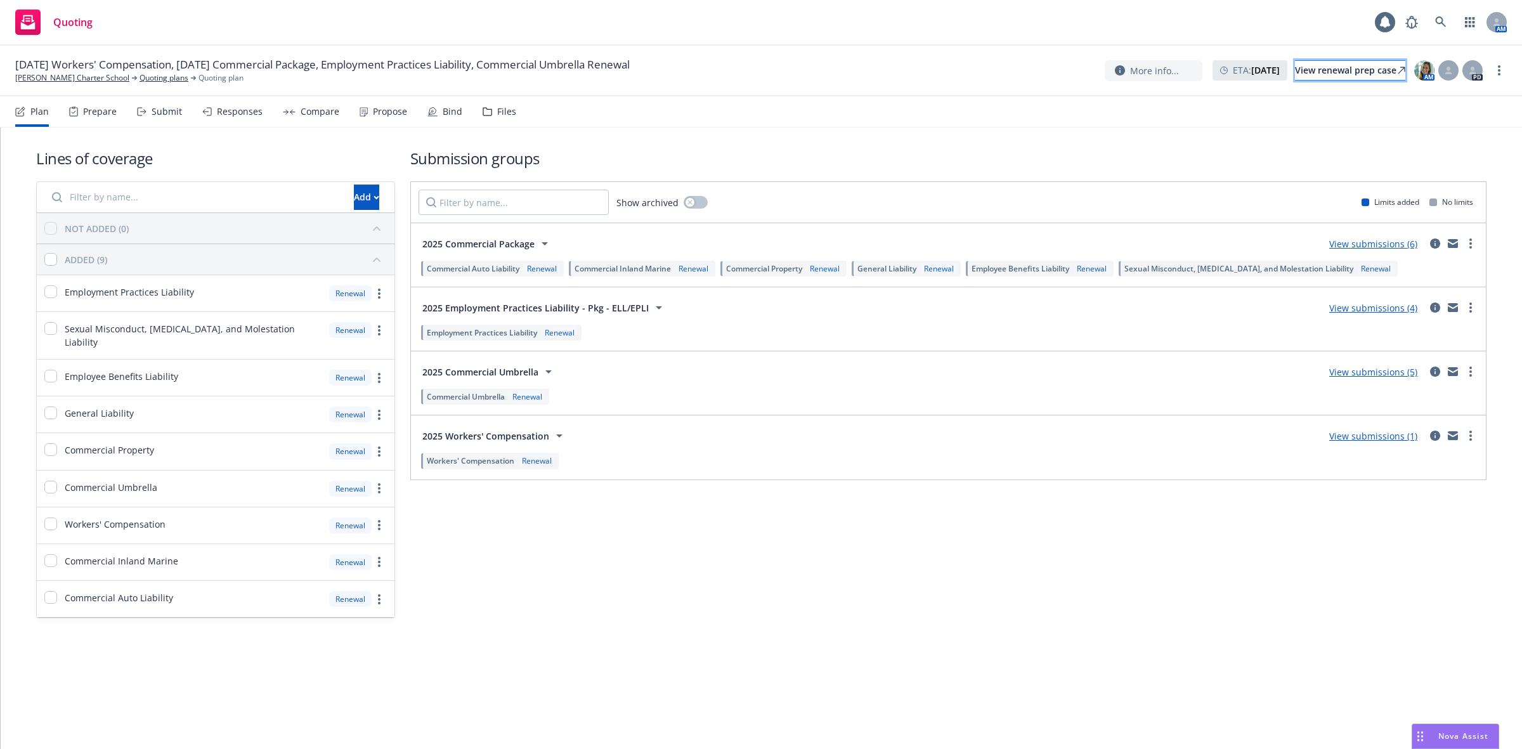
click at [1295, 77] on div "View renewal prep case" at bounding box center [1350, 70] width 110 height 19
click at [1440, 18] on icon at bounding box center [1440, 21] width 11 height 11
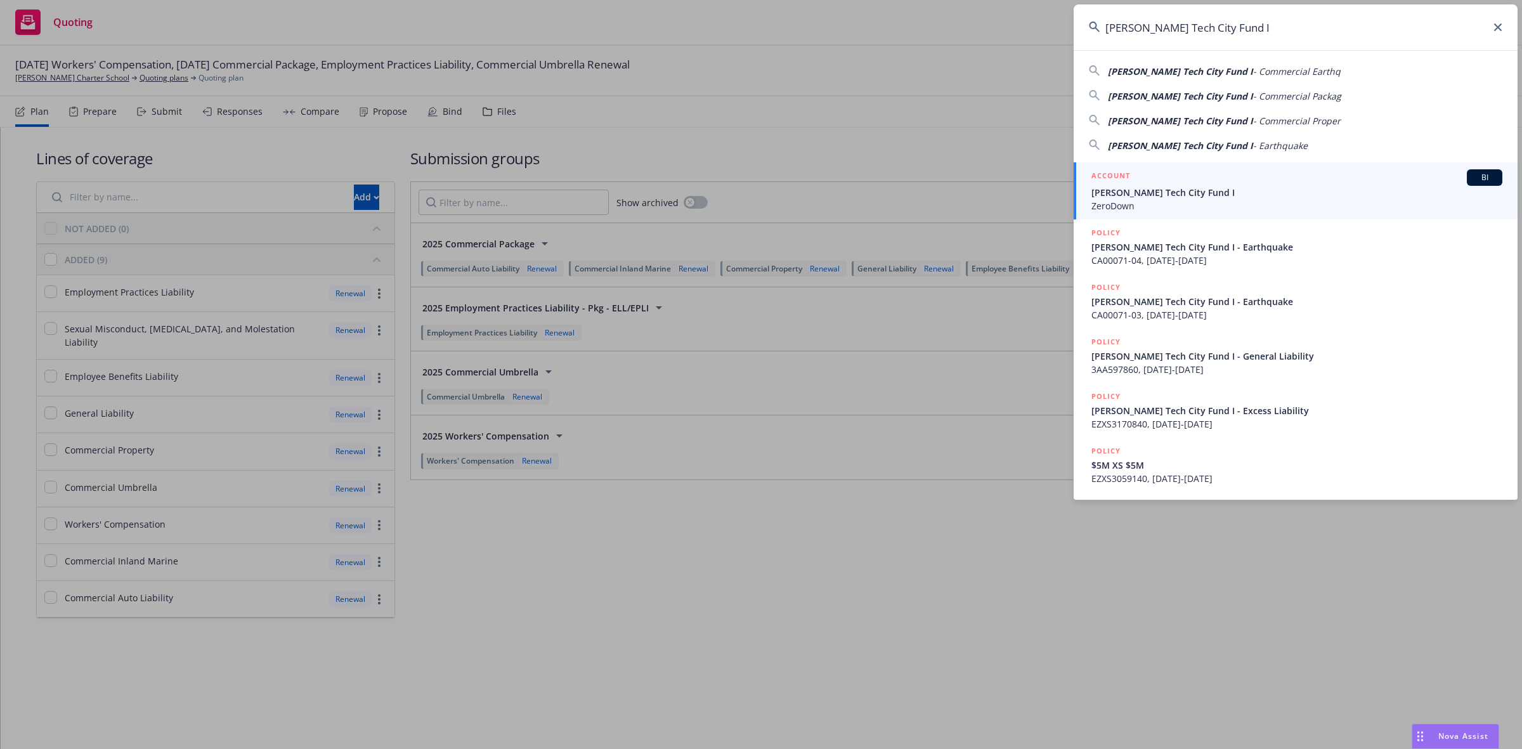
type input "[PERSON_NAME] Tech City Fund I"
click at [1222, 193] on span "[PERSON_NAME] Tech City Fund I" at bounding box center [1297, 192] width 411 height 13
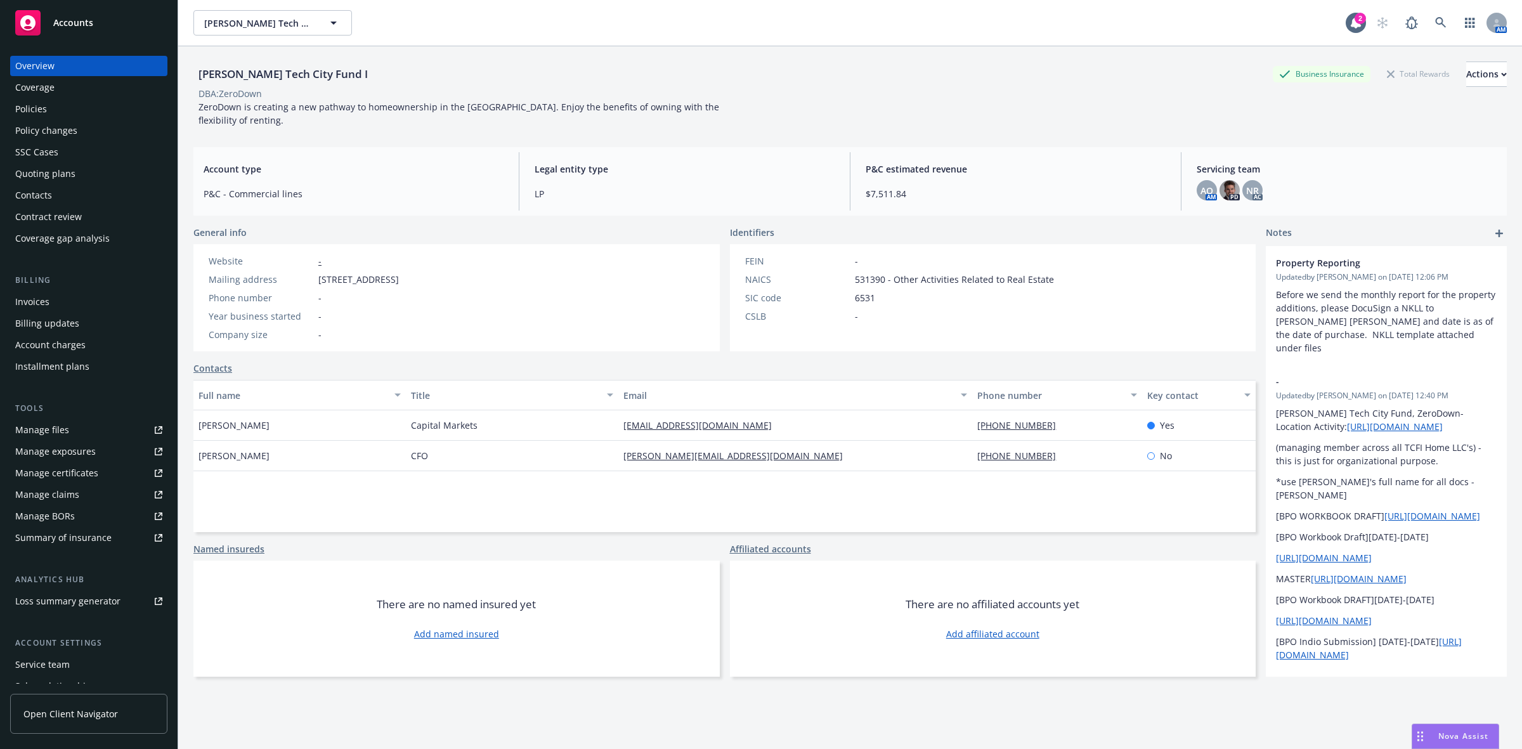
click at [75, 179] on div "Quoting plans" at bounding box center [88, 174] width 147 height 20
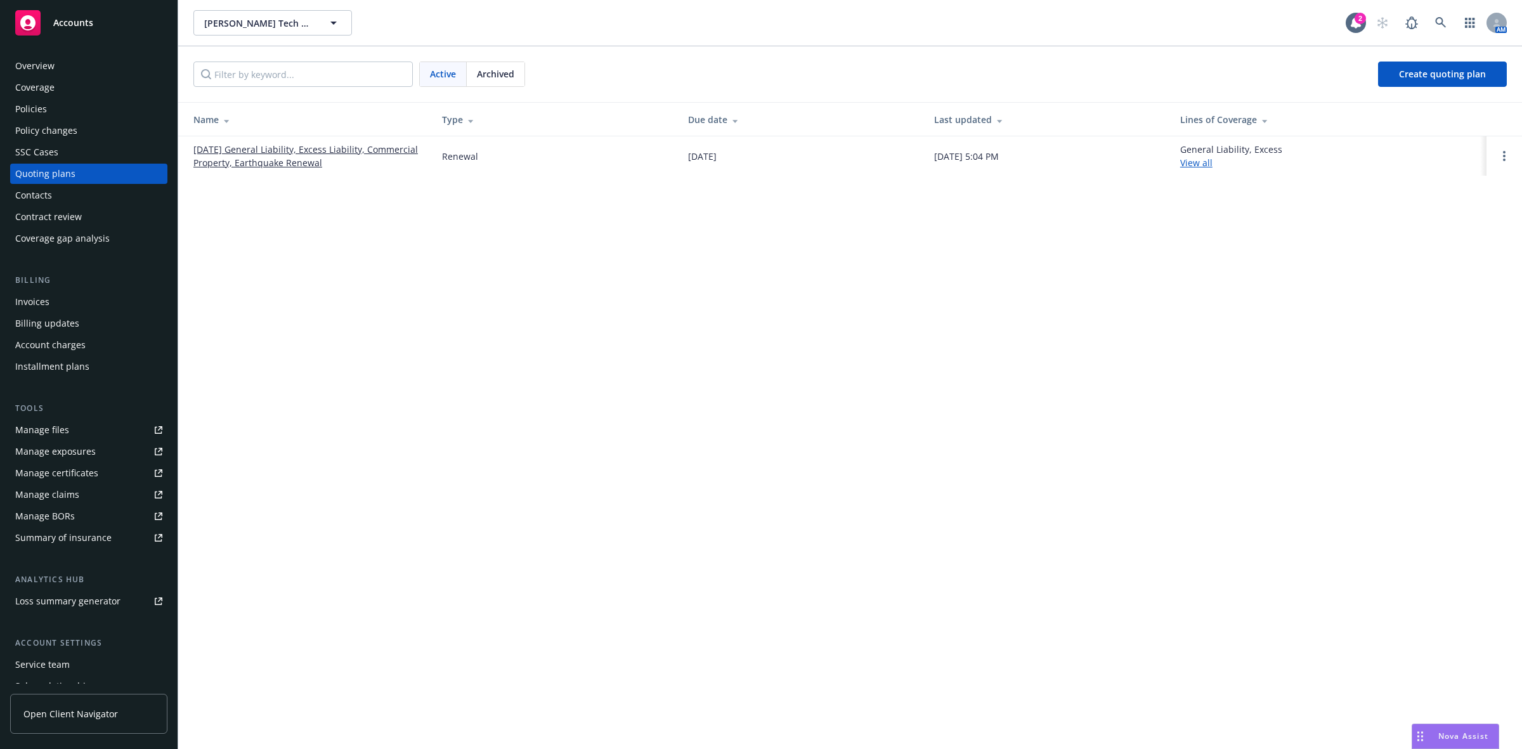
click at [49, 58] on div "Overview" at bounding box center [34, 66] width 39 height 20
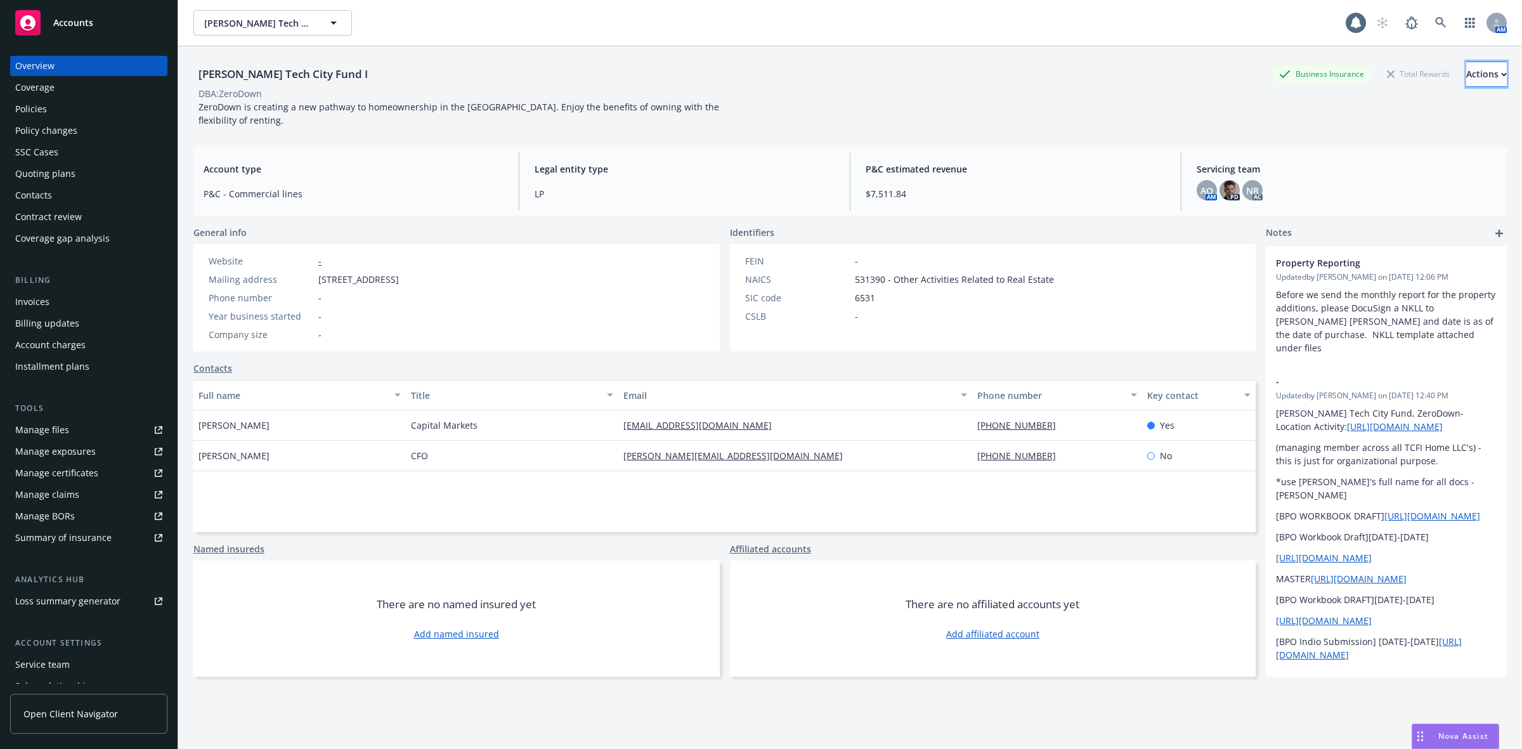
click at [1466, 79] on div "Actions" at bounding box center [1486, 74] width 41 height 24
click at [1359, 157] on link "Copy logging email" at bounding box center [1402, 159] width 208 height 25
drag, startPoint x: 717, startPoint y: 417, endPoint x: 613, endPoint y: 422, distance: 104.1
click at [618, 422] on div "rob@zerodown.com" at bounding box center [795, 425] width 354 height 30
copy link "rob@zerodown.com"
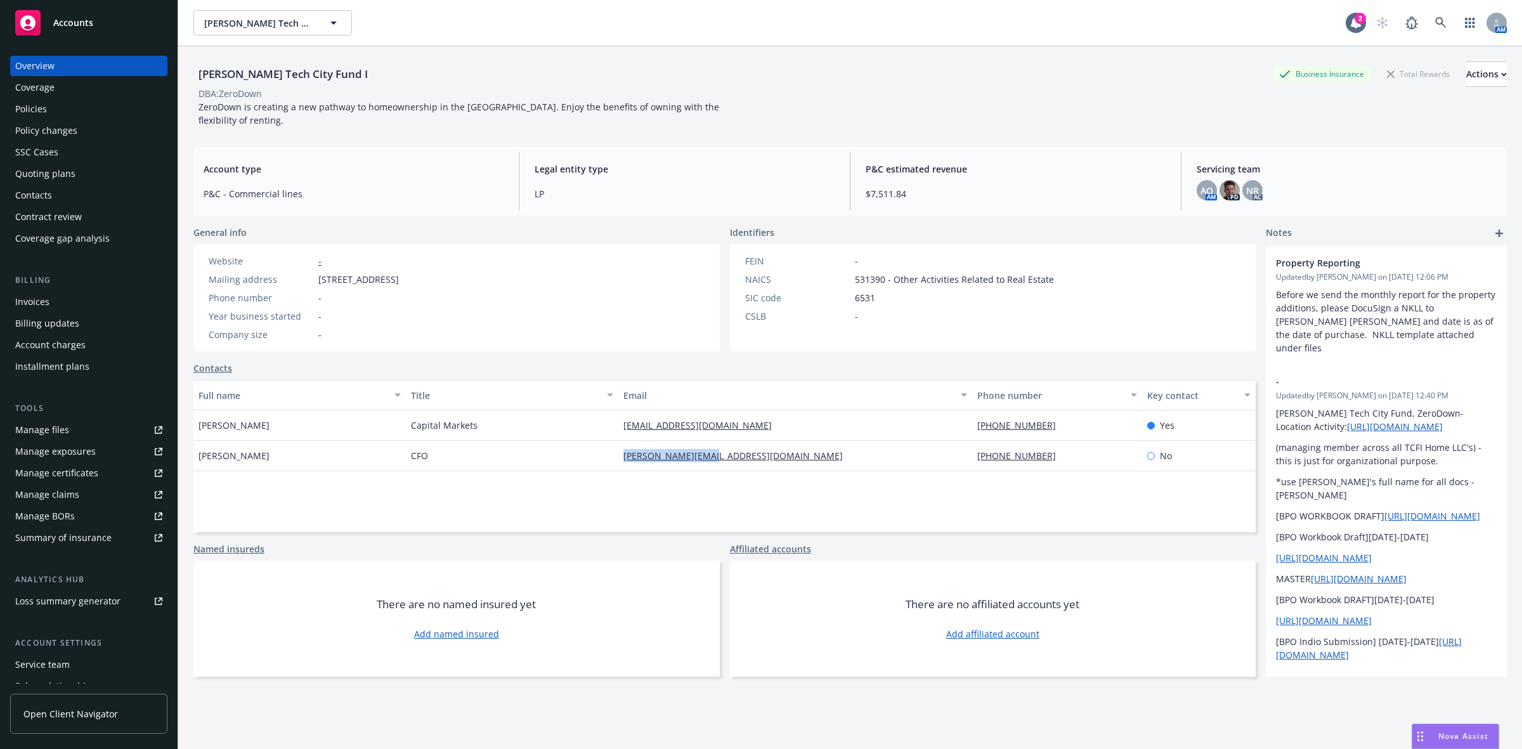
drag, startPoint x: 734, startPoint y: 441, endPoint x: 619, endPoint y: 450, distance: 115.8
click at [619, 450] on div "scott@zerodown.com" at bounding box center [795, 456] width 354 height 30
copy link "scott@zerodown.com"
click at [73, 173] on div "Quoting plans" at bounding box center [45, 174] width 60 height 20
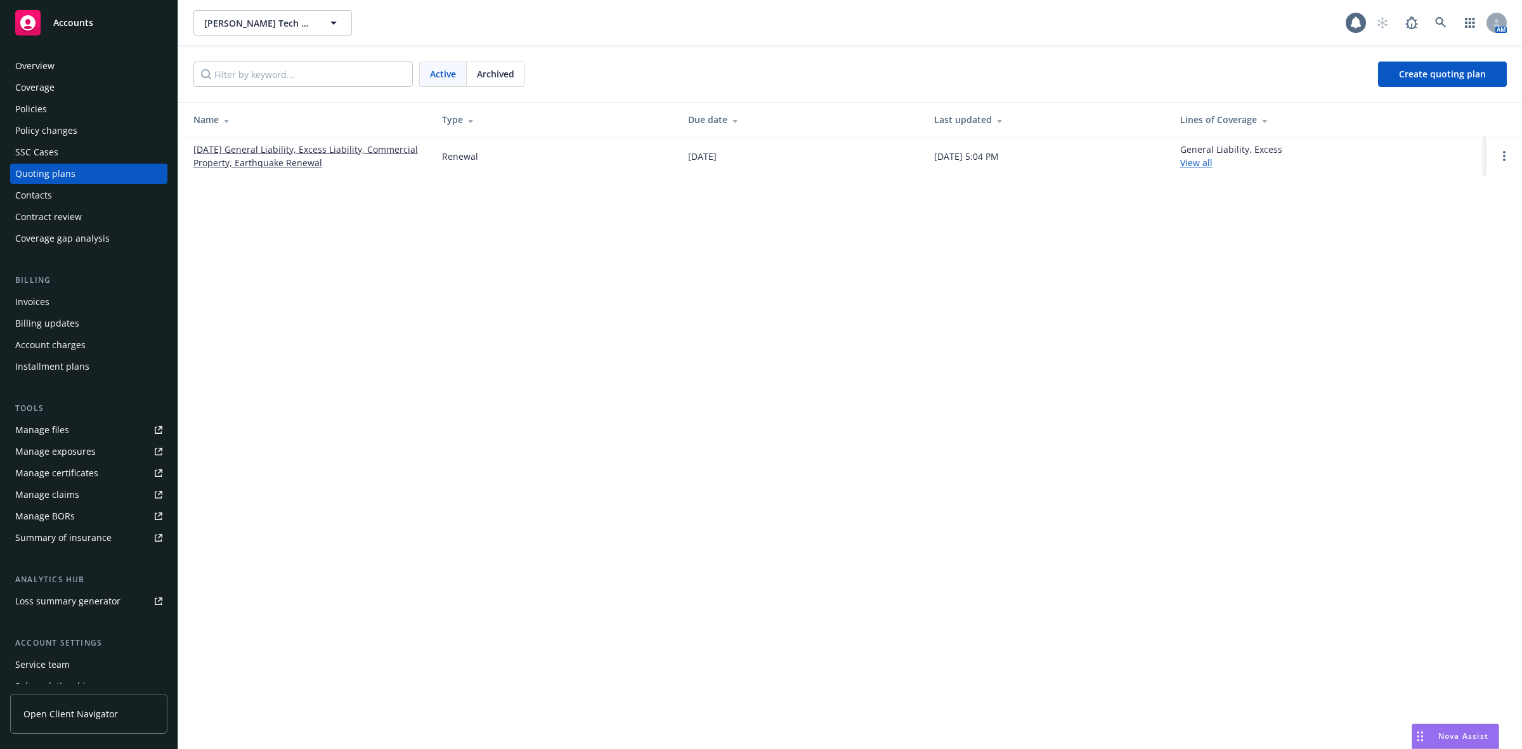
click at [339, 147] on link "08/30/25 General Liability, Excess Liability, Commercial Property, Earthquake R…" at bounding box center [307, 156] width 228 height 27
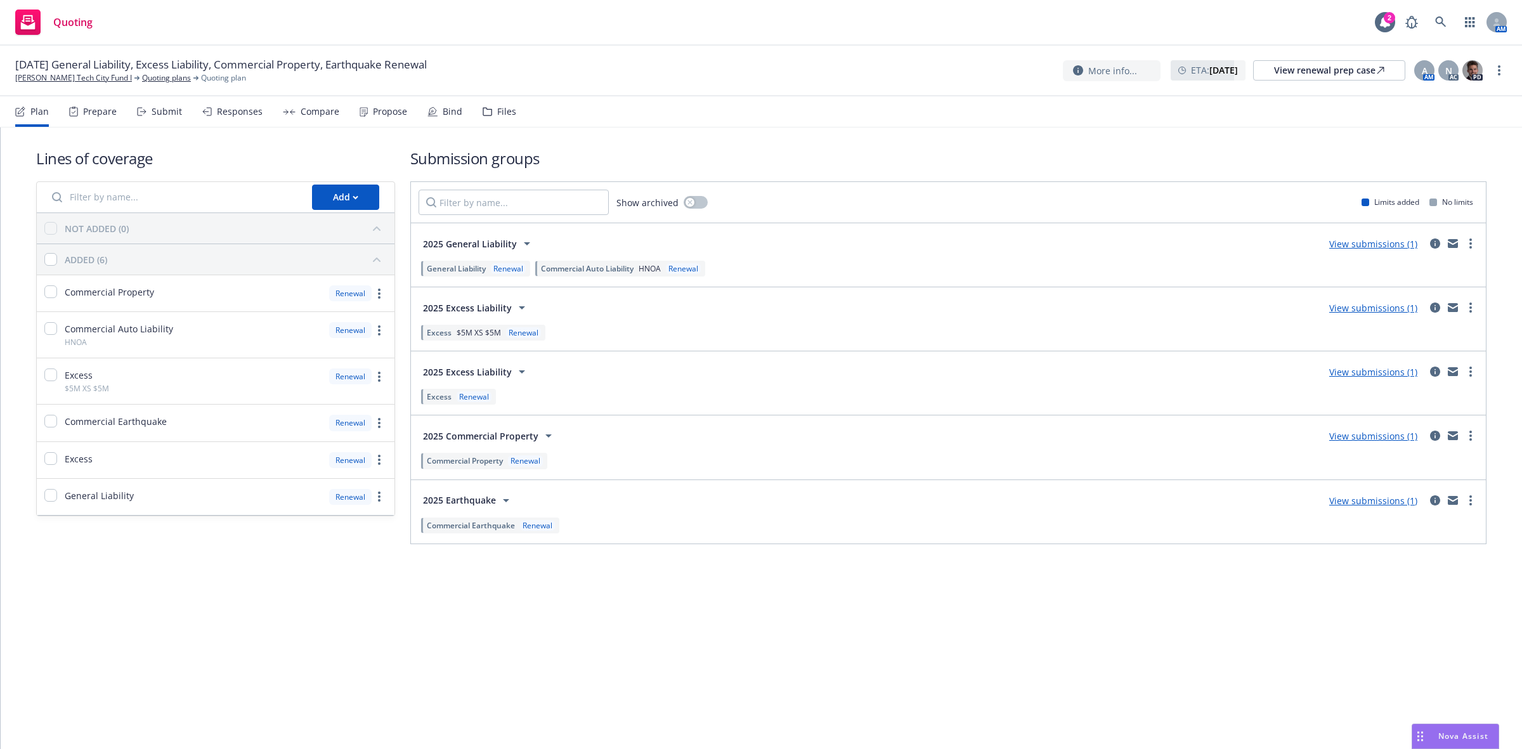
click at [379, 109] on div "Propose" at bounding box center [390, 112] width 34 height 10
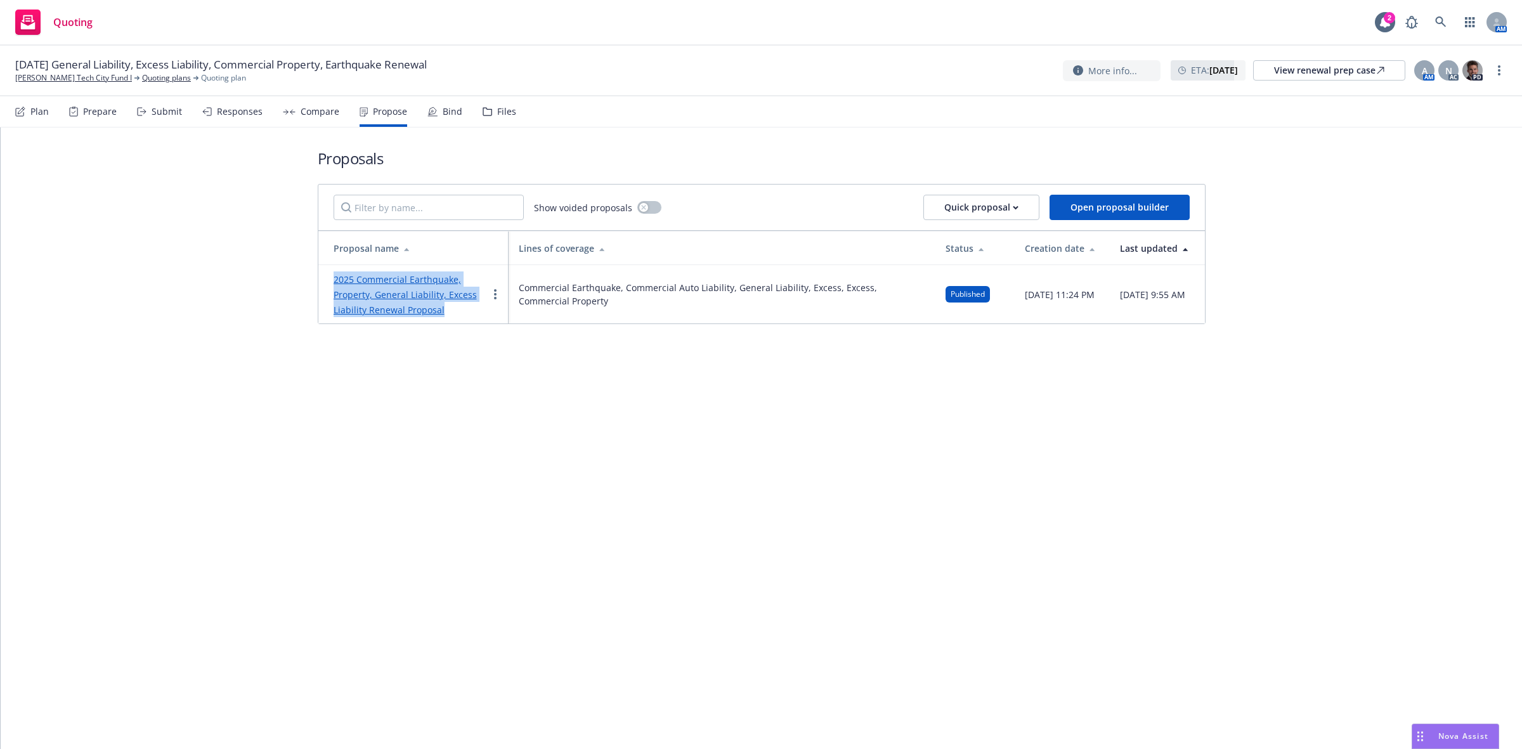
drag, startPoint x: 457, startPoint y: 316, endPoint x: 334, endPoint y: 284, distance: 127.2
click at [334, 284] on div "2025 Commercial Earthquake, Property, General Liability, Excess Liability Renew…" at bounding box center [411, 294] width 154 height 46
copy link "2025 Commercial Earthquake, Property, General Liability, Excess Liability Renew…"
click at [1435, 15] on link at bounding box center [1440, 22] width 25 height 25
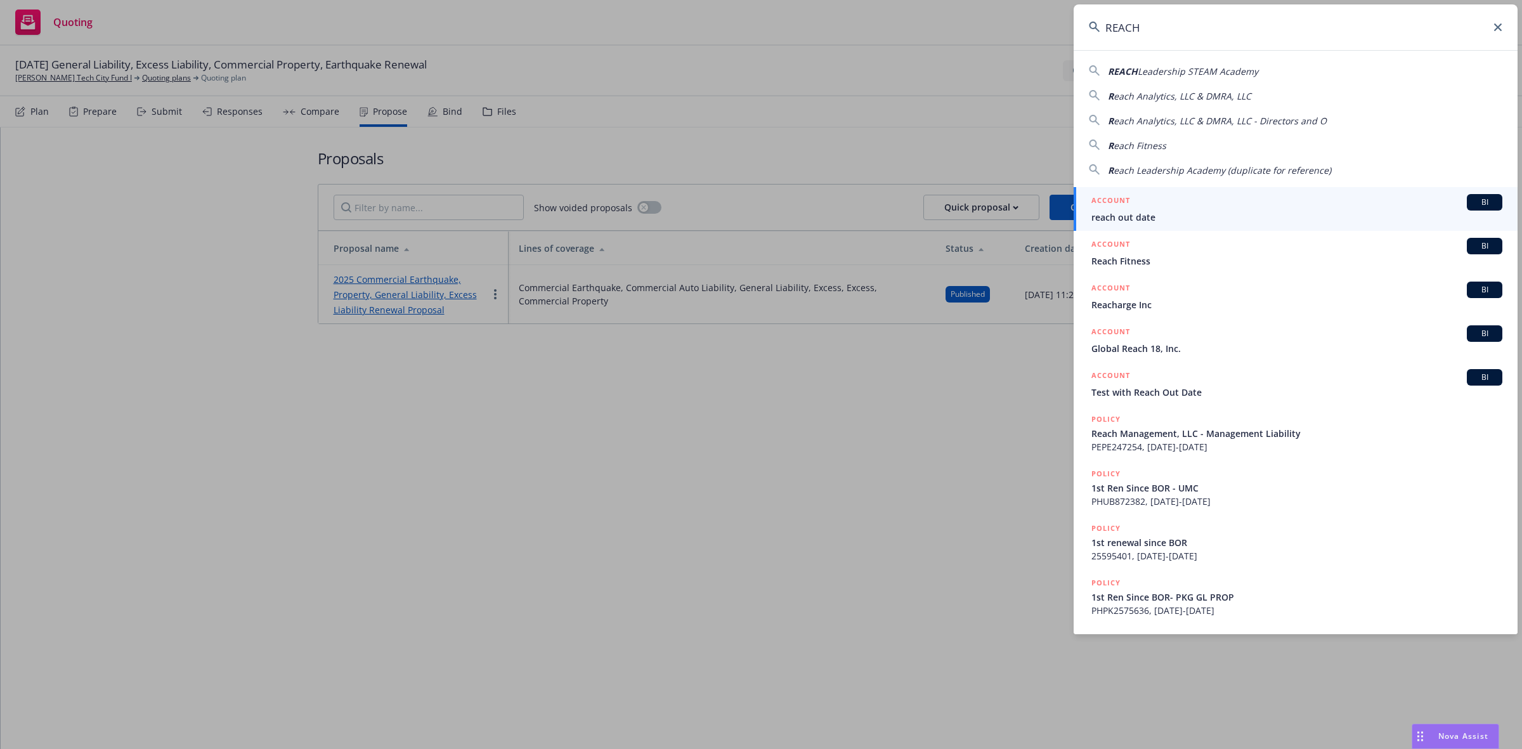
click at [1220, 65] on span "Leadership STEAM Academy" at bounding box center [1198, 71] width 121 height 12
type input "REACH Leadership STEAM Academy"
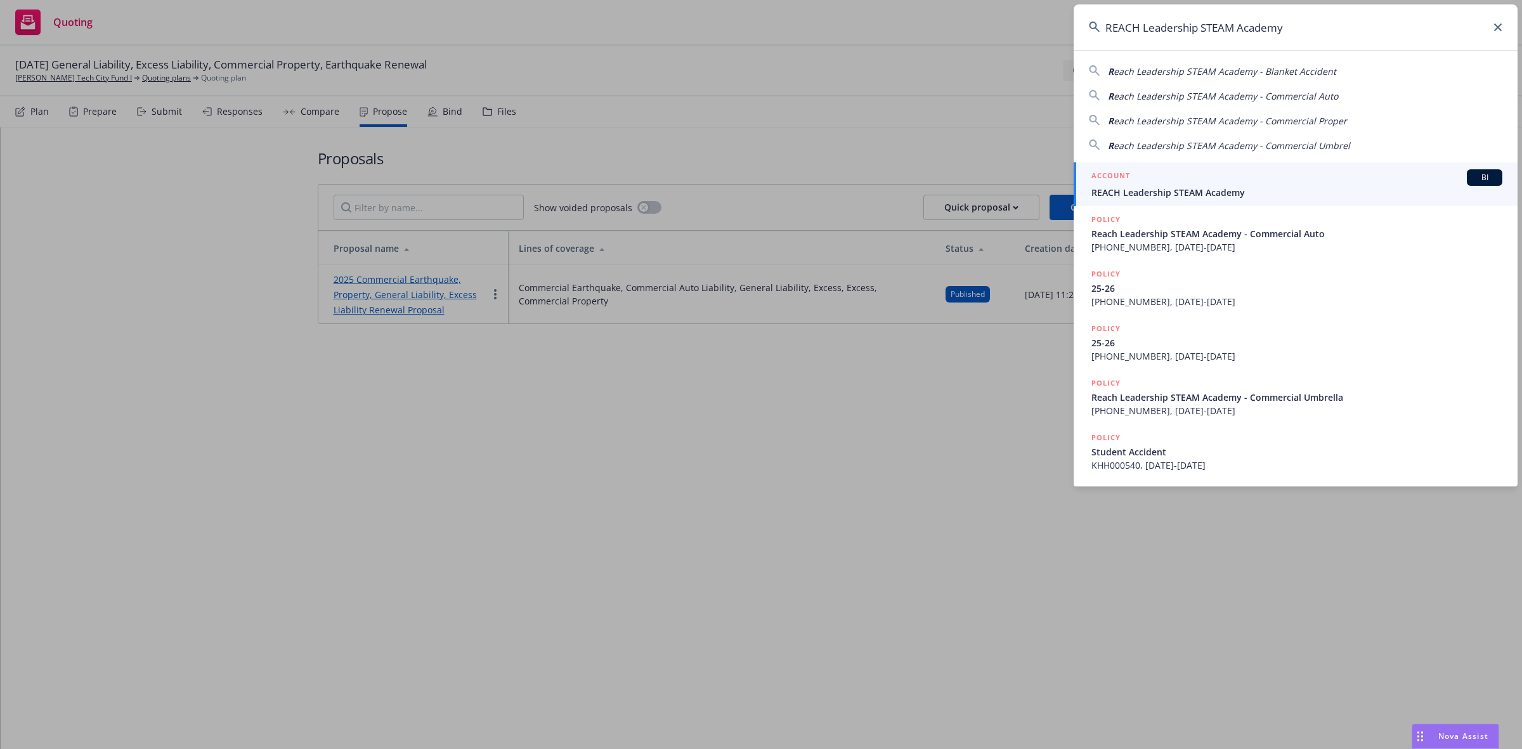
click at [1156, 169] on div "ACCOUNT BI" at bounding box center [1297, 177] width 411 height 16
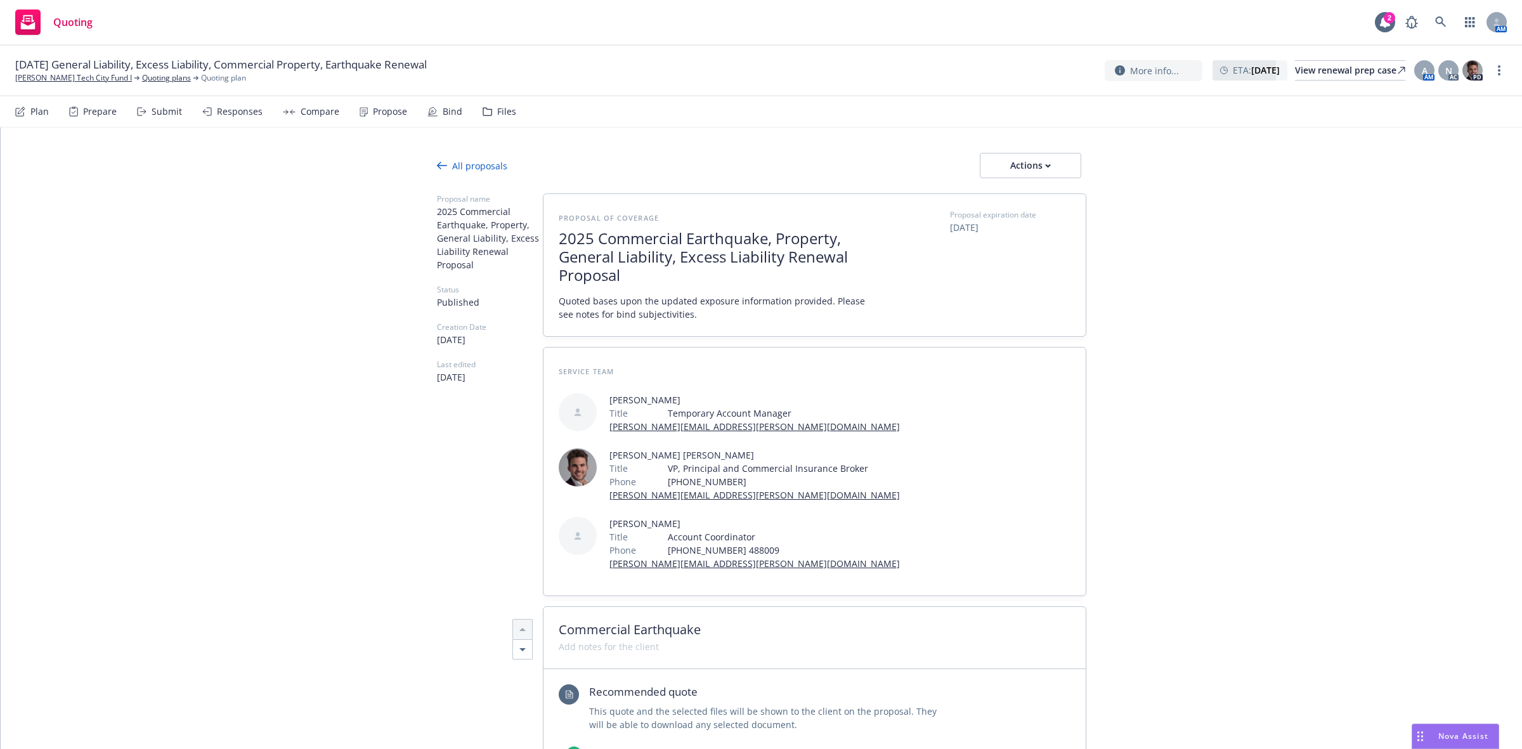
type textarea "x"
click at [1438, 15] on link at bounding box center [1440, 22] width 25 height 25
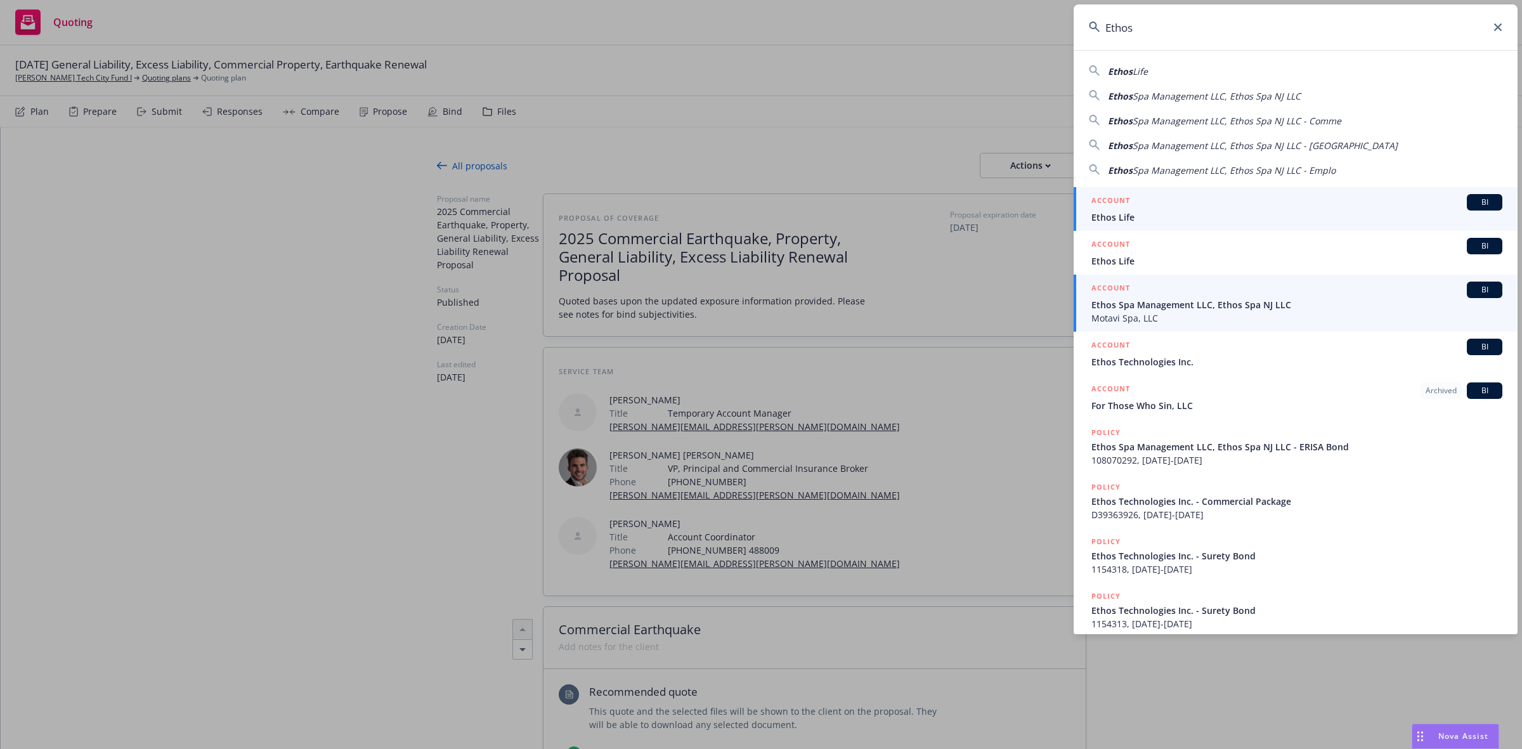
type input "Ethos"
click at [1206, 298] on span "Ethos Spa Management LLC, Ethos Spa NJ LLC" at bounding box center [1297, 304] width 411 height 13
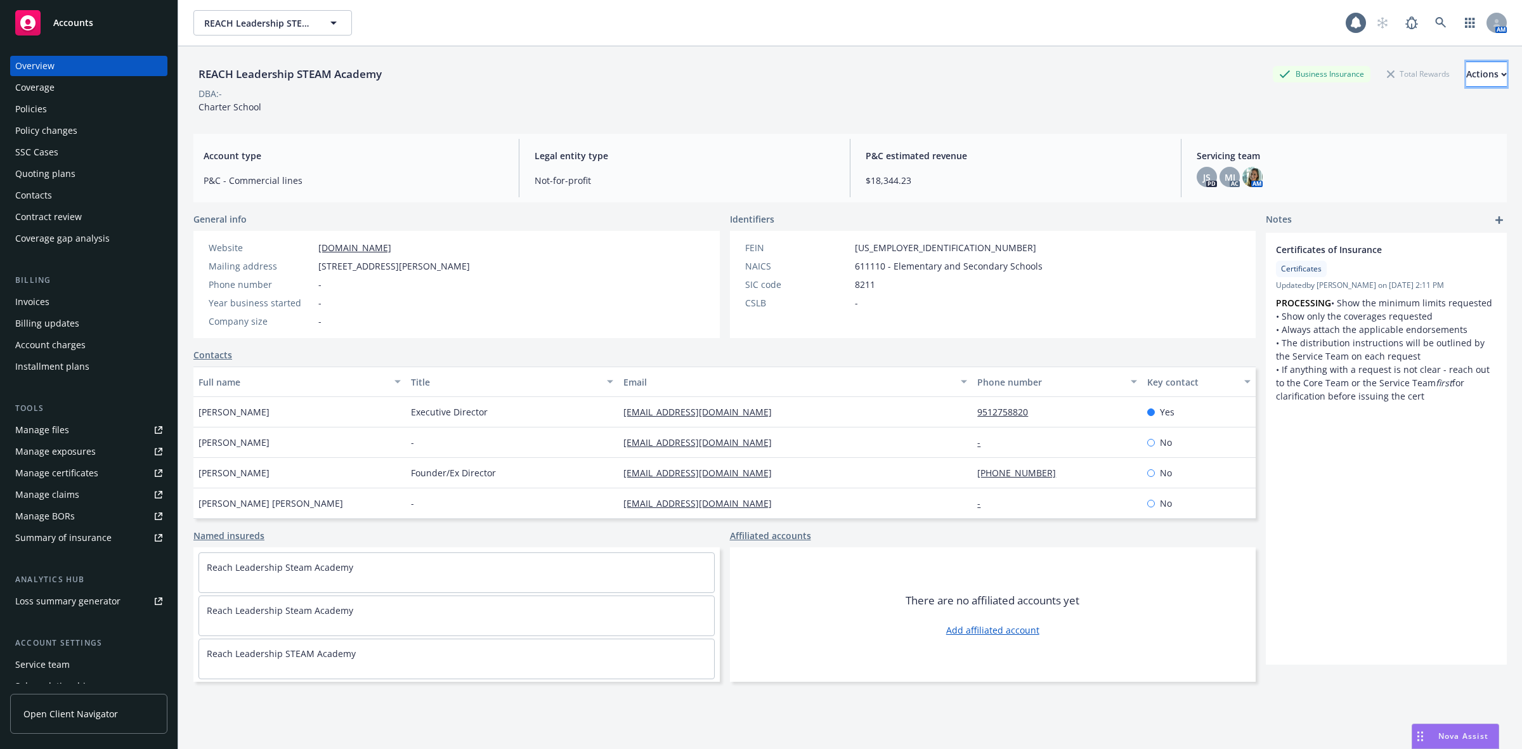
click at [1466, 73] on div "Actions" at bounding box center [1486, 74] width 41 height 24
click at [1324, 164] on link "Copy logging email" at bounding box center [1402, 159] width 208 height 25
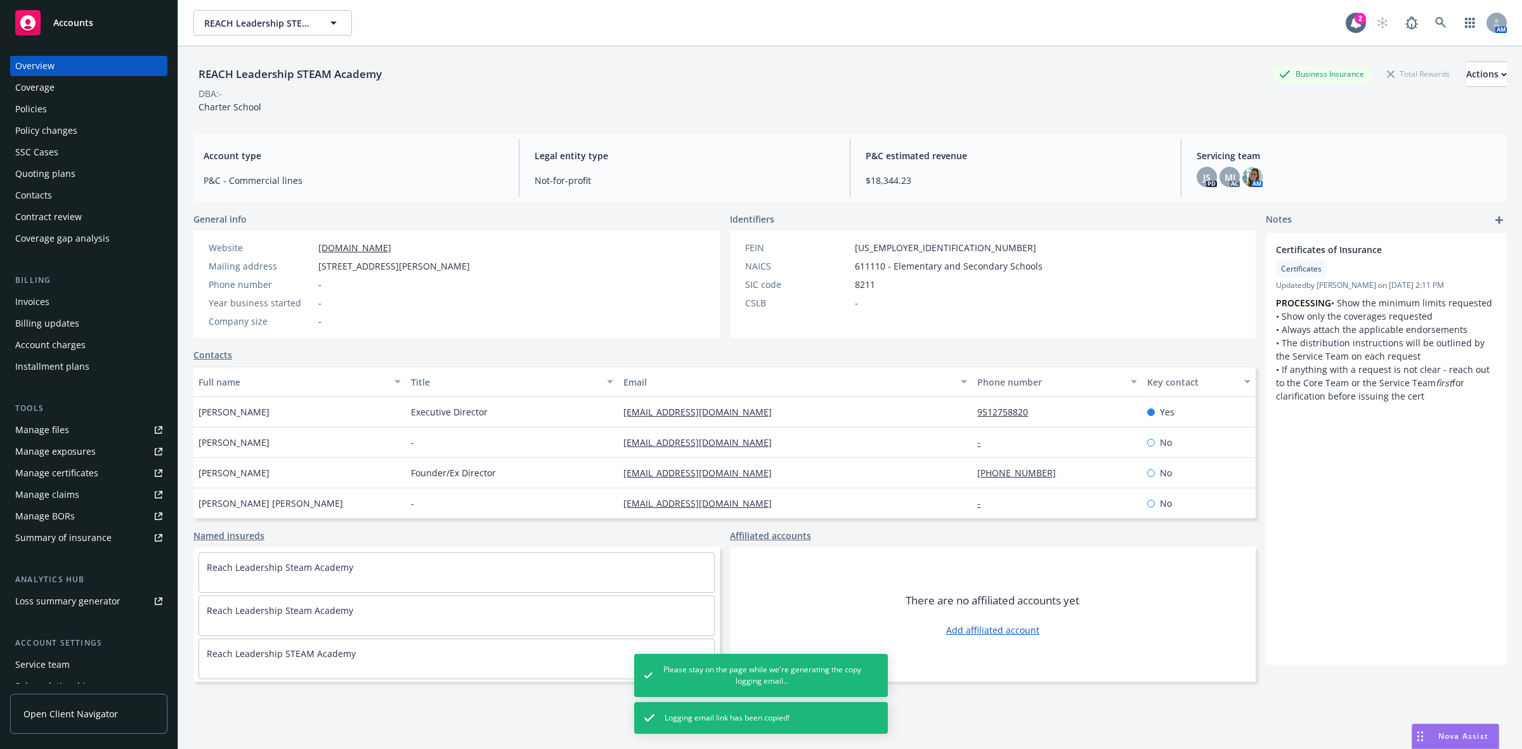
click at [362, 70] on div "REACH Leadership STEAM Academy" at bounding box center [289, 74] width 193 height 16
drag, startPoint x: 388, startPoint y: 81, endPoint x: 193, endPoint y: 77, distance: 194.8
click at [193, 77] on div "REACH Leadership STEAM Academy Business Insurance Total Rewards Actions" at bounding box center [850, 74] width 1314 height 25
copy div "REACH Leadership STEAM Academy"
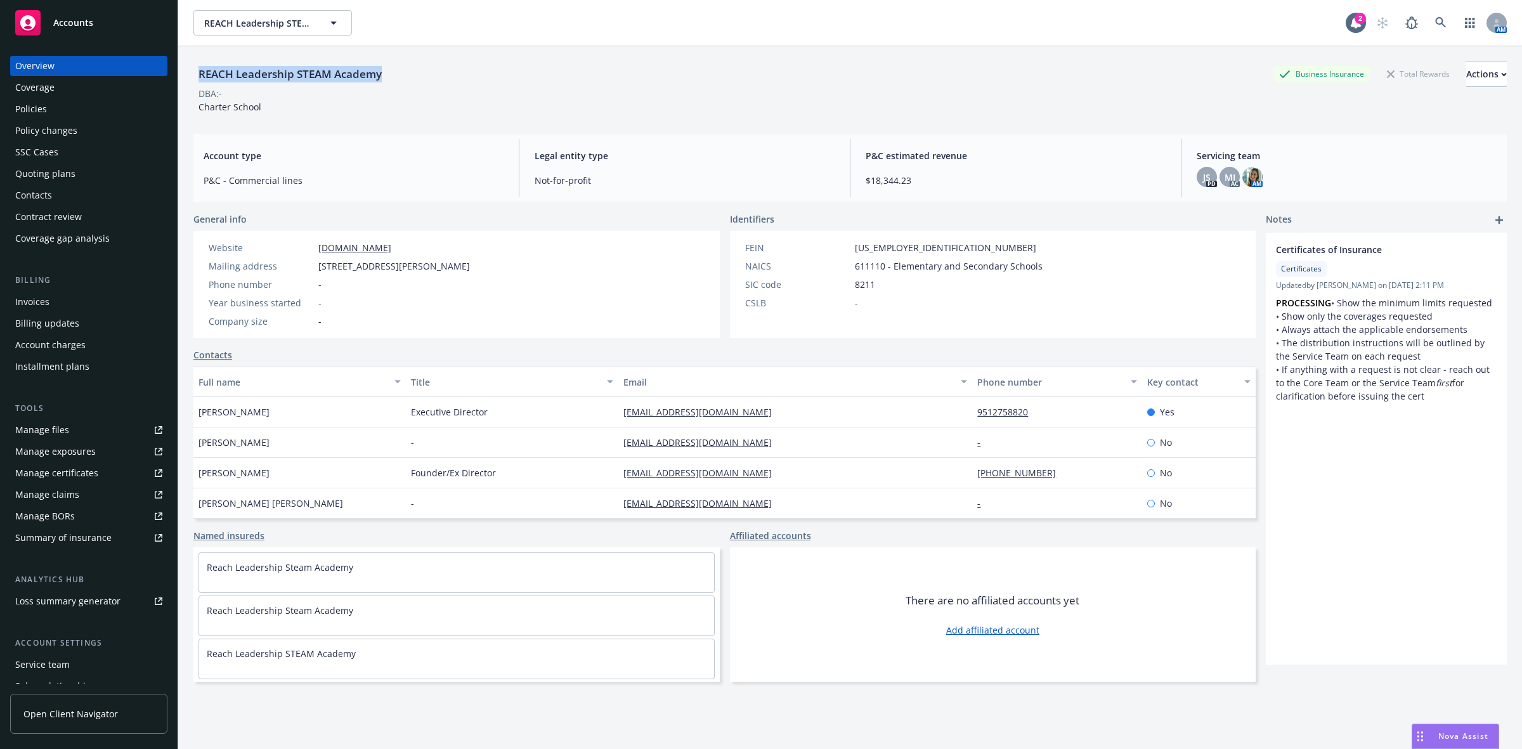
click at [70, 100] on div "Policies" at bounding box center [88, 109] width 147 height 20
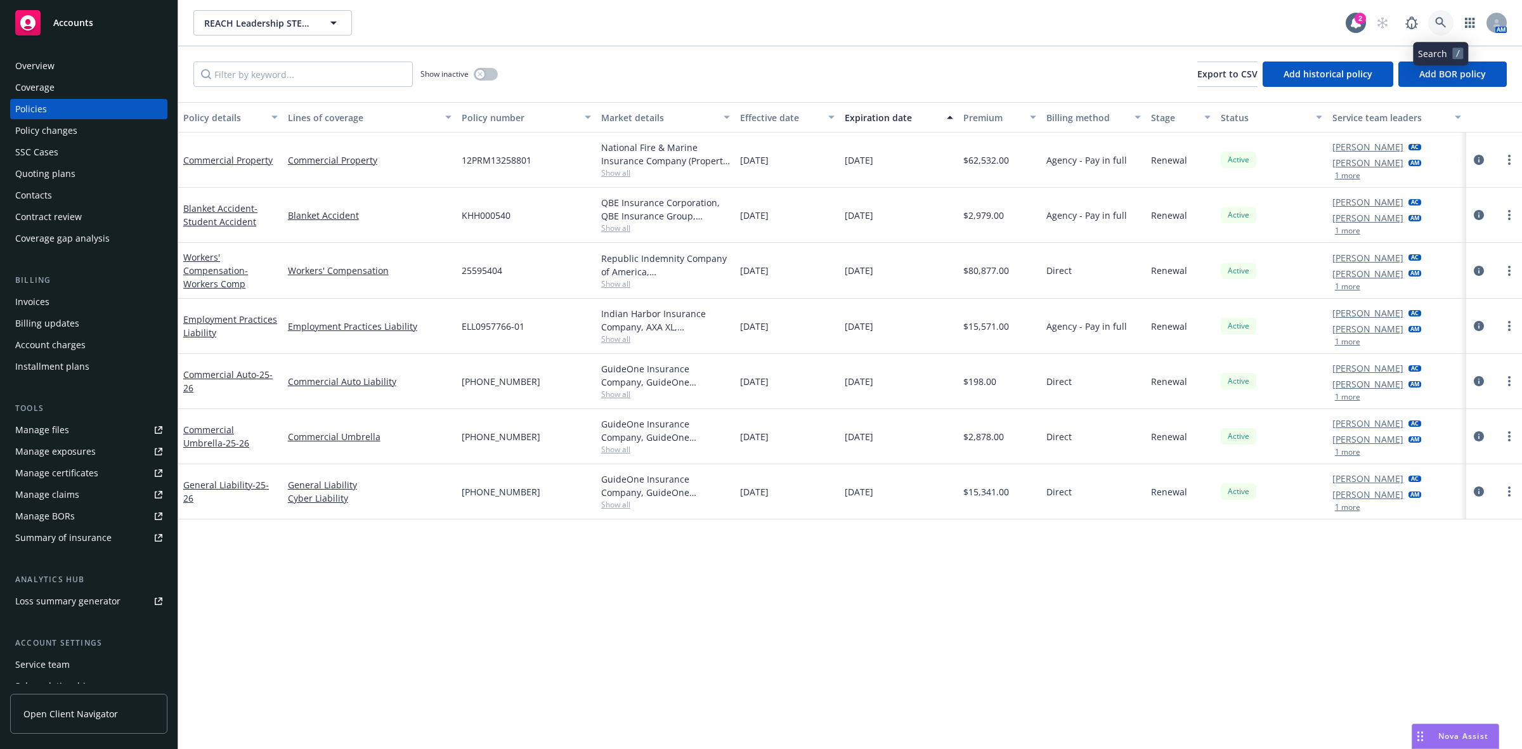
click at [1447, 23] on link at bounding box center [1440, 22] width 25 height 25
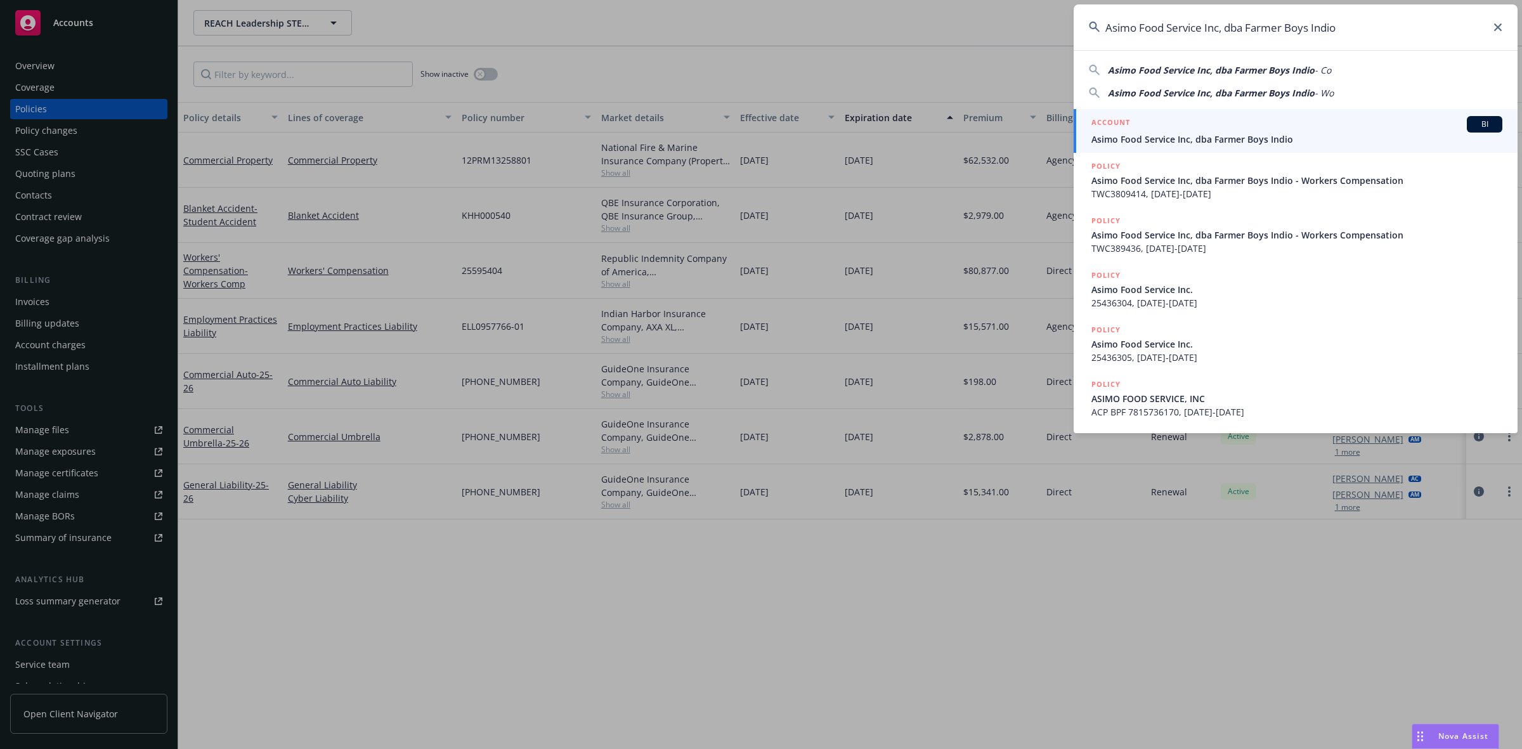
type input "Asimo Food Service Inc, dba Farmer Boys Indio"
click at [1204, 124] on div "ACCOUNT BI" at bounding box center [1297, 124] width 411 height 16
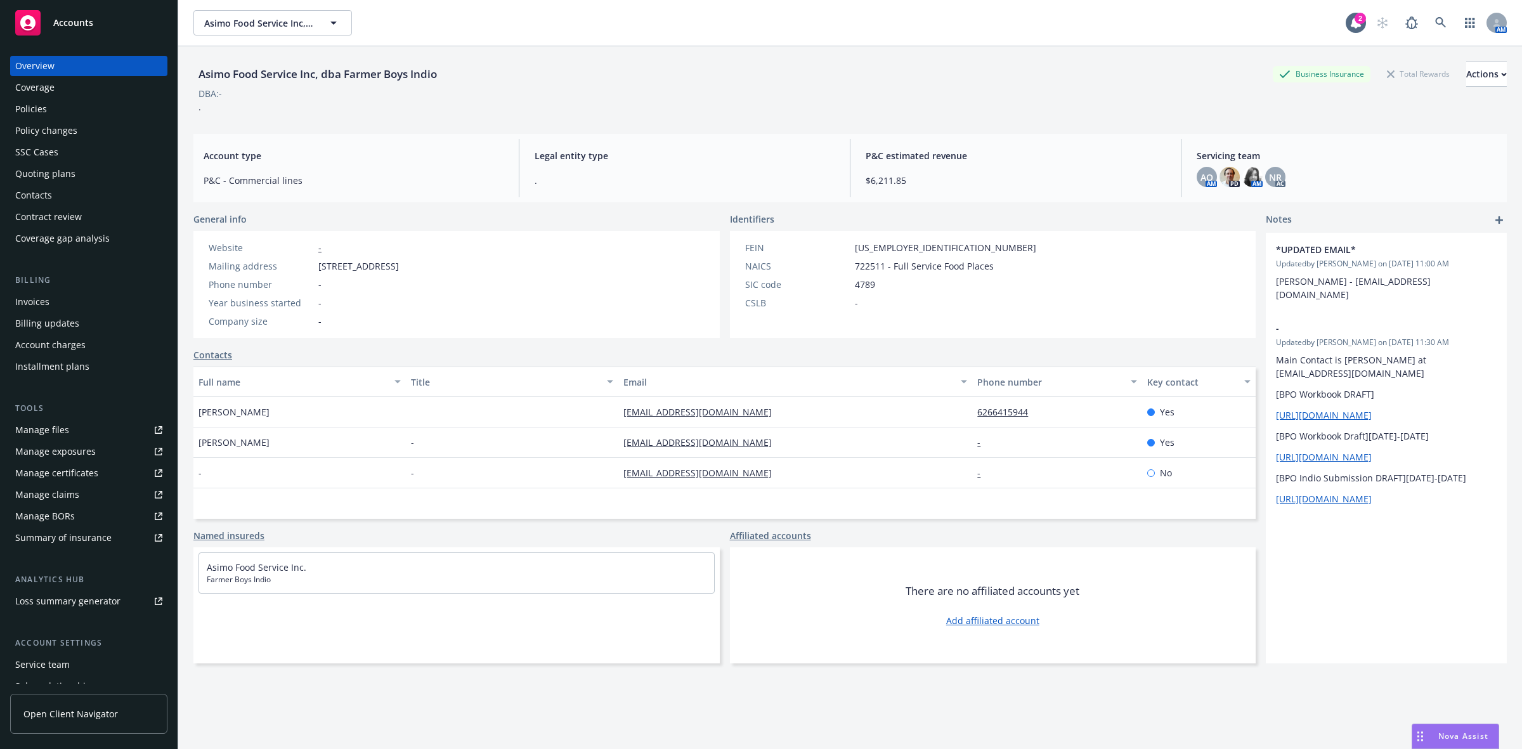
click at [73, 165] on div "Quoting plans" at bounding box center [45, 174] width 60 height 20
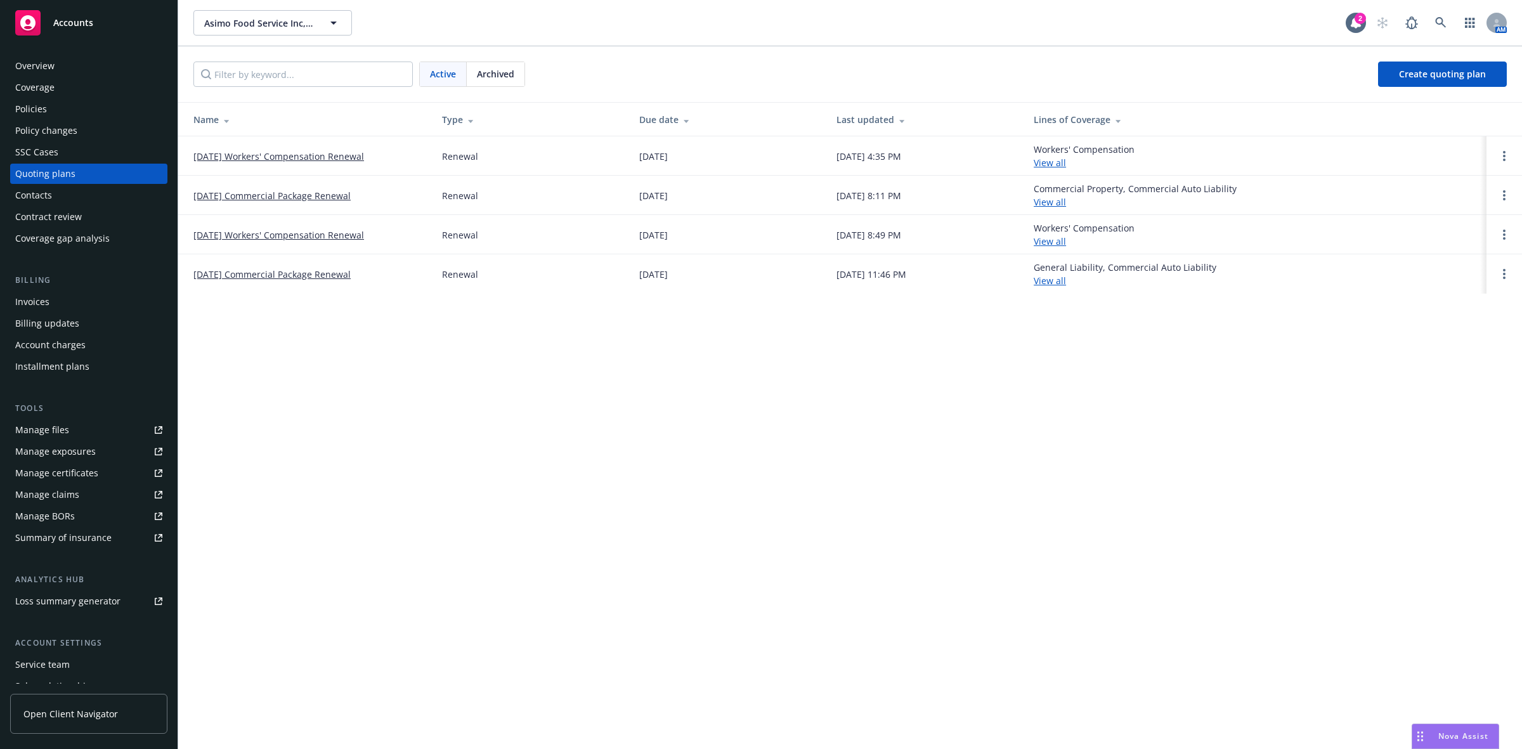
click at [334, 157] on link "[DATE] Workers' Compensation Renewal" at bounding box center [278, 156] width 171 height 13
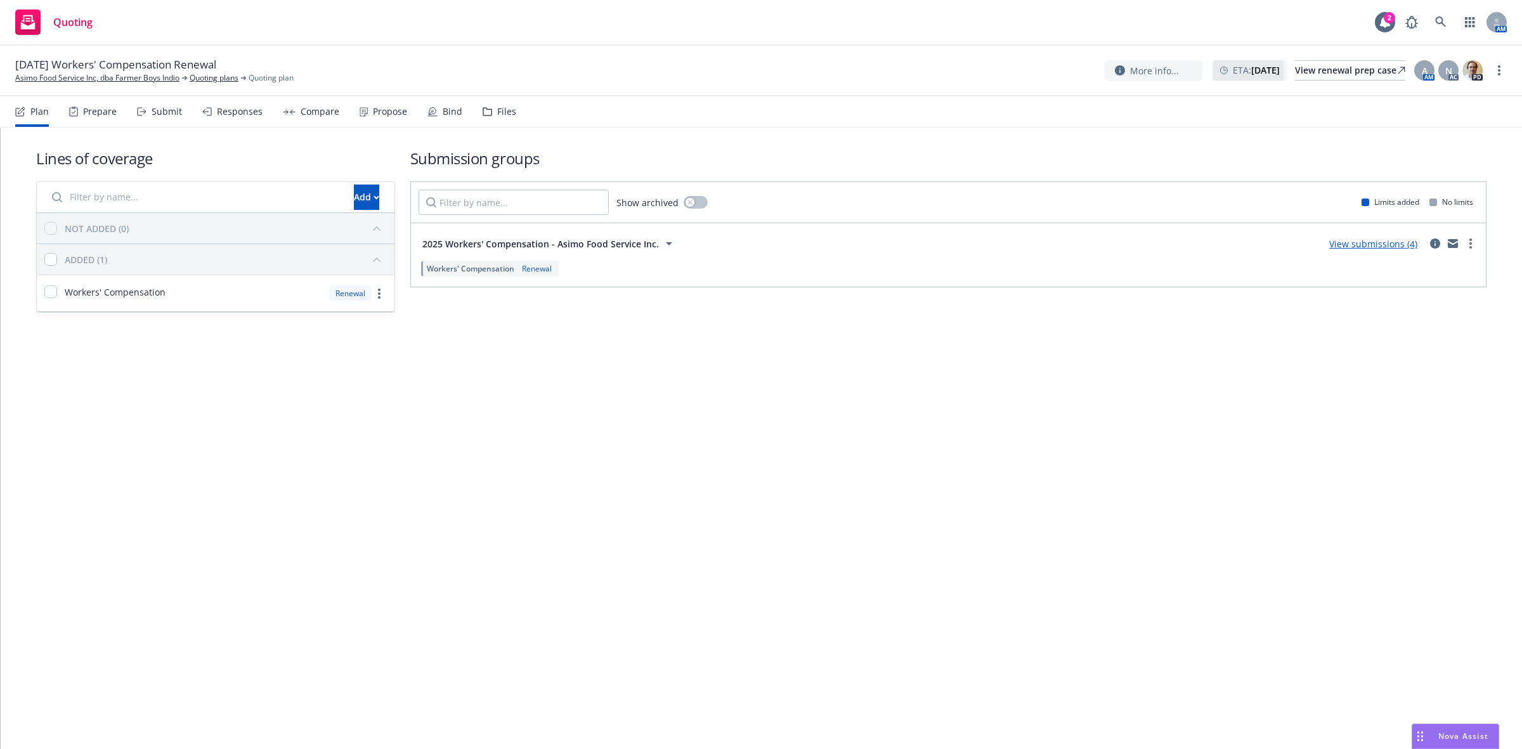
click at [384, 109] on div "Propose" at bounding box center [390, 112] width 34 height 10
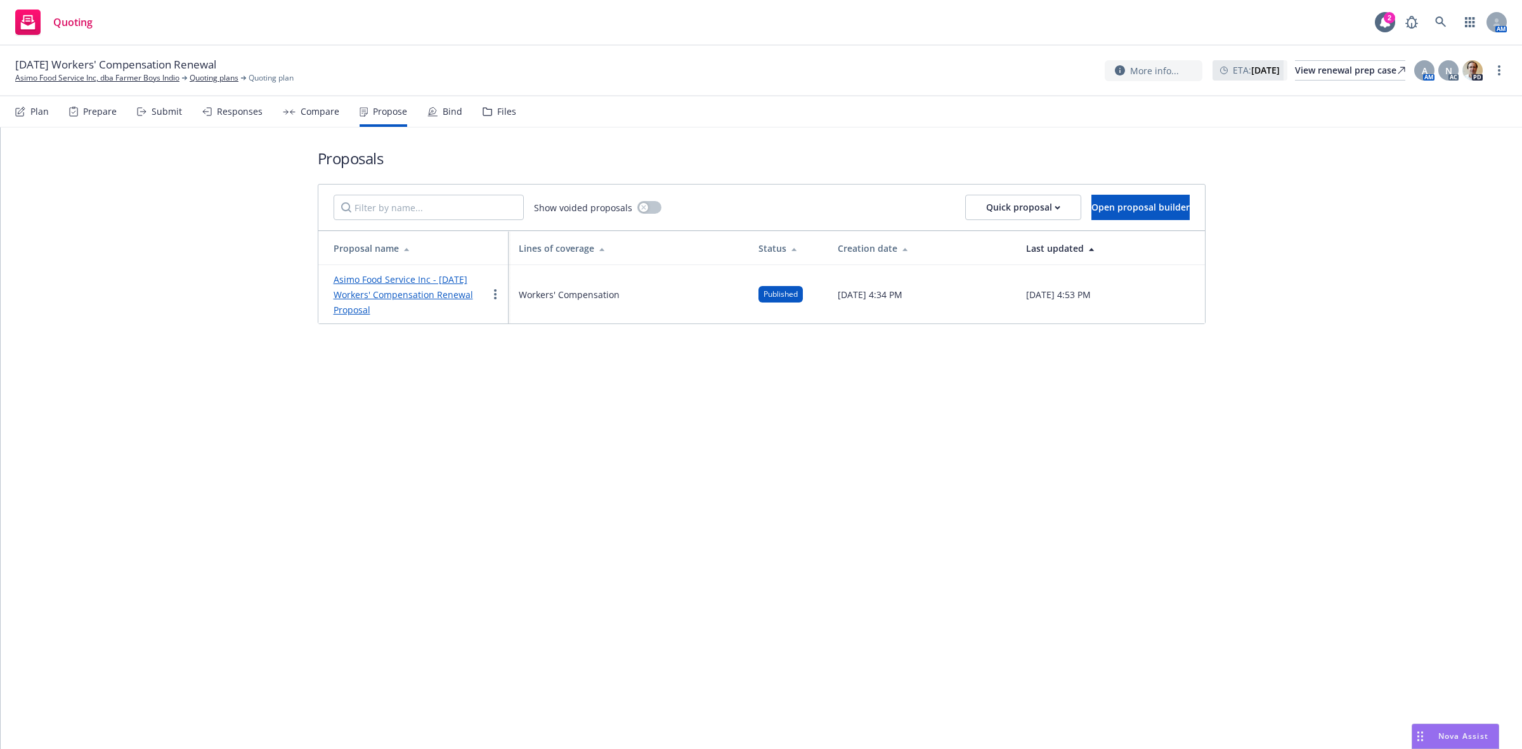
click at [436, 296] on link "Asimo Food Service Inc - [DATE] Workers' Compensation Renewal Proposal" at bounding box center [404, 294] width 140 height 42
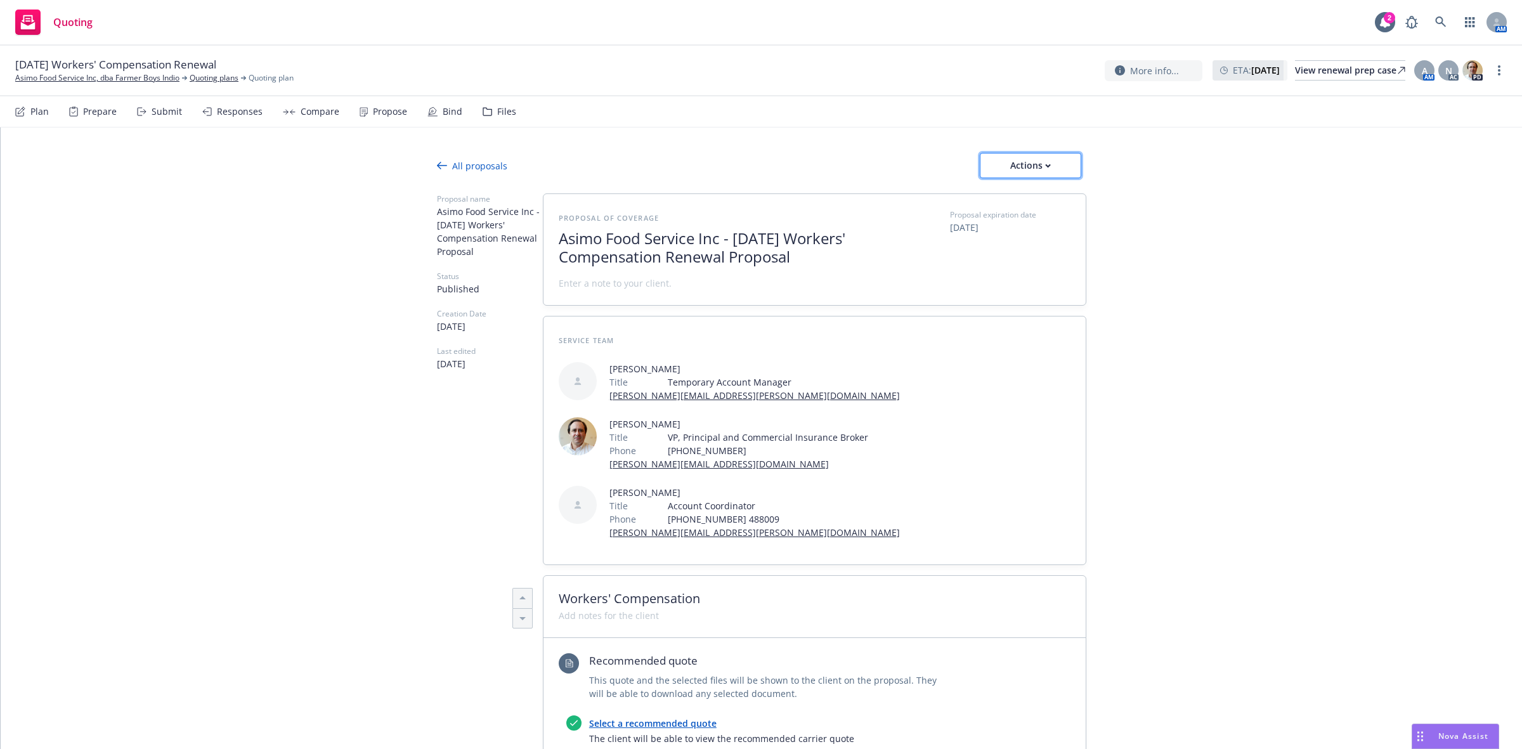
click at [1038, 166] on div "Actions" at bounding box center [1031, 165] width 60 height 24
click at [1017, 198] on span "Copy proposal link" at bounding box center [1028, 198] width 109 height 12
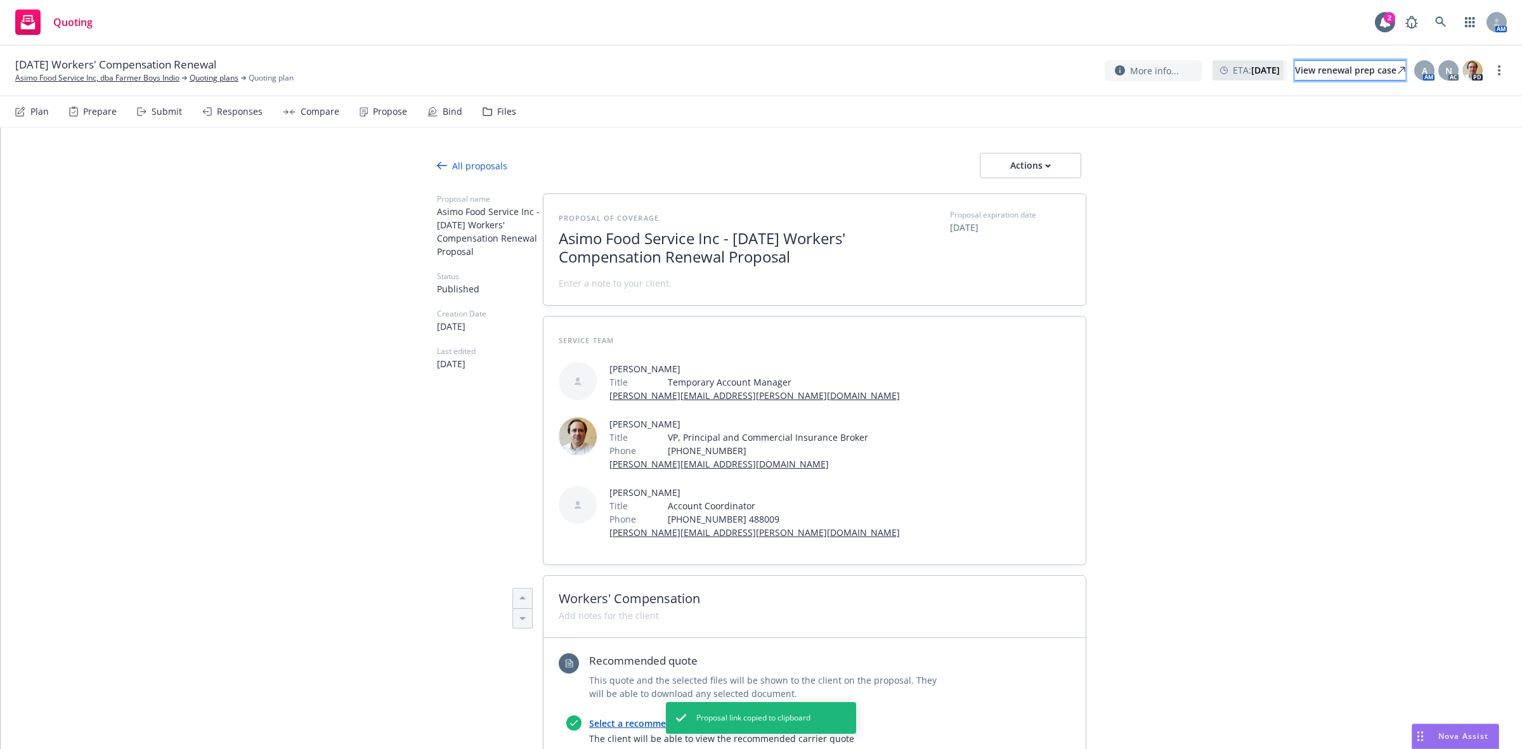
click at [1295, 73] on div "View renewal prep case" at bounding box center [1350, 70] width 110 height 19
type textarea "x"
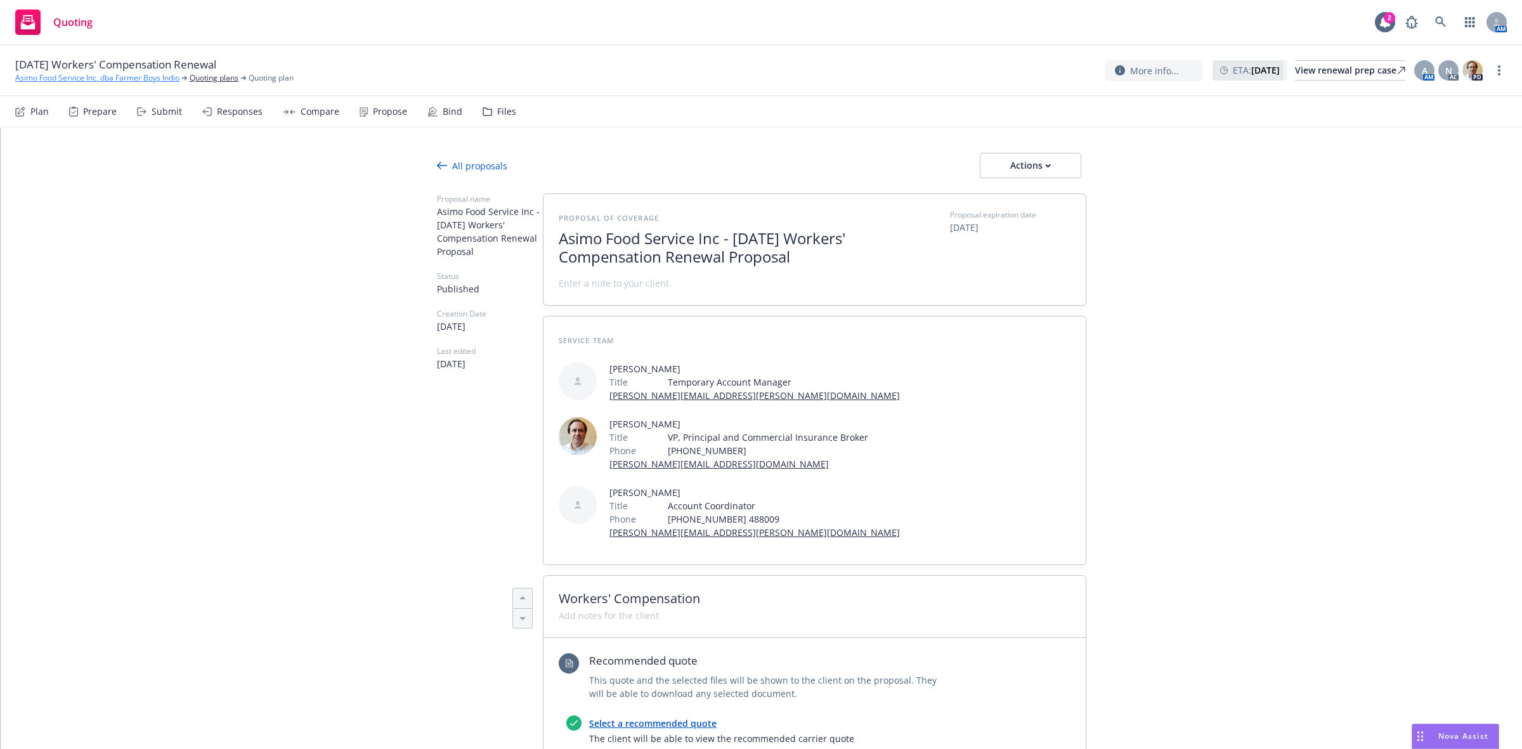
click at [127, 76] on link "Asimo Food Service Inc, dba Farmer Boys Indio" at bounding box center [97, 77] width 164 height 11
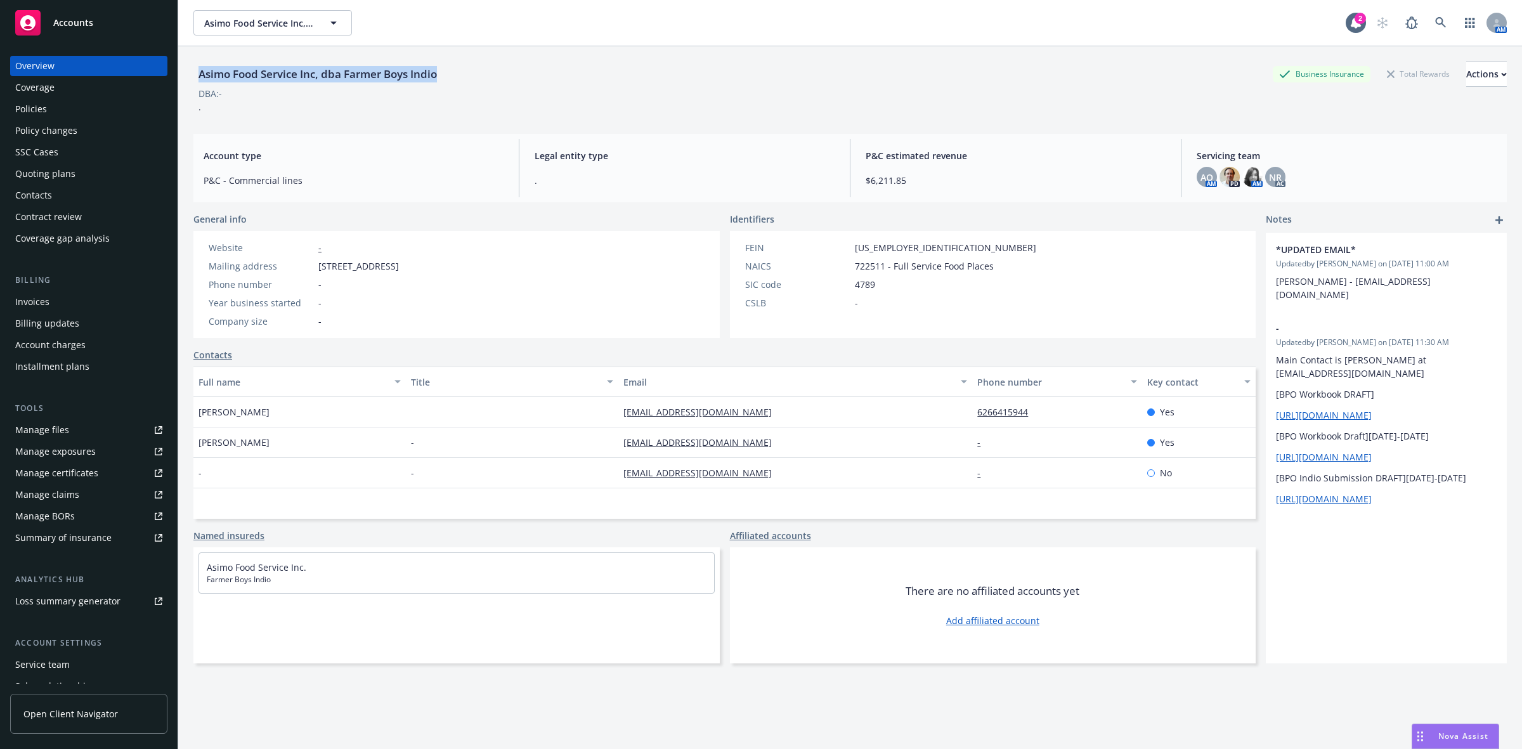
drag, startPoint x: 451, startPoint y: 78, endPoint x: 192, endPoint y: 84, distance: 259.5
click at [192, 84] on div "Asimo Food Service Inc, dba Farmer Boys Indio Business Insurance Total Rewards …" at bounding box center [850, 420] width 1344 height 749
copy div "Asimo Food Service Inc, dba Farmer Boys Indio"
drag, startPoint x: 733, startPoint y: 419, endPoint x: 597, endPoint y: 421, distance: 136.4
click at [597, 421] on div "Elizabeth Floutis elizabethf@verizon.net 6266415944 Yes" at bounding box center [724, 412] width 1062 height 30
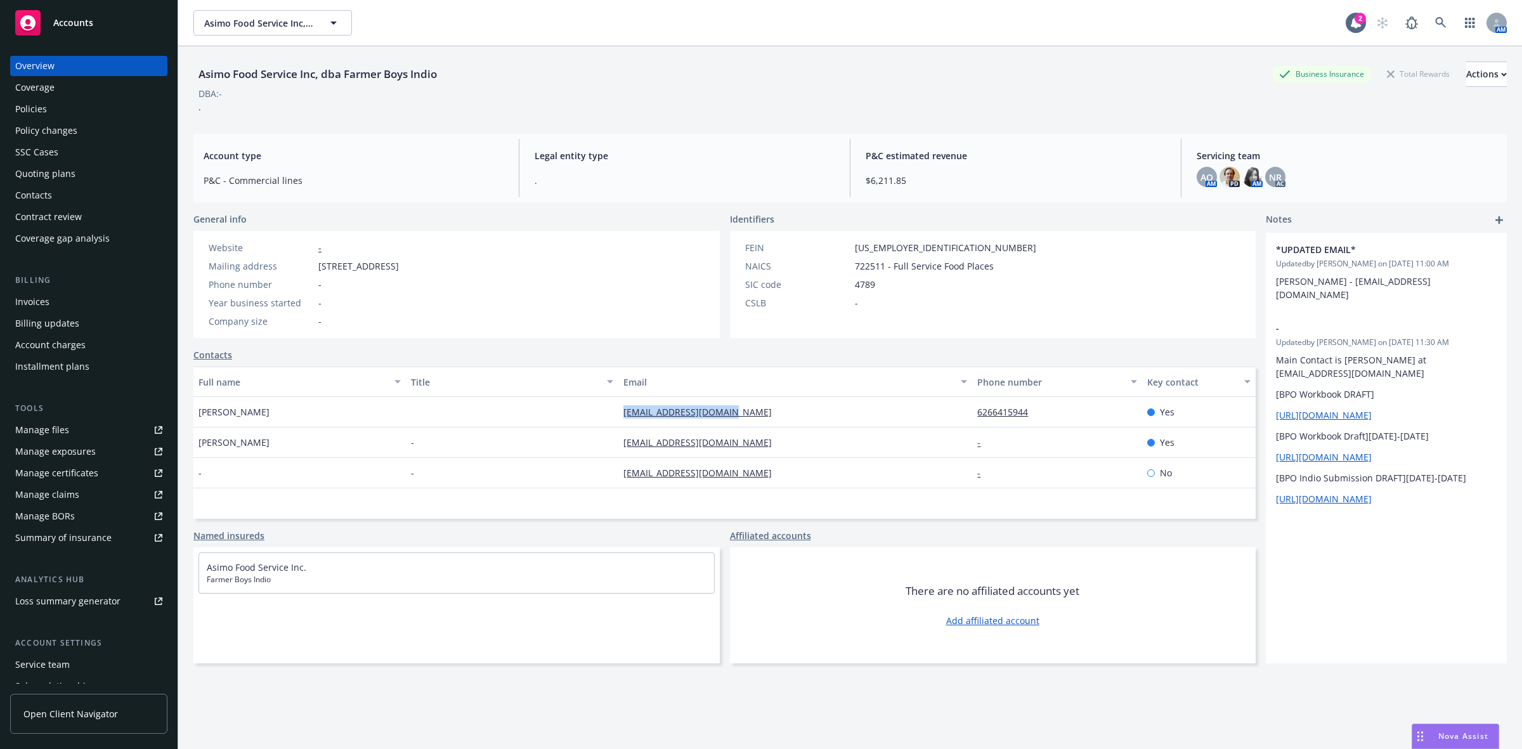
copy link "elizabethf@verizon.net"
drag, startPoint x: 769, startPoint y: 443, endPoint x: 604, endPoint y: 454, distance: 165.3
click at [604, 454] on div "Maria Floutis - farmerboysredlands@gmail.com - Yes" at bounding box center [724, 442] width 1062 height 30
copy div "farmerboysredlands@gmail.com"
click at [1466, 71] on div "Actions" at bounding box center [1486, 74] width 41 height 24
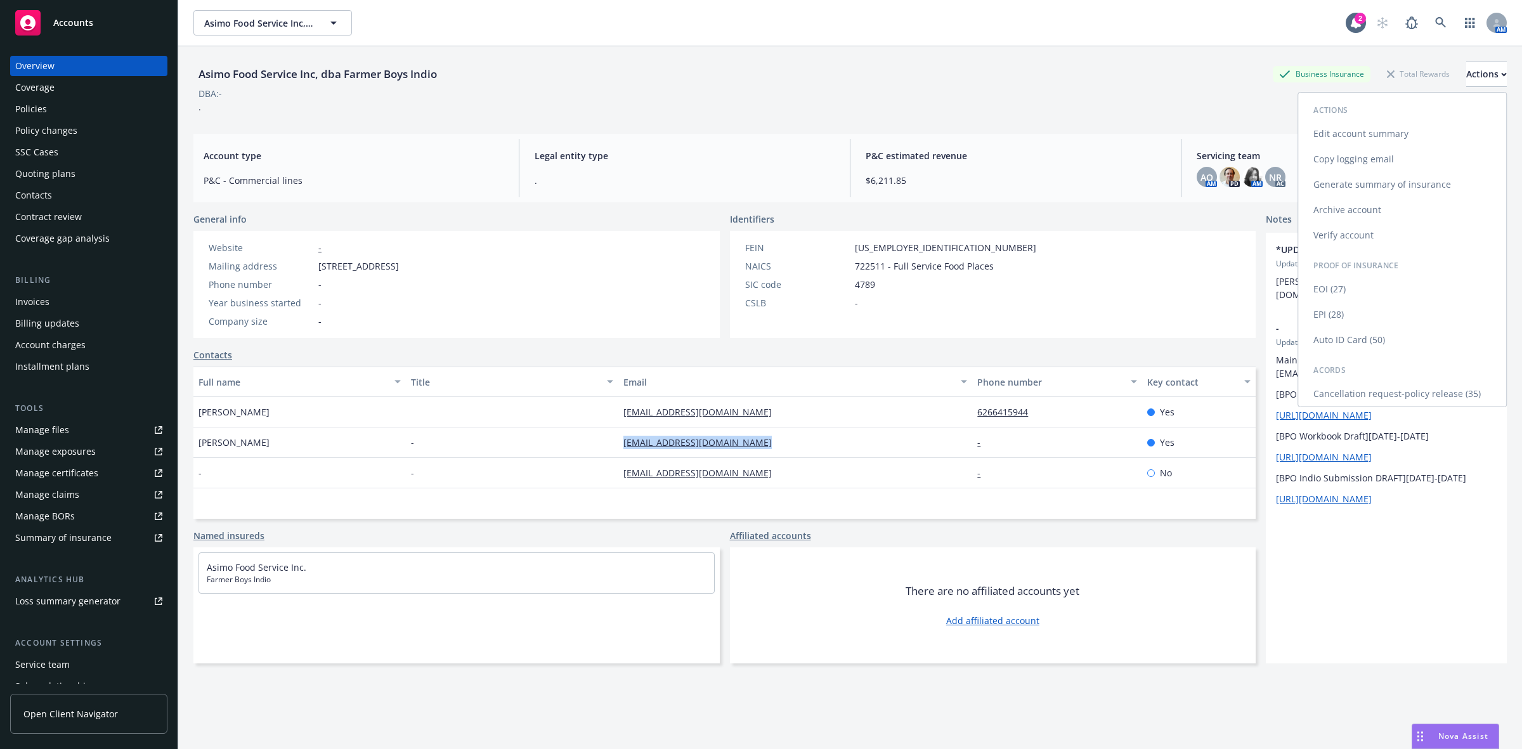
click at [1343, 156] on link "Copy logging email" at bounding box center [1402, 159] width 208 height 25
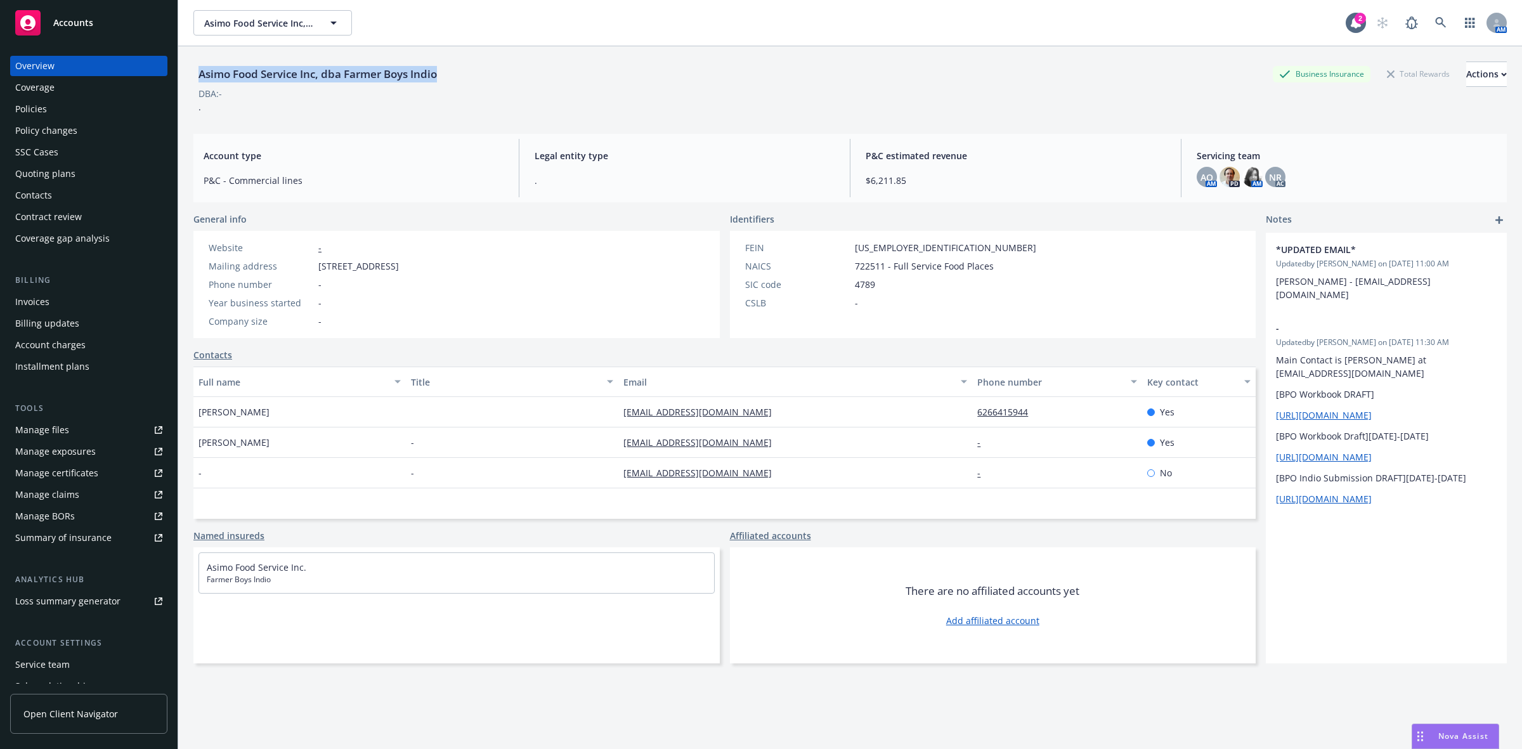
drag, startPoint x: 453, startPoint y: 75, endPoint x: 185, endPoint y: 80, distance: 268.3
click at [185, 80] on div "Asimo Food Service Inc, dba Farmer Boys Indio Business Insurance Total Rewards …" at bounding box center [850, 420] width 1344 height 749
click at [1466, 71] on div "Actions" at bounding box center [1486, 74] width 41 height 24
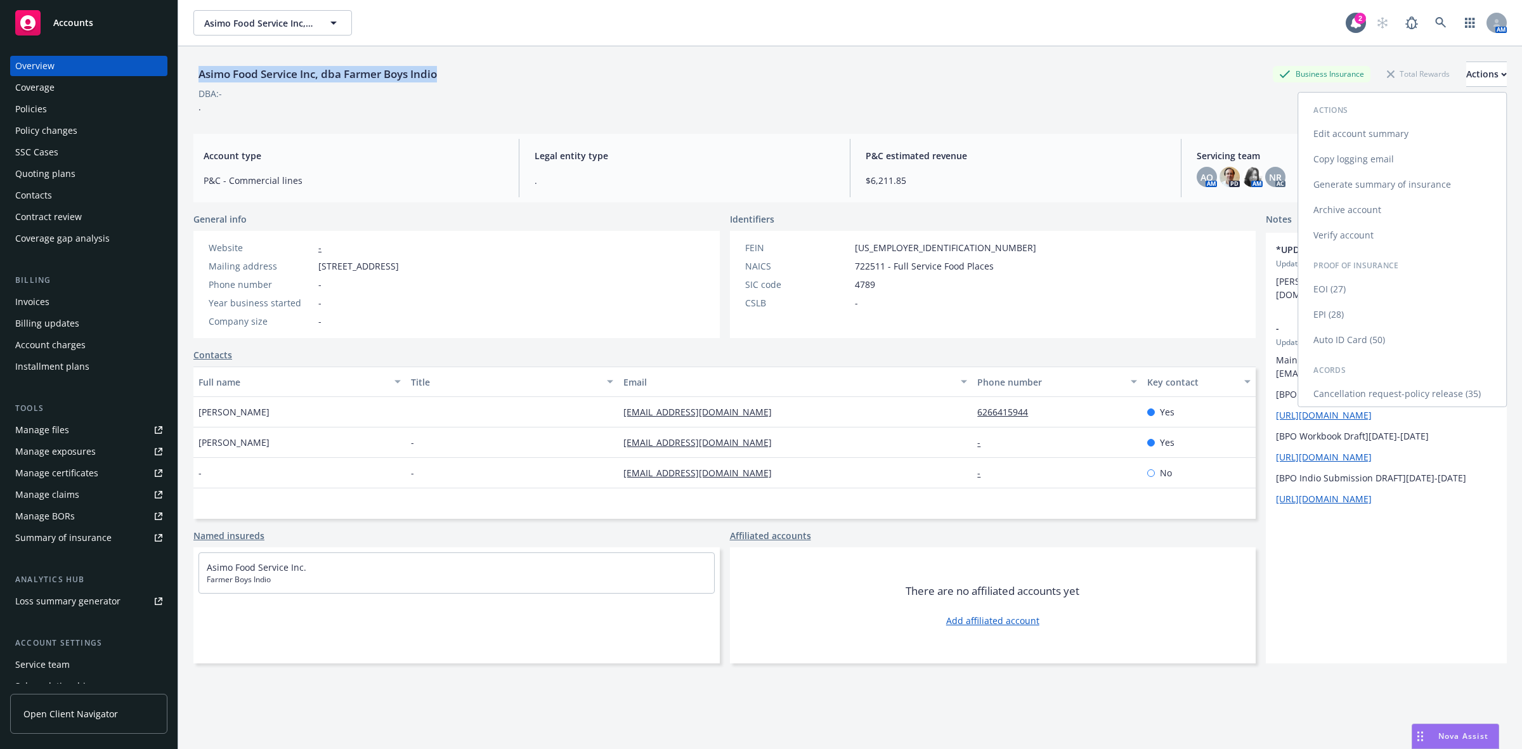
click at [1358, 132] on link "Edit account summary" at bounding box center [1402, 133] width 208 height 25
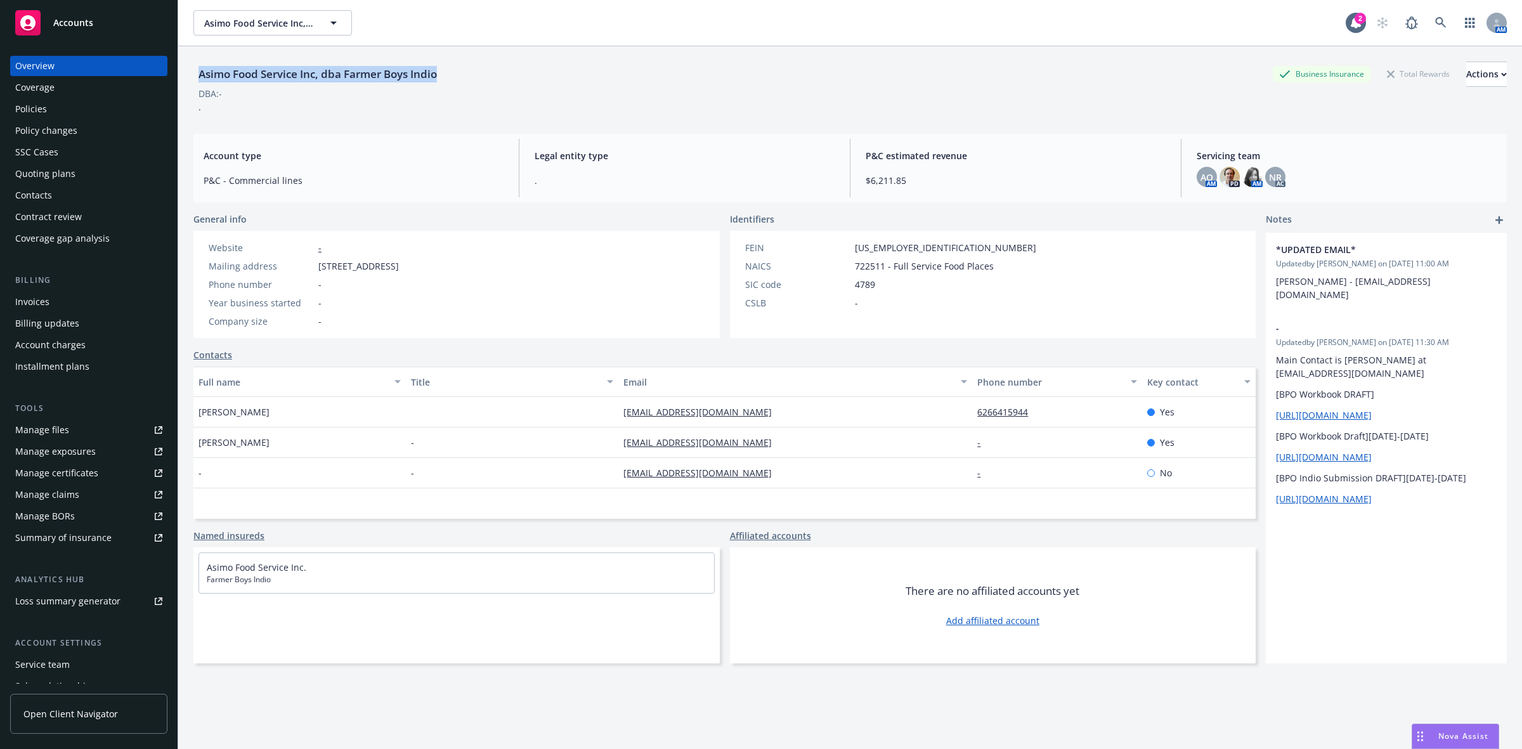
select select "US"
select select "Other"
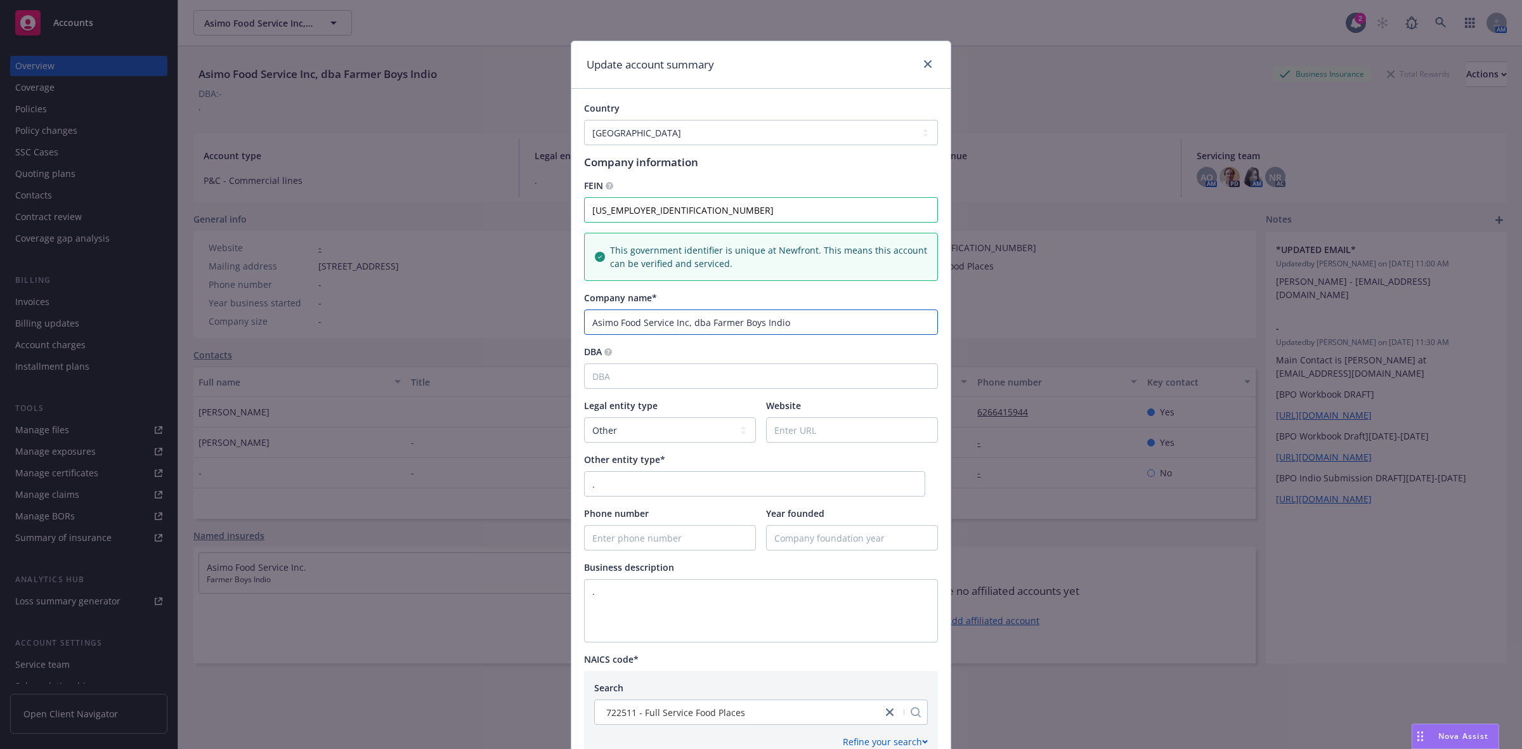
click at [809, 324] on input "Asimo Food Service Inc, dba Farmer Boys Indio" at bounding box center [761, 322] width 354 height 25
drag, startPoint x: 809, startPoint y: 324, endPoint x: 717, endPoint y: 330, distance: 92.2
click at [717, 330] on input "Asimo Food Service Inc, dba Farmer Boys Indio" at bounding box center [761, 322] width 354 height 25
type input "Asimo Food Service Inc, dba"
click at [677, 362] on div "DBA" at bounding box center [761, 367] width 354 height 44
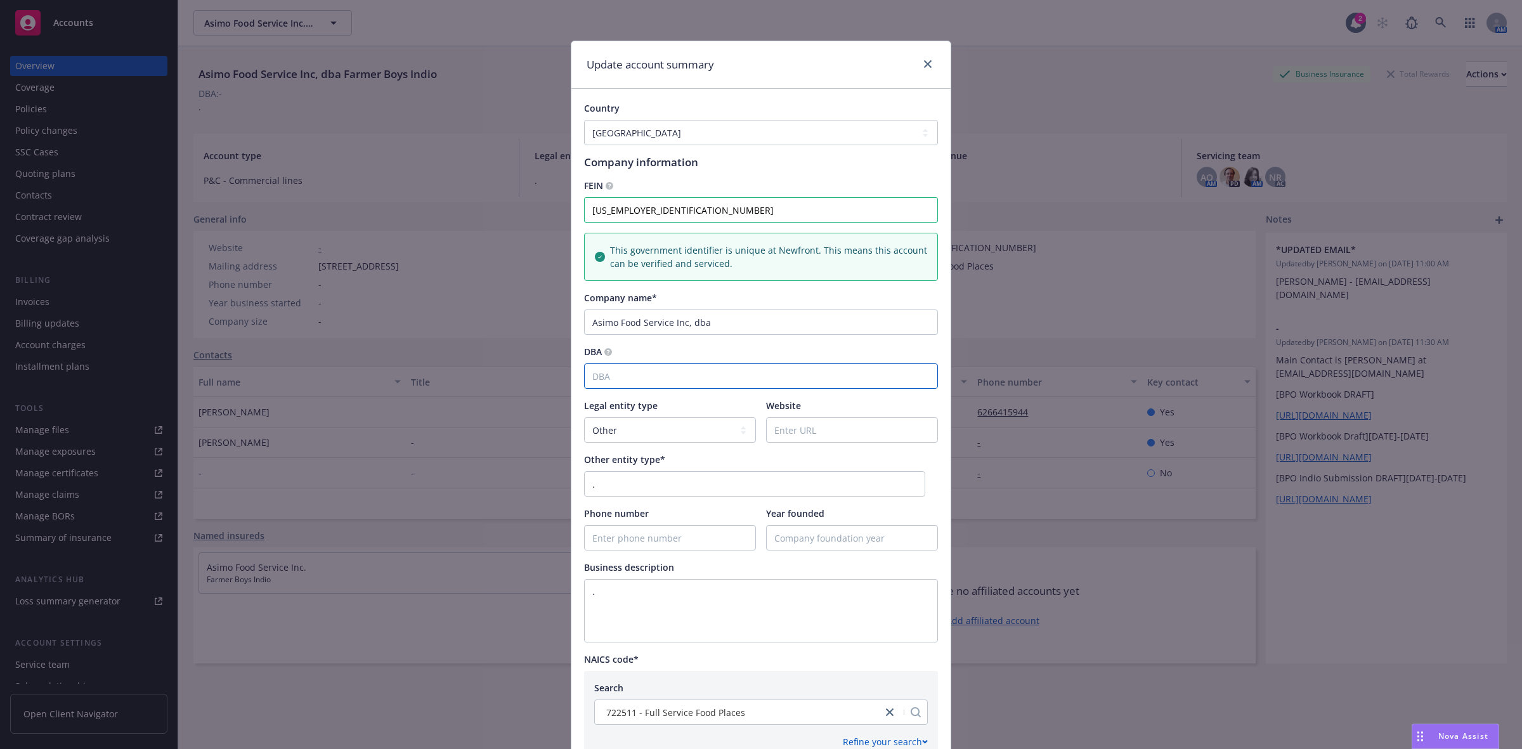
click at [677, 371] on input "DBA" at bounding box center [761, 375] width 354 height 25
paste input "Farmer Boys Indio"
type input "Farmer Boys Indio"
click at [731, 327] on input "Asimo Food Service Inc, dba" at bounding box center [761, 322] width 354 height 25
drag, startPoint x: 721, startPoint y: 325, endPoint x: 689, endPoint y: 328, distance: 32.5
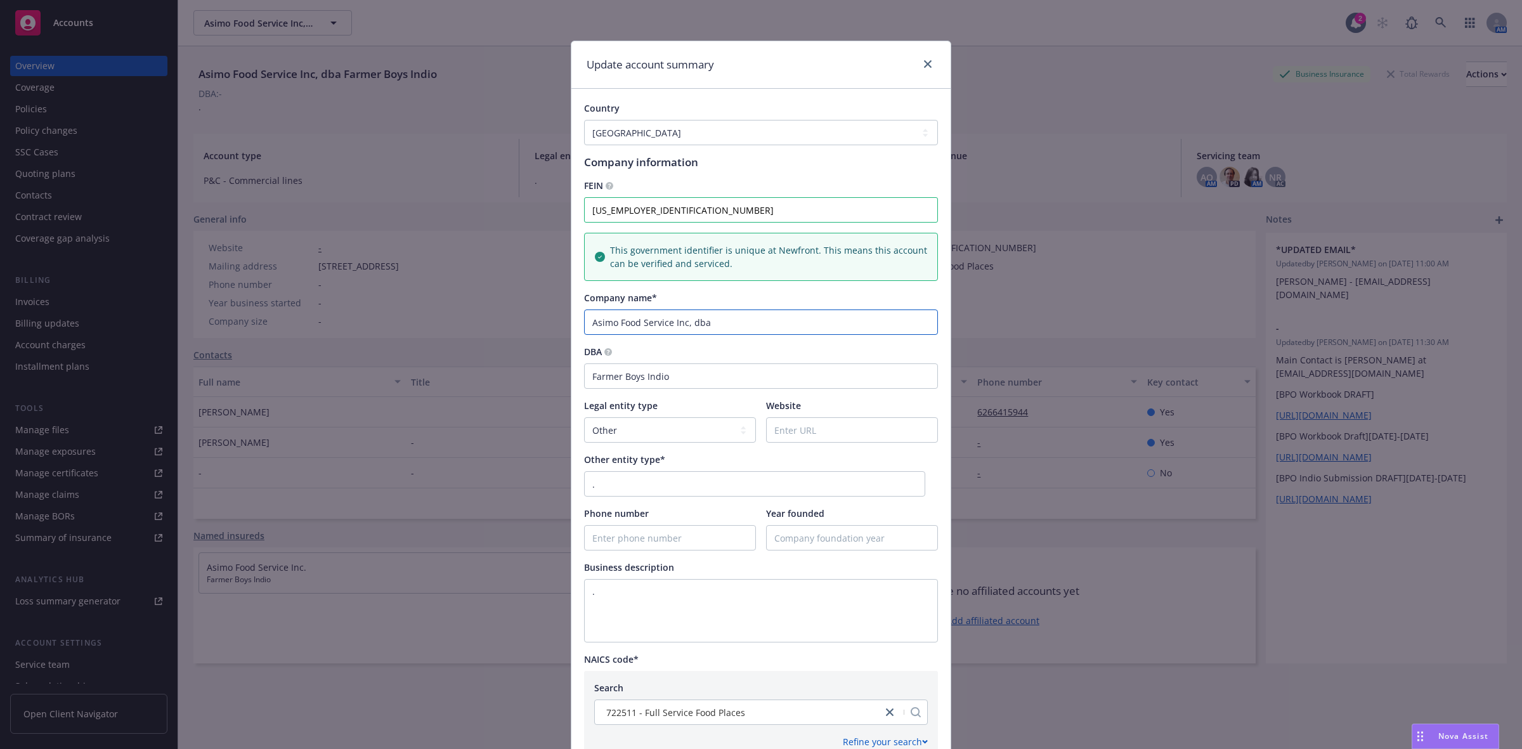
click at [689, 328] on input "Asimo Food Service Inc, dba" at bounding box center [761, 322] width 354 height 25
click at [665, 327] on input "Asimo Food Service Inc" at bounding box center [761, 322] width 354 height 25
click at [701, 322] on input "Asimo Food Service, Inc" at bounding box center [761, 322] width 354 height 25
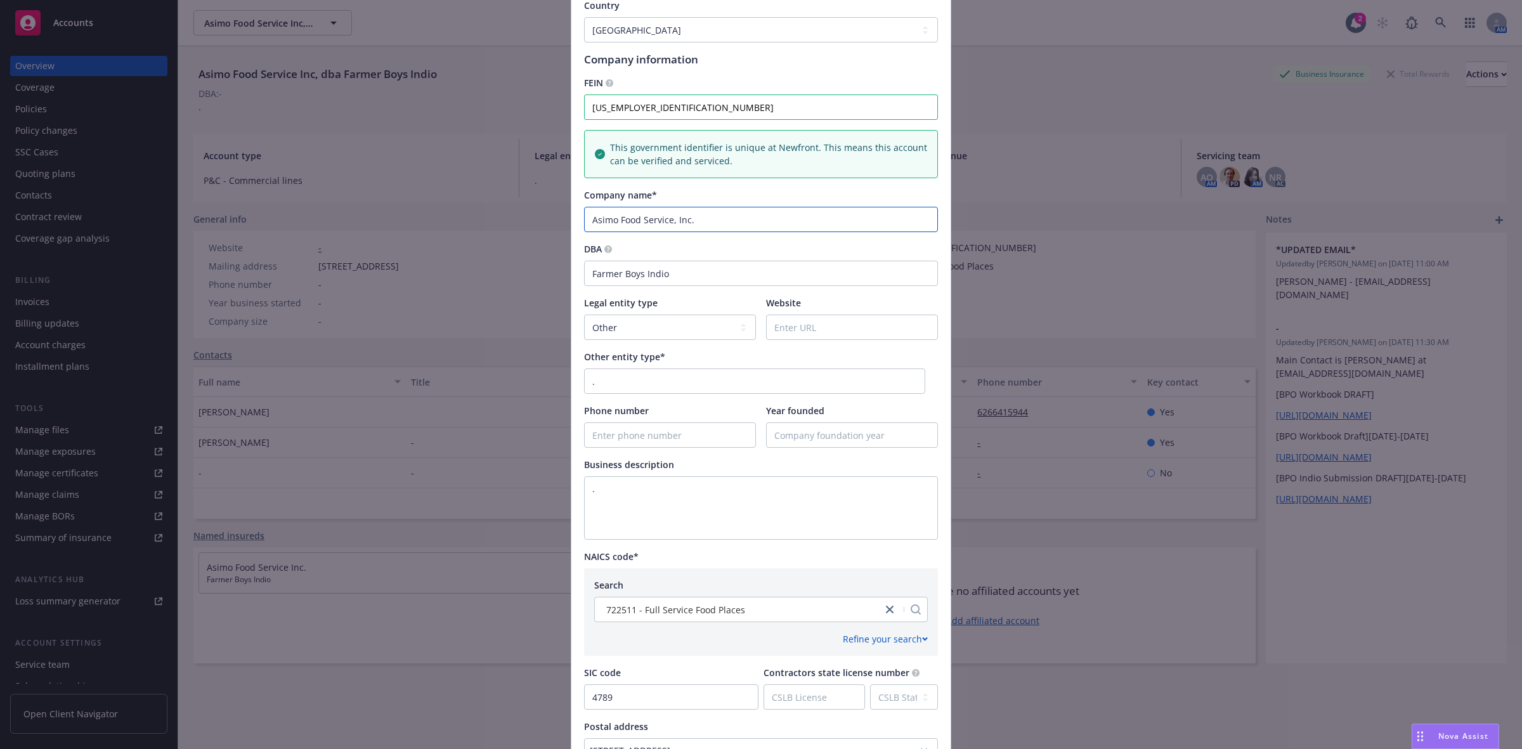
scroll to position [336, 0]
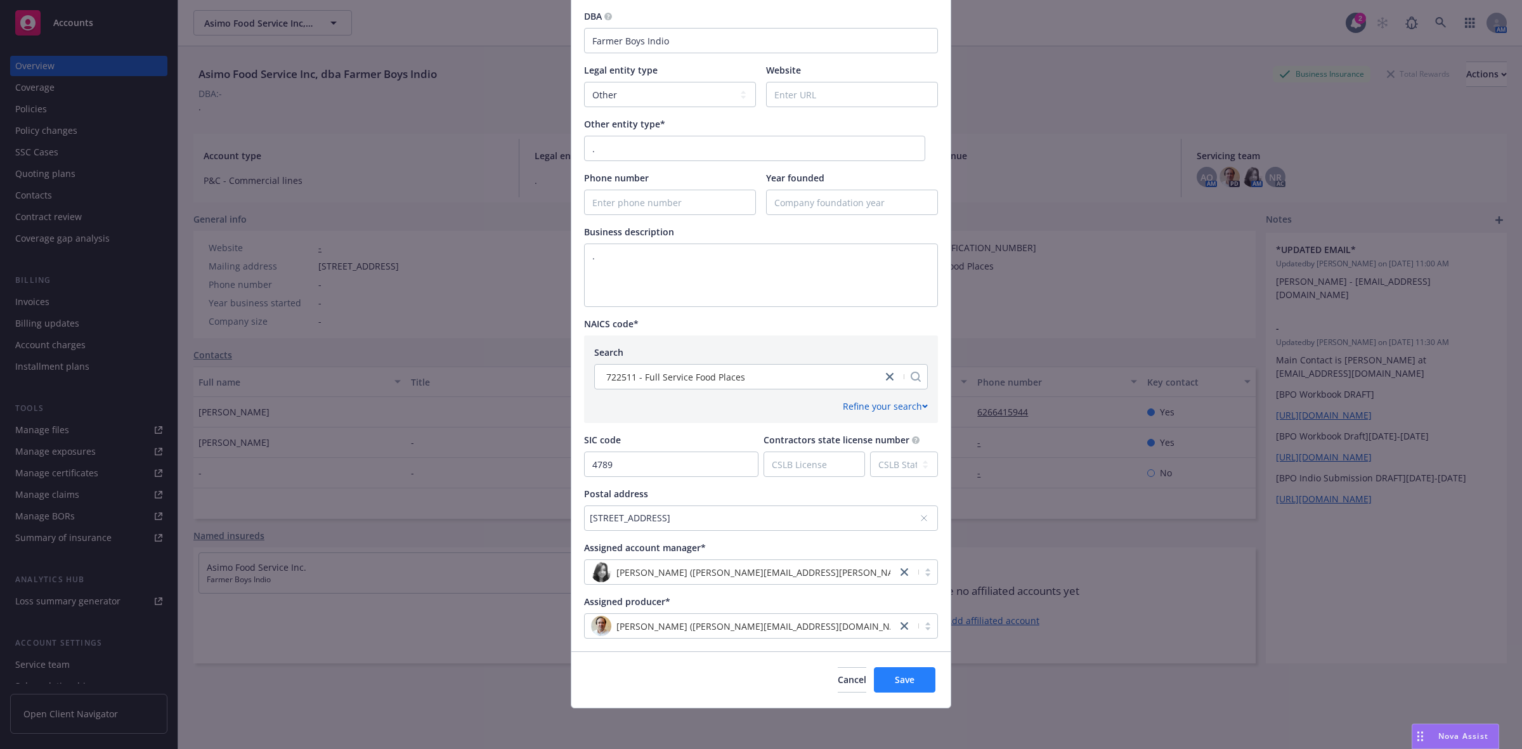
type input "Asimo Food Service, Inc."
click at [882, 674] on button "Save" at bounding box center [905, 679] width 62 height 25
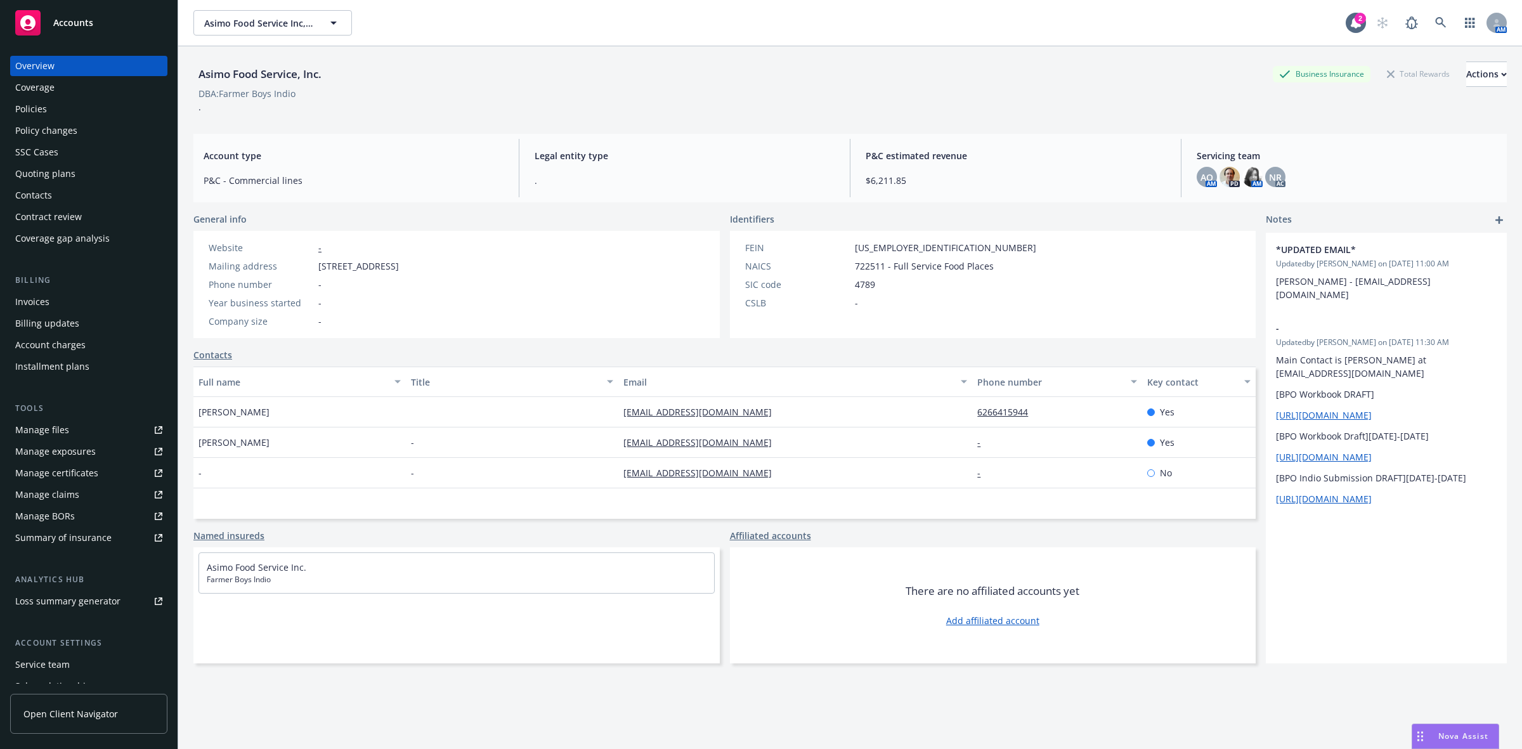
click at [65, 99] on div "Policies" at bounding box center [88, 109] width 147 height 20
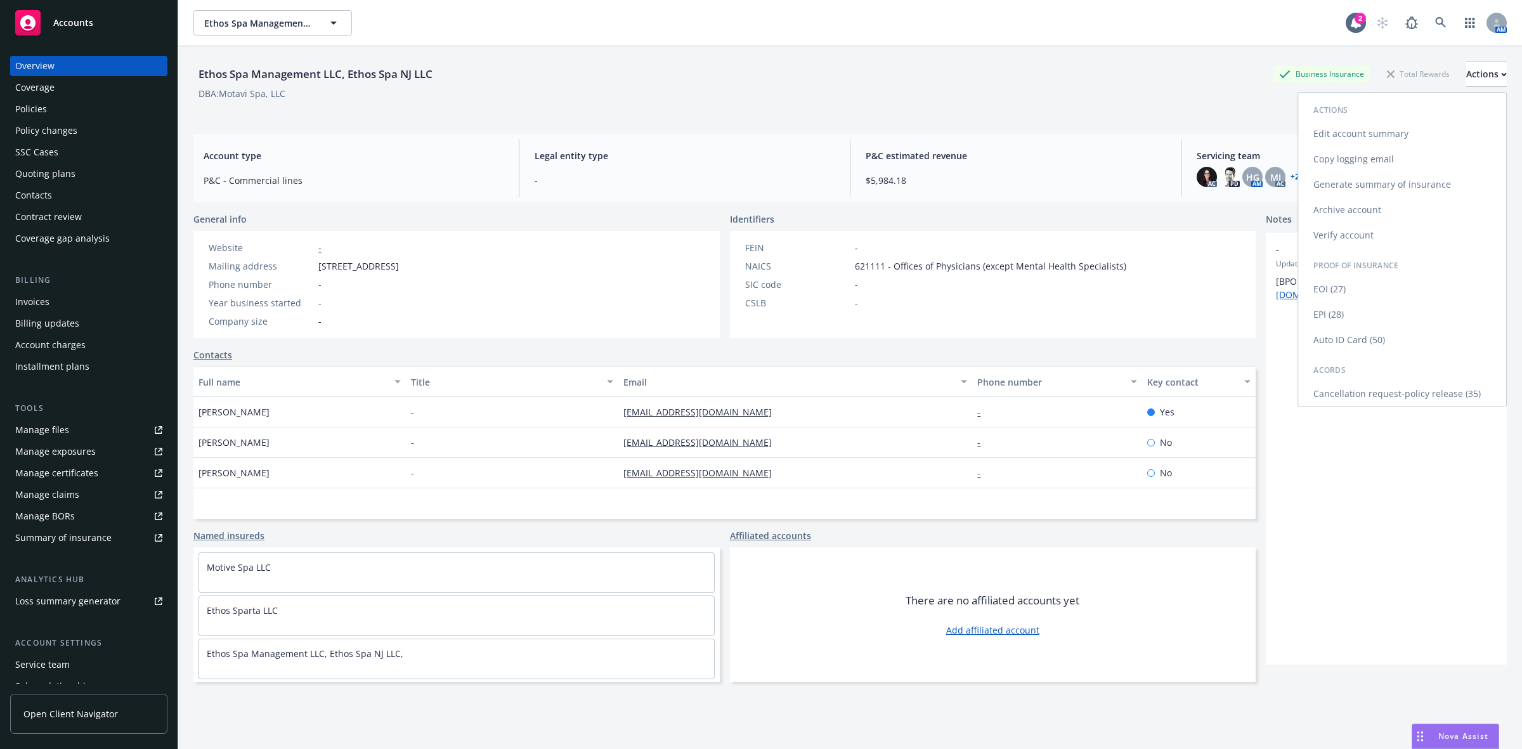
click at [1377, 154] on link "Copy logging email" at bounding box center [1402, 159] width 208 height 25
click at [100, 100] on div "Policies" at bounding box center [88, 109] width 147 height 20
